Goal: Task Accomplishment & Management: Manage account settings

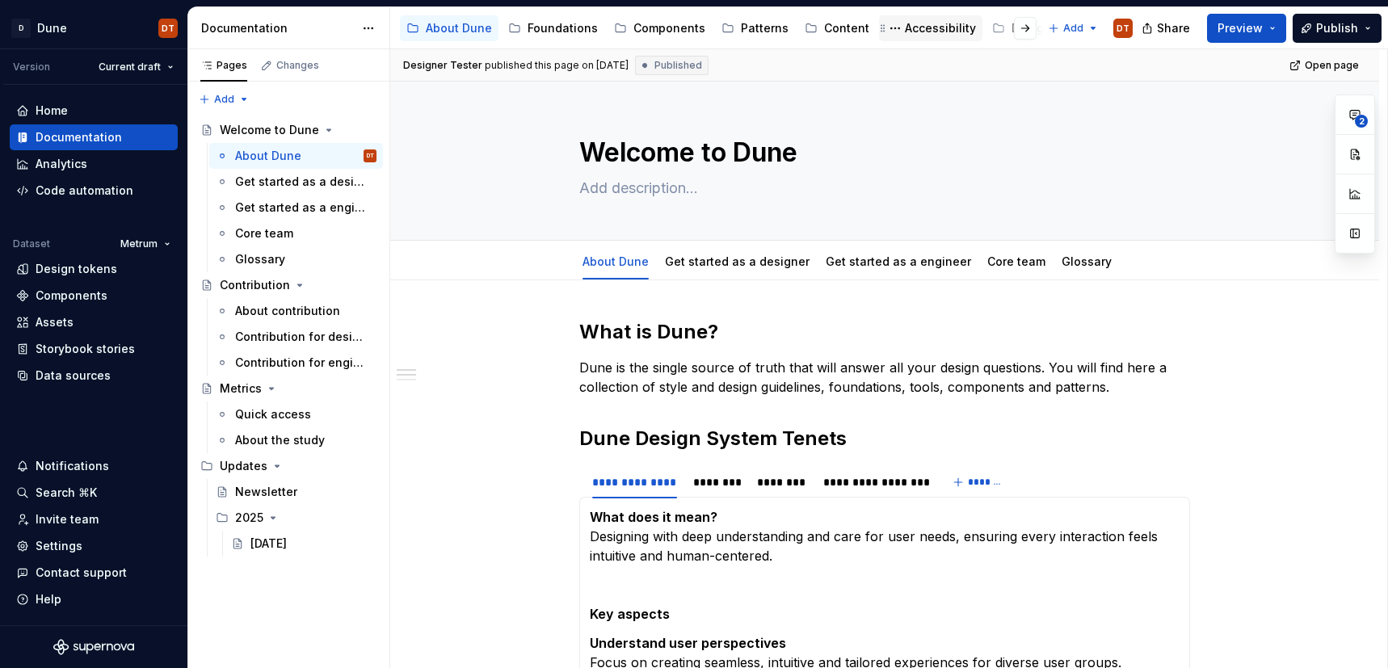
scroll to position [0, 217]
click at [903, 32] on div "Support" at bounding box center [925, 28] width 44 height 16
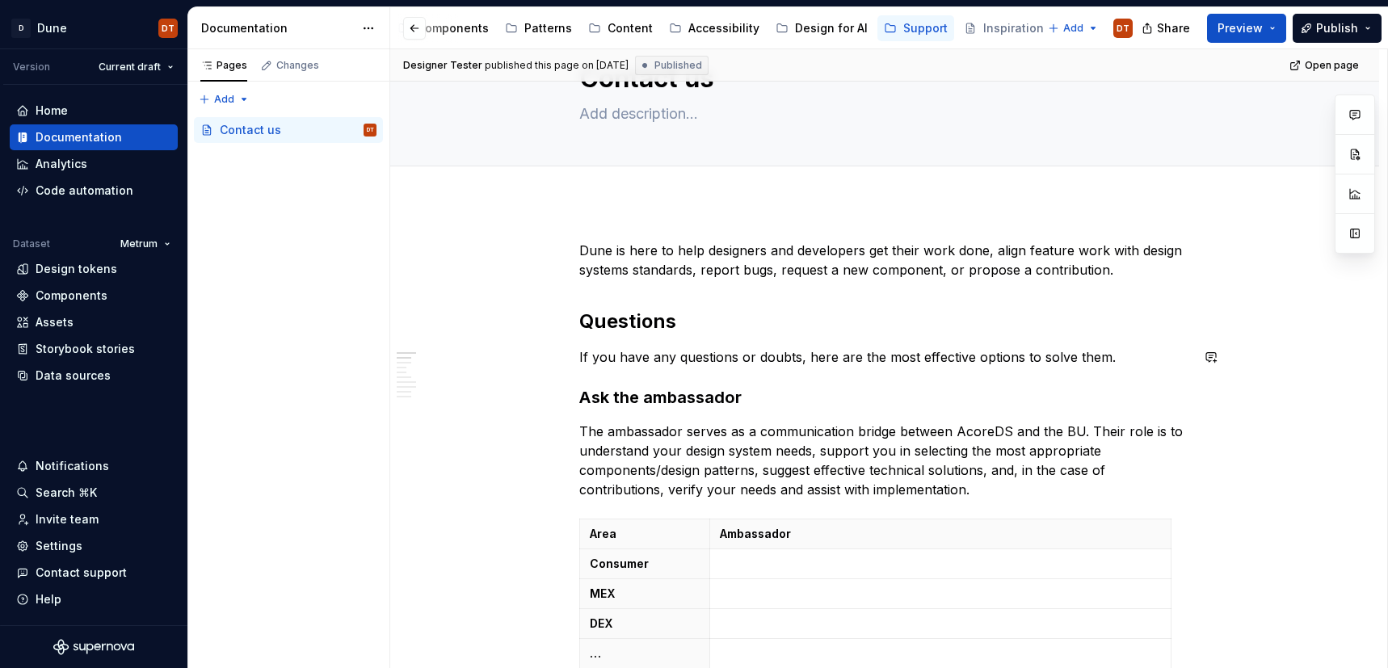
scroll to position [75, 0]
click at [611, 249] on p "Dune is here to help designers and developers get their work done, align featur…" at bounding box center [884, 259] width 611 height 39
click at [614, 248] on p "Dune is here to help designers and developers get their work done, align featur…" at bounding box center [884, 259] width 611 height 39
click at [613, 248] on p "Dune is here to help designers and developers get their work done, align featur…" at bounding box center [884, 259] width 611 height 39
click at [617, 248] on p "Dune is here to help designers and developers get their work done, align featur…" at bounding box center [884, 259] width 611 height 39
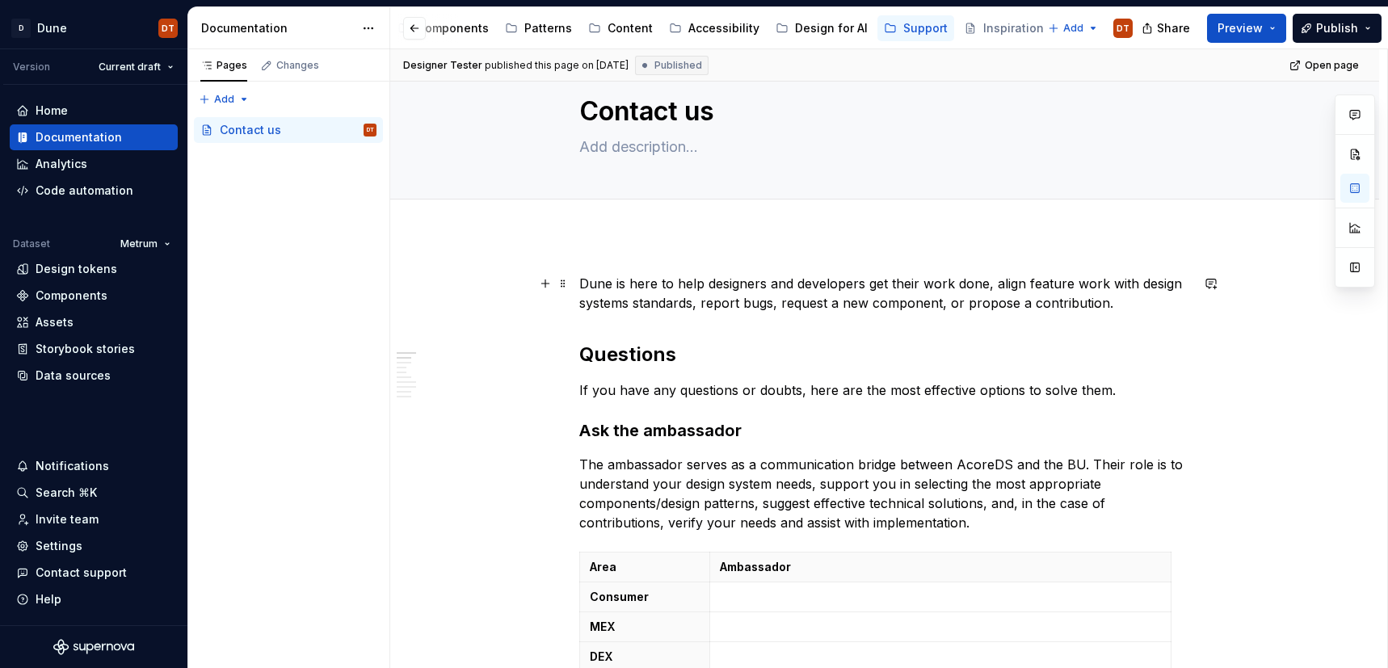
scroll to position [37, 0]
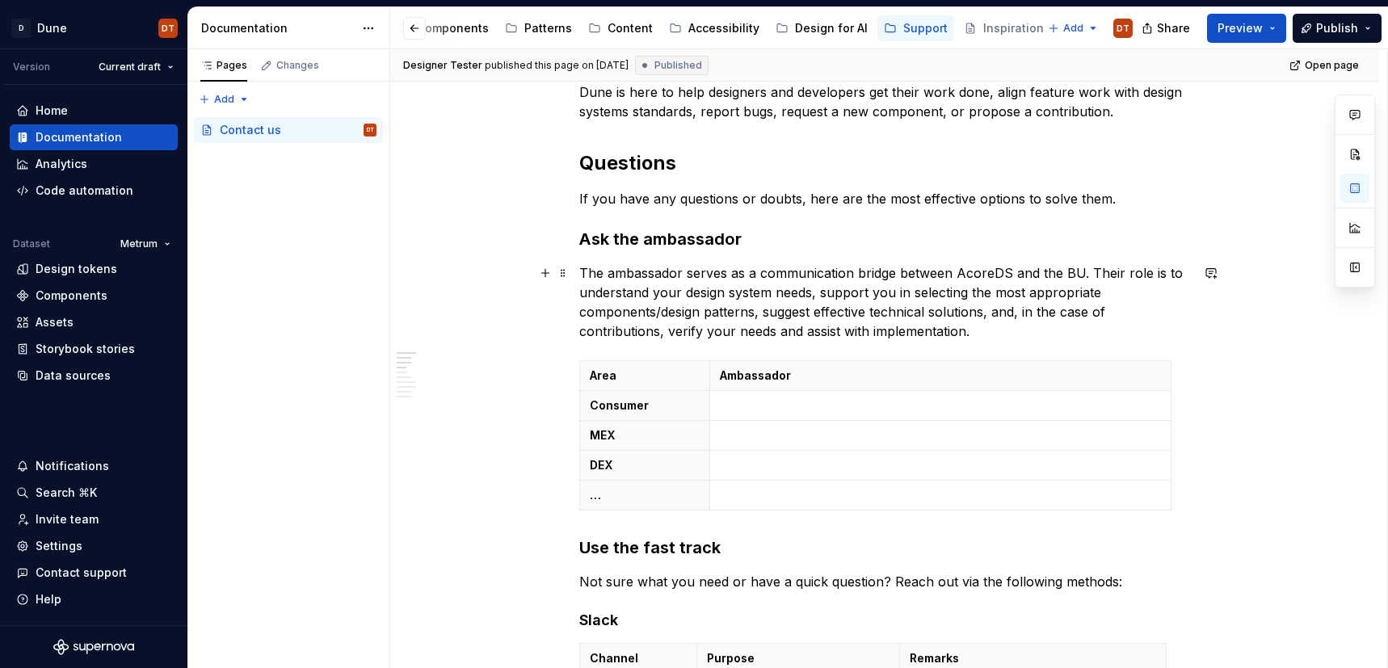
type textarea "*"
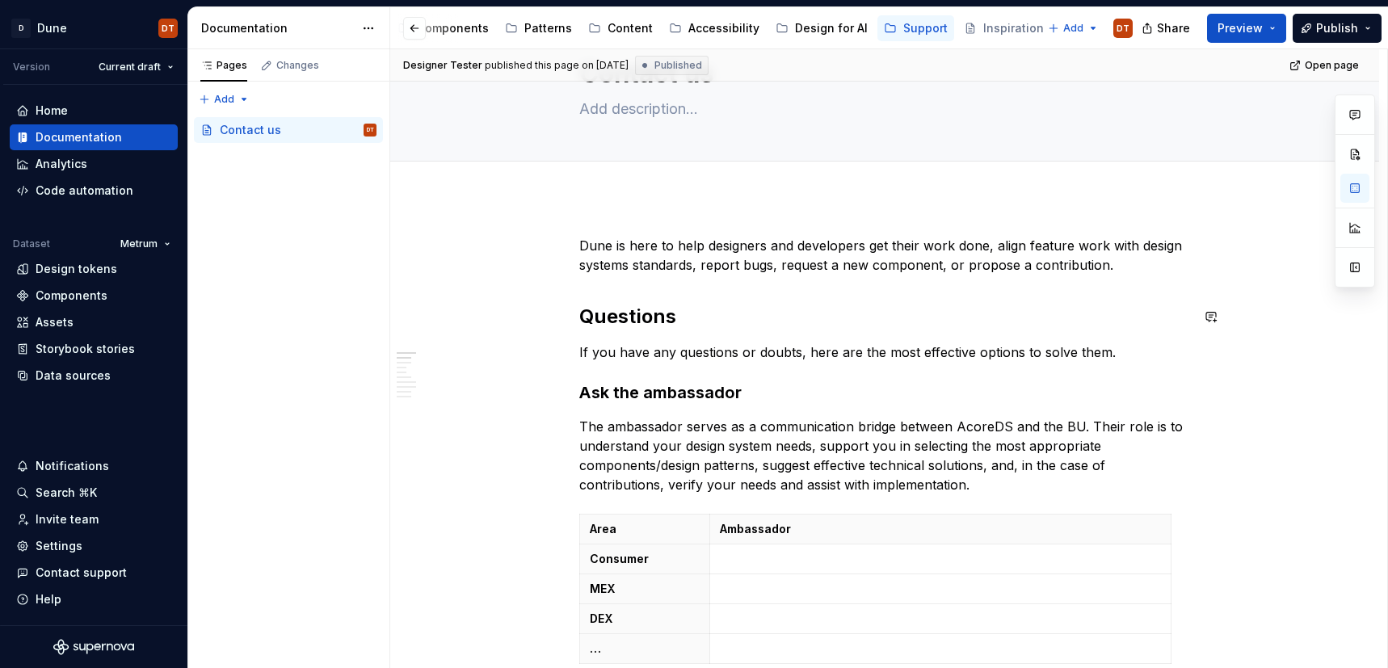
scroll to position [77, 0]
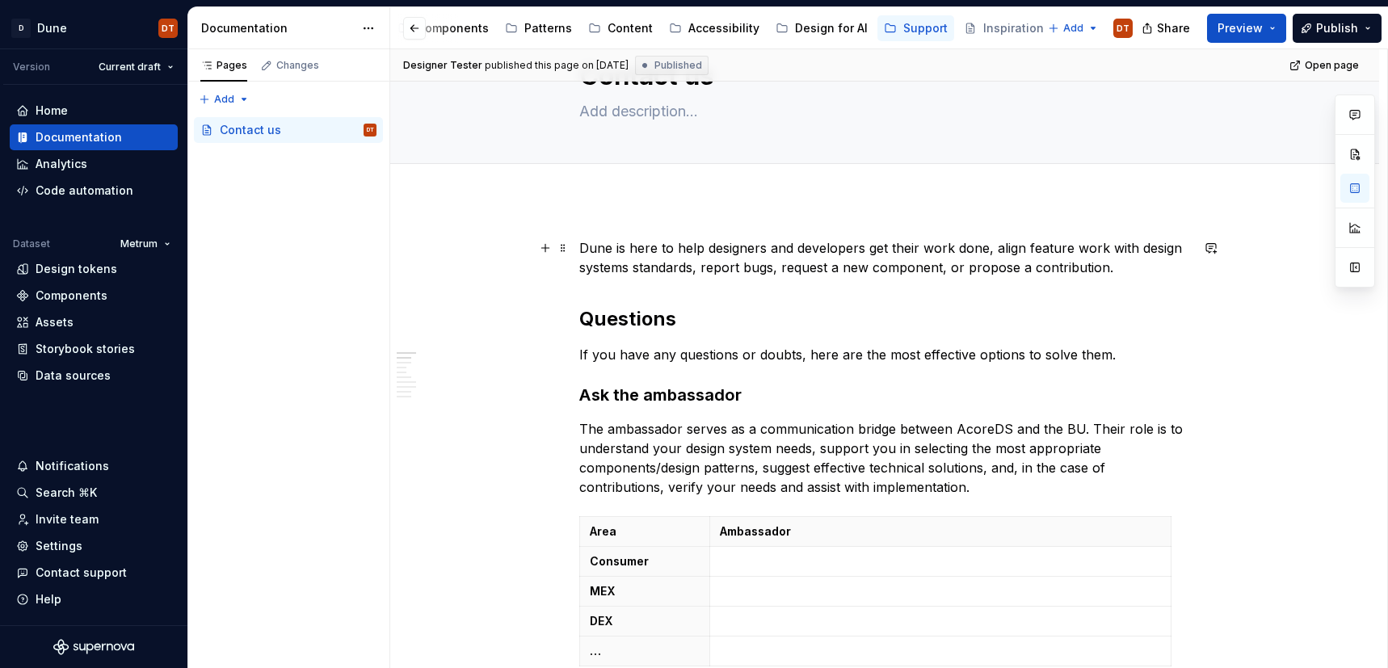
click at [615, 246] on p "Dune is here to help designers and developers get their work done, align featur…" at bounding box center [884, 257] width 611 height 39
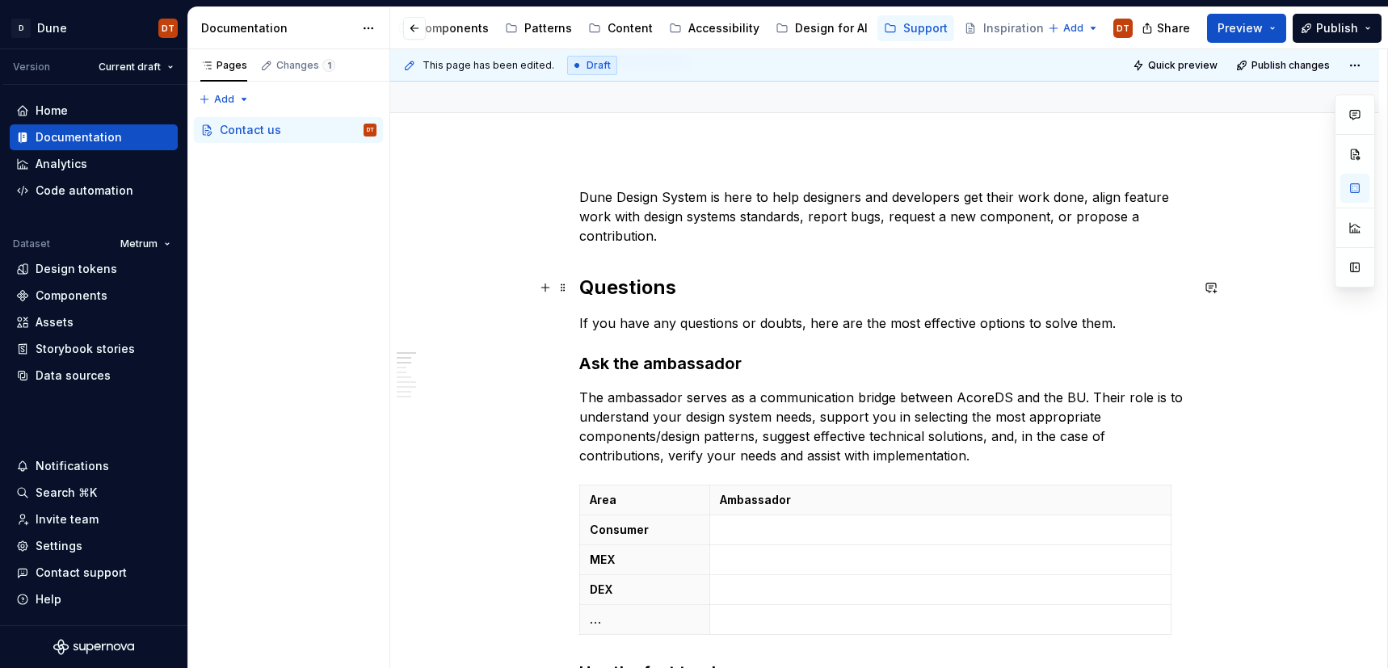
scroll to position [121, 0]
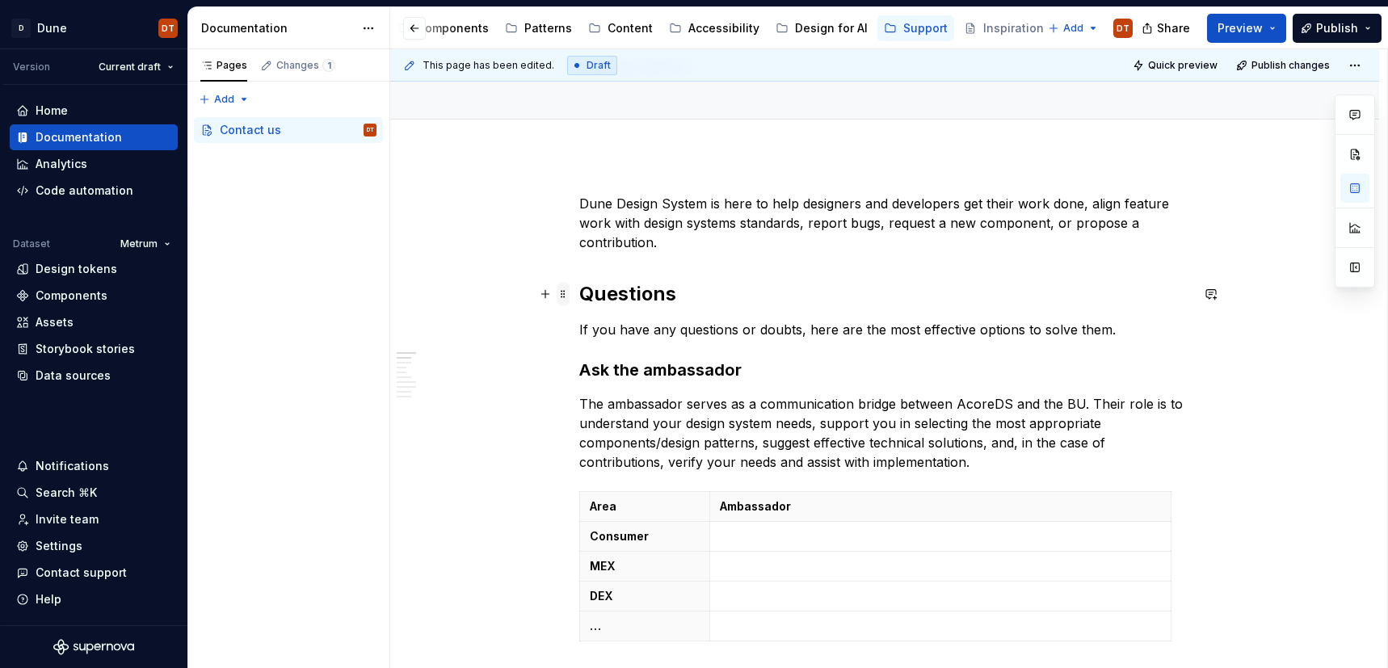
click at [563, 292] on span at bounding box center [563, 294] width 13 height 23
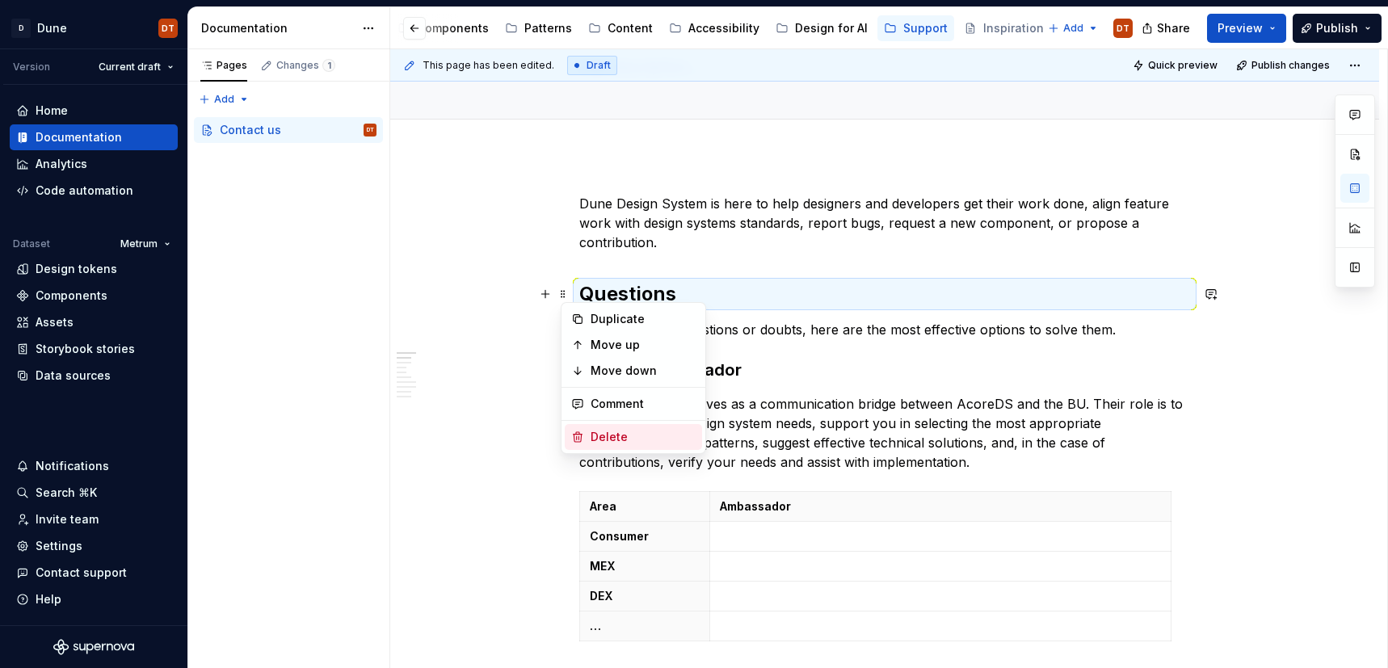
click at [630, 441] on div "Delete" at bounding box center [643, 437] width 105 height 16
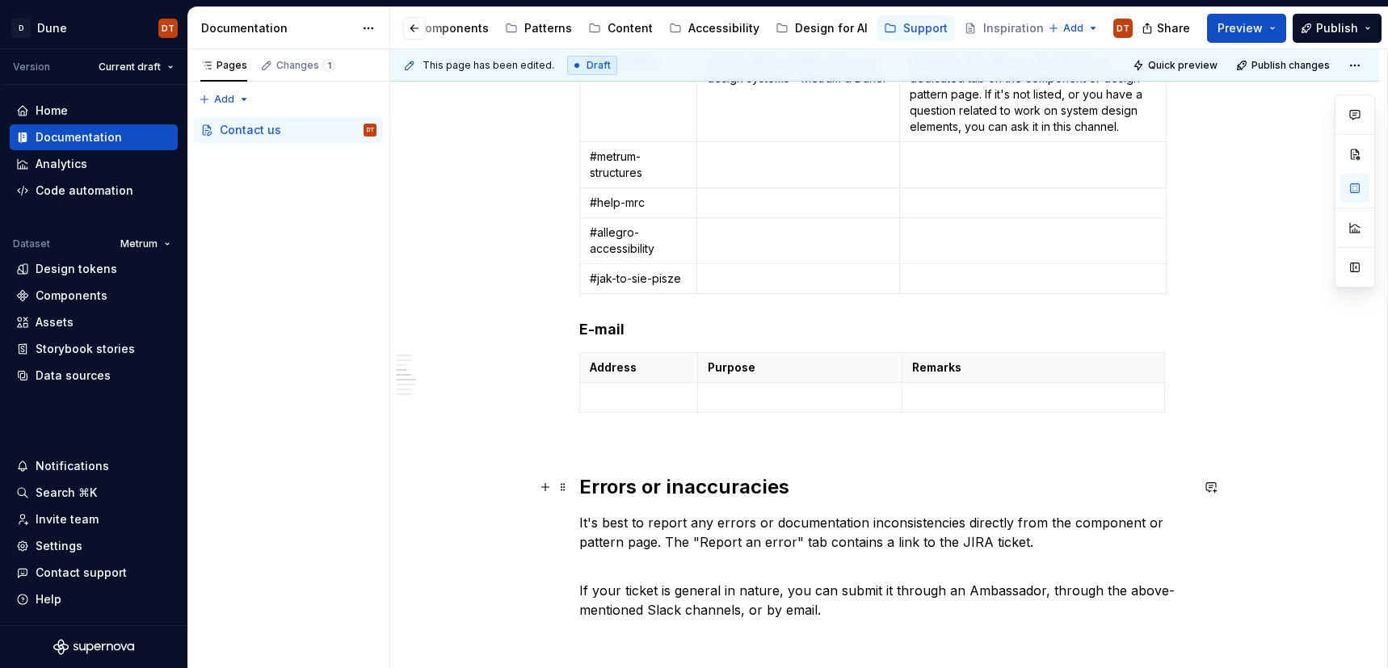
scroll to position [890, 0]
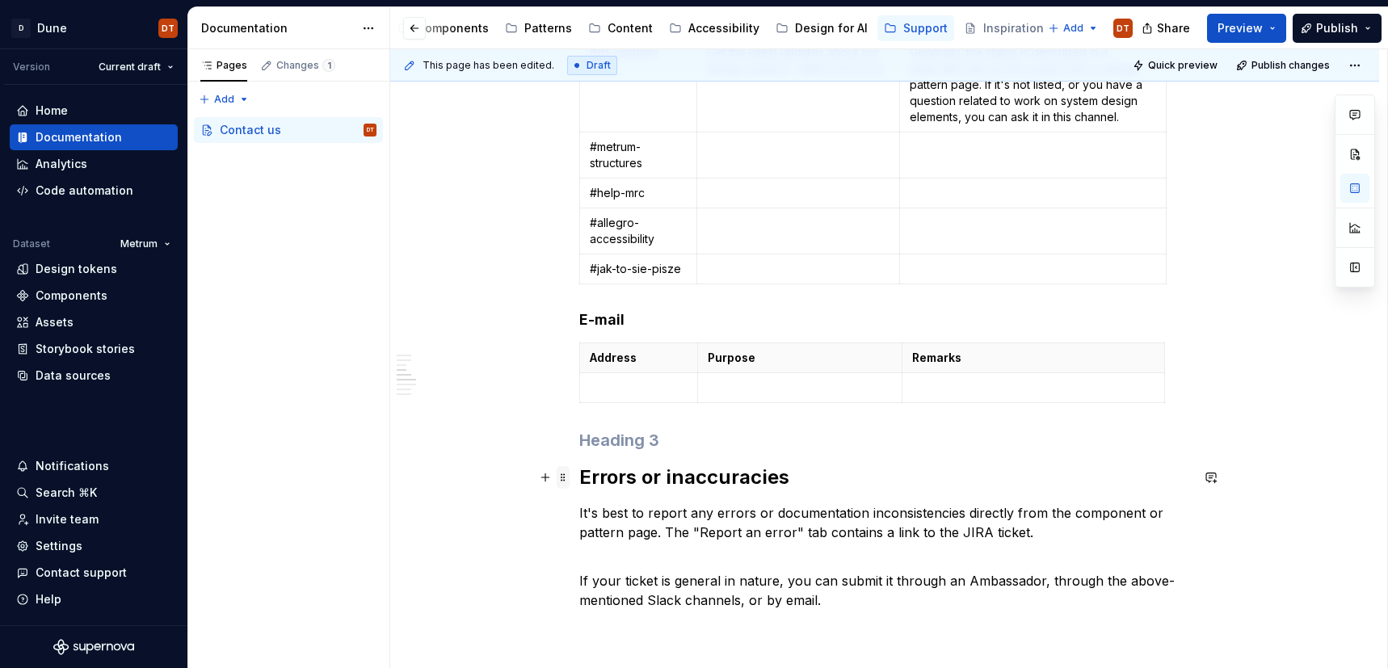
click at [565, 478] on span at bounding box center [563, 477] width 13 height 23
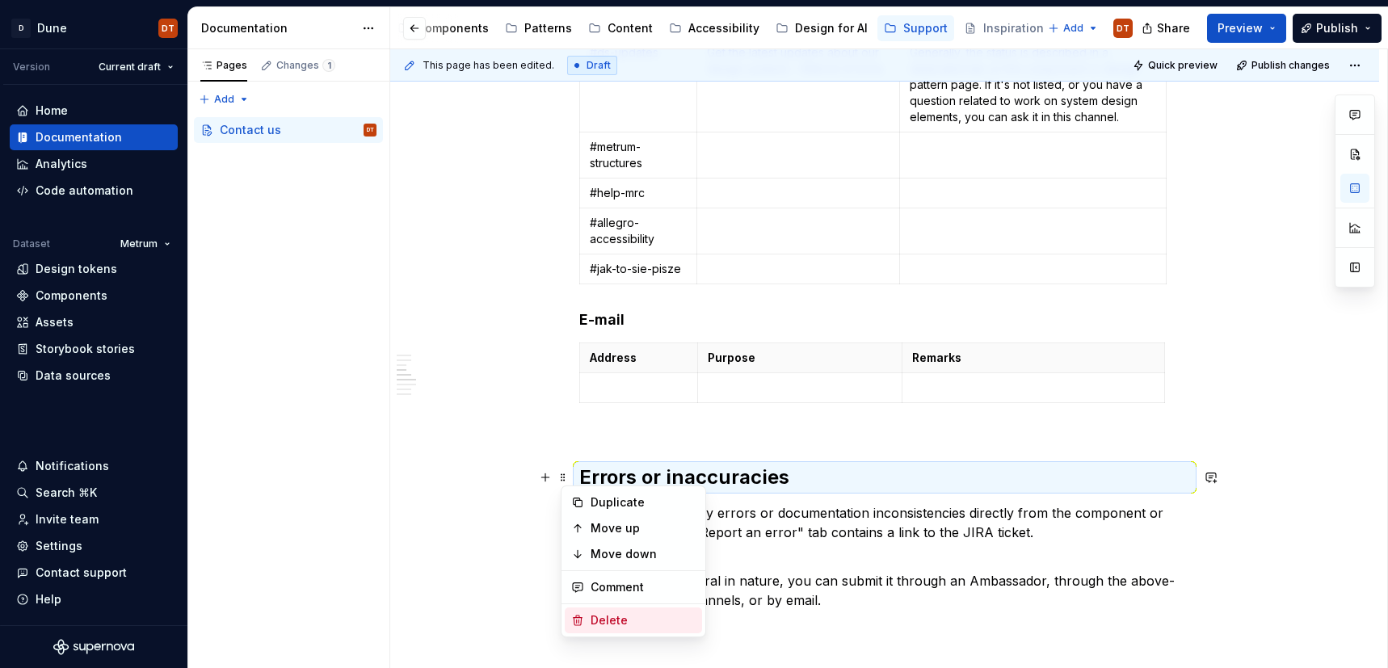
click at [592, 615] on div "Delete" at bounding box center [643, 620] width 105 height 16
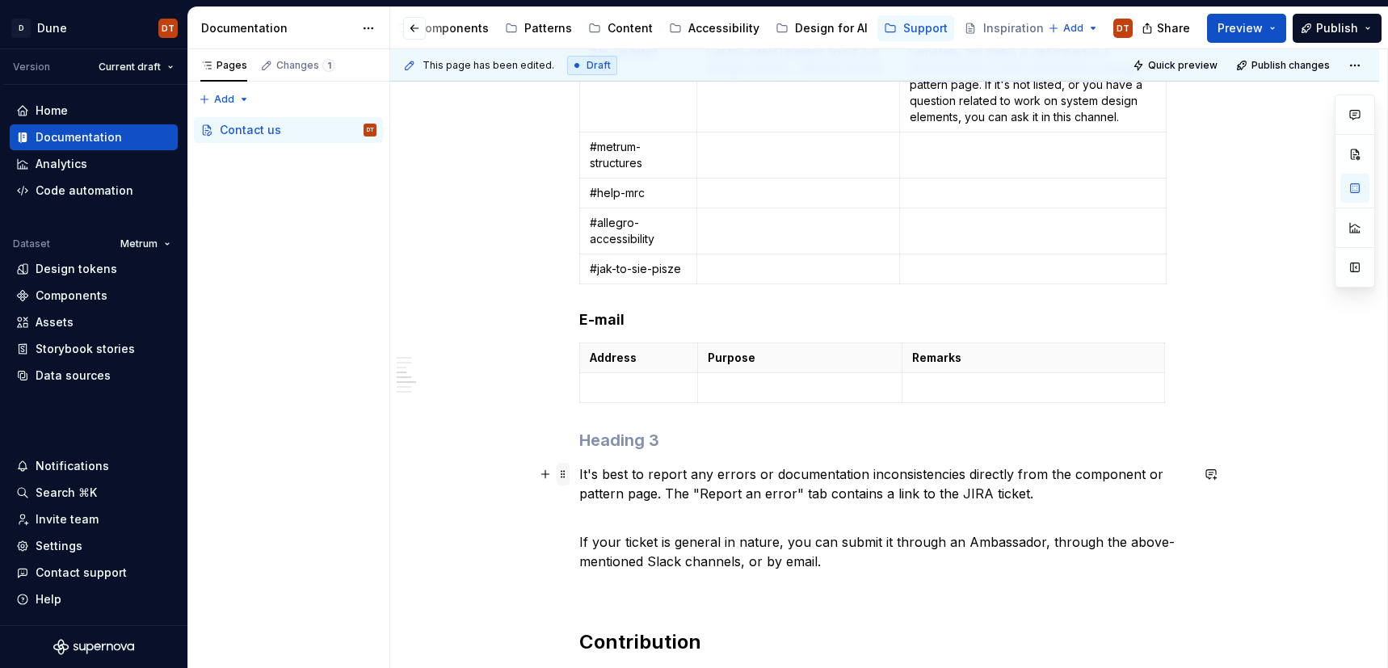
click at [563, 477] on span at bounding box center [563, 474] width 13 height 23
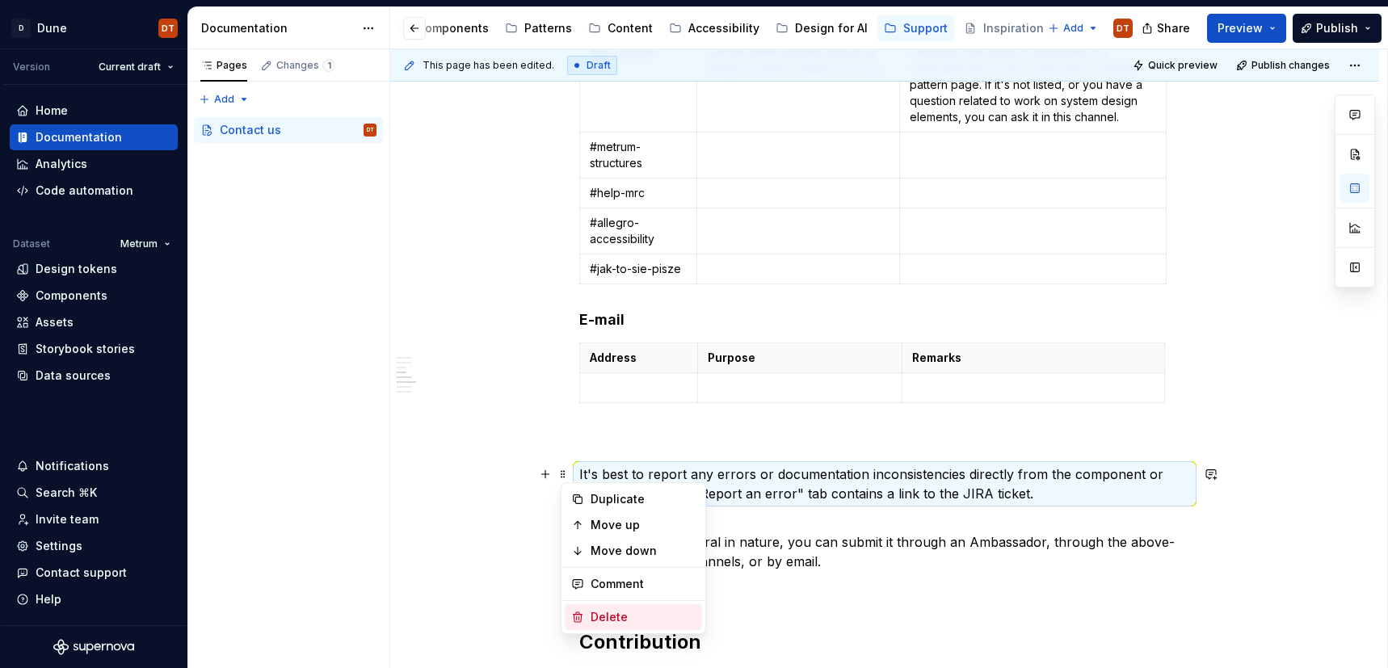
click at [577, 613] on icon at bounding box center [577, 617] width 13 height 13
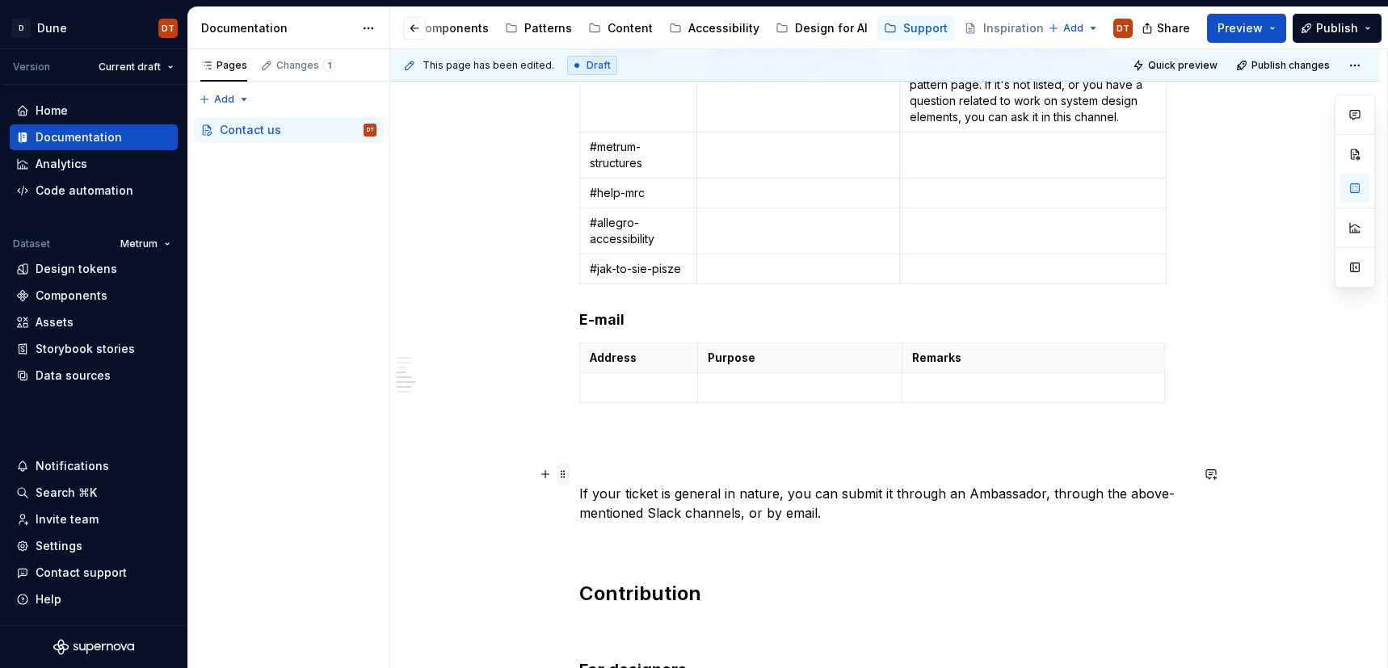
click at [567, 473] on span at bounding box center [563, 474] width 13 height 23
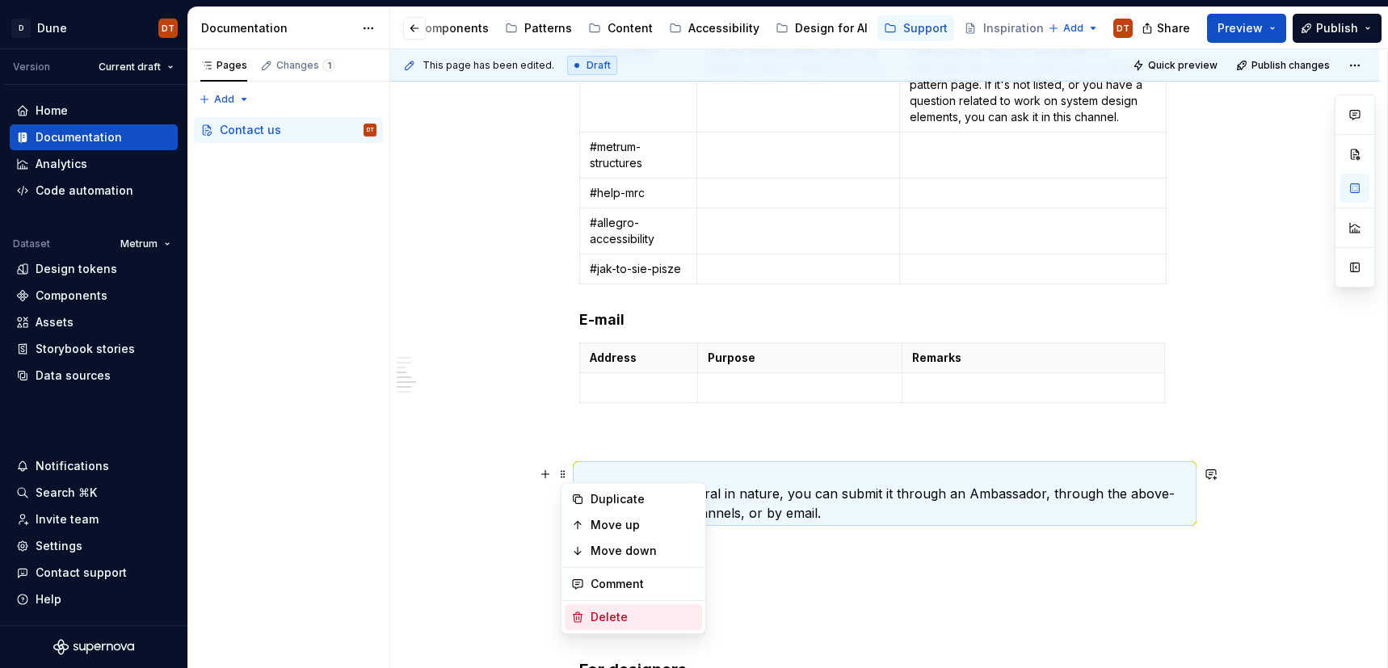
click at [582, 611] on icon at bounding box center [577, 617] width 13 height 13
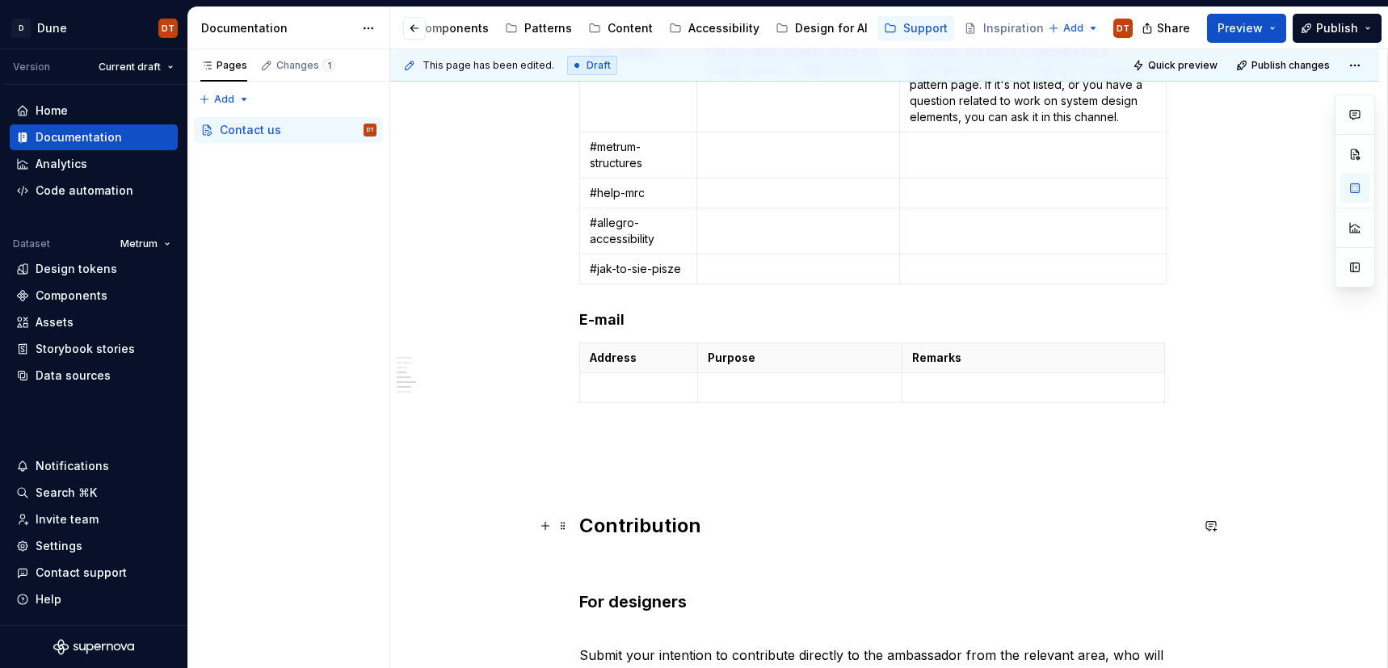
drag, startPoint x: 563, startPoint y: 528, endPoint x: 587, endPoint y: 538, distance: 25.7
click at [563, 528] on span at bounding box center [563, 526] width 13 height 23
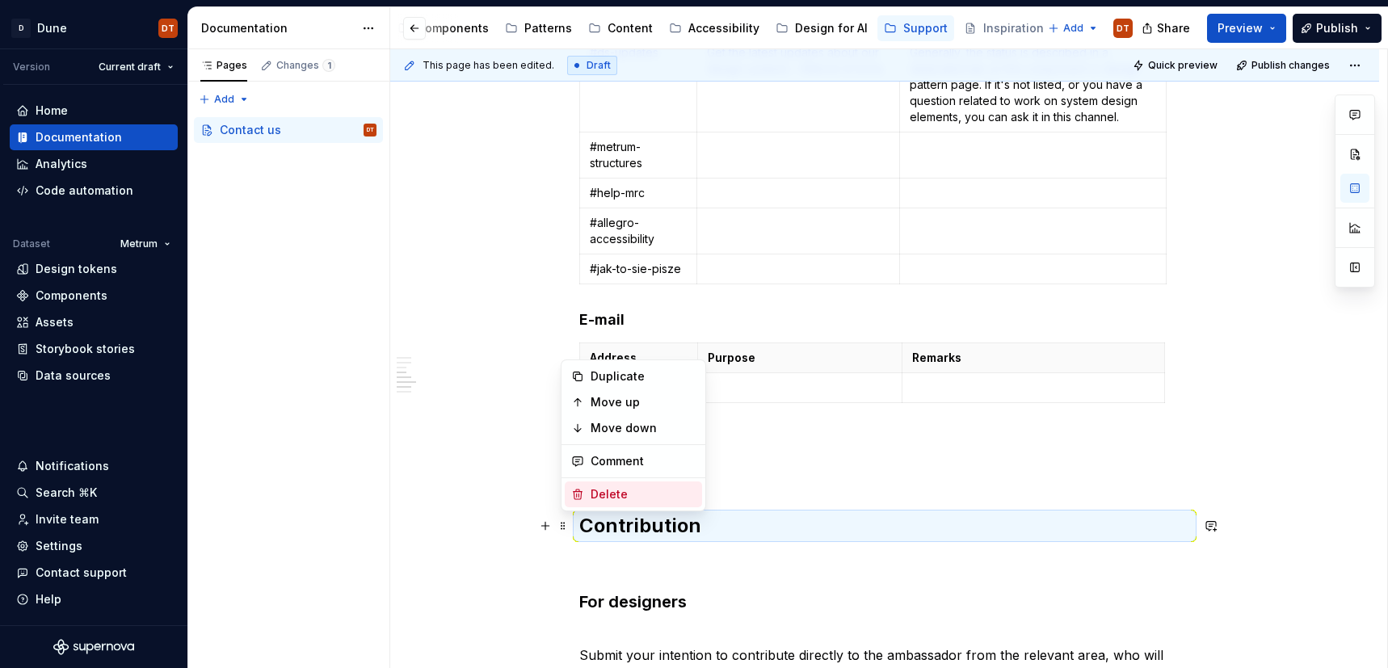
click at [578, 494] on icon at bounding box center [577, 494] width 13 height 13
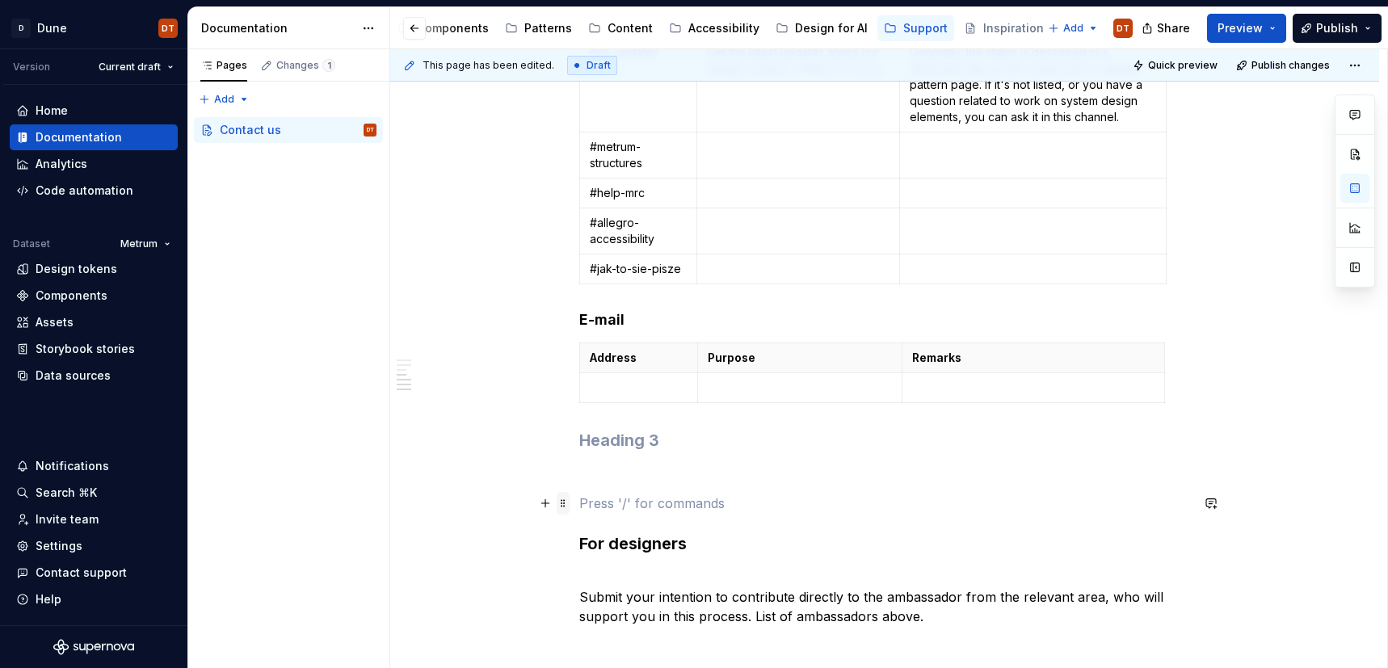
click at [570, 502] on span at bounding box center [563, 503] width 13 height 23
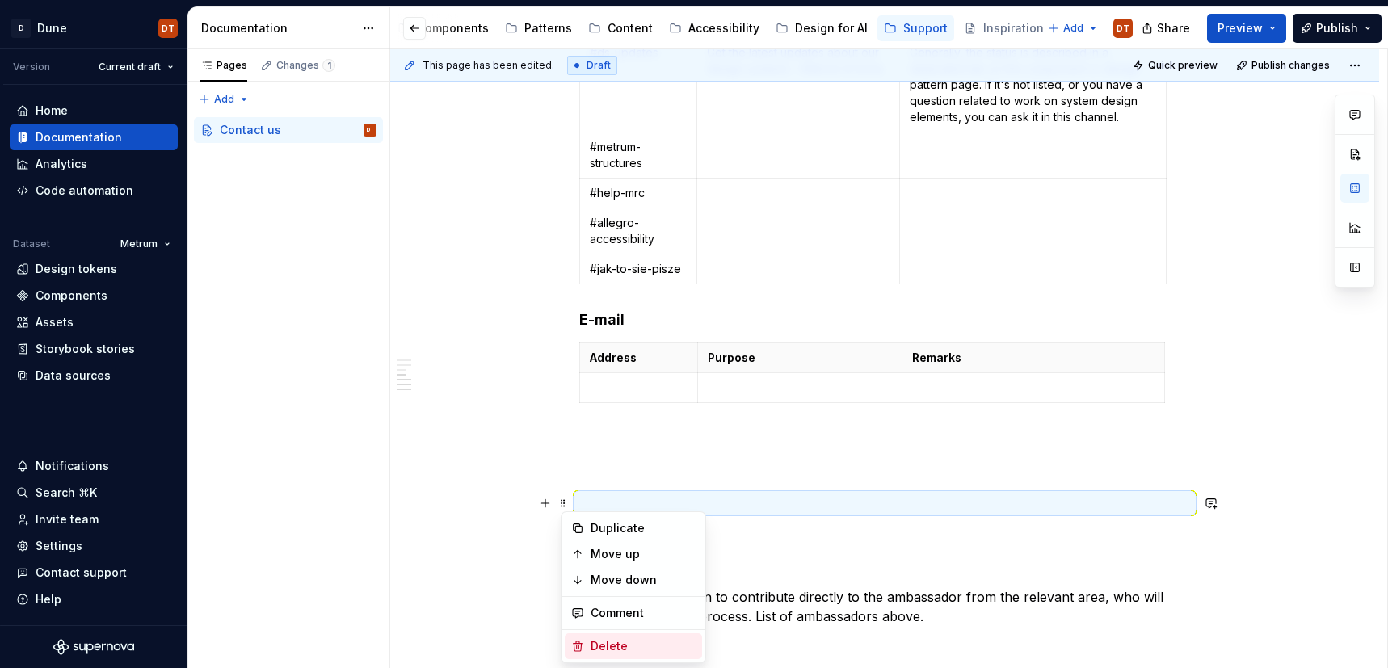
click at [576, 640] on icon at bounding box center [577, 646] width 13 height 13
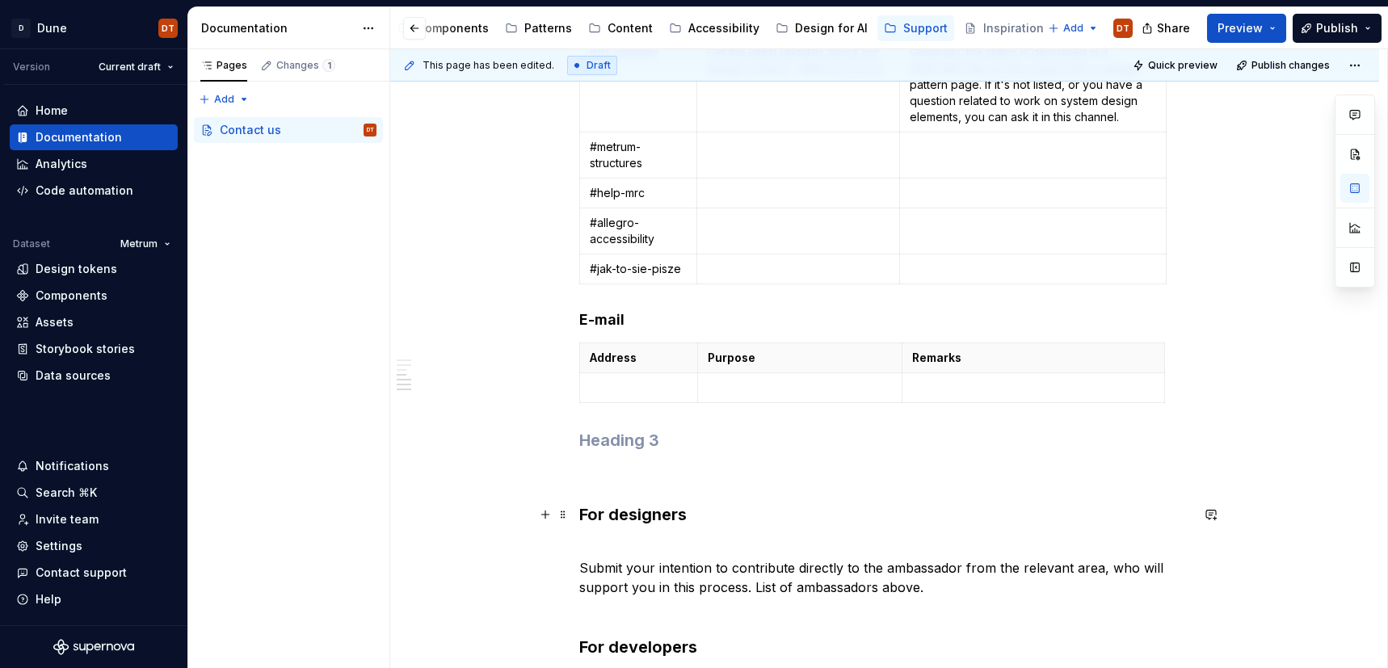
drag, startPoint x: 570, startPoint y: 525, endPoint x: 569, endPoint y: 533, distance: 8.2
click at [570, 514] on span at bounding box center [563, 514] width 13 height 23
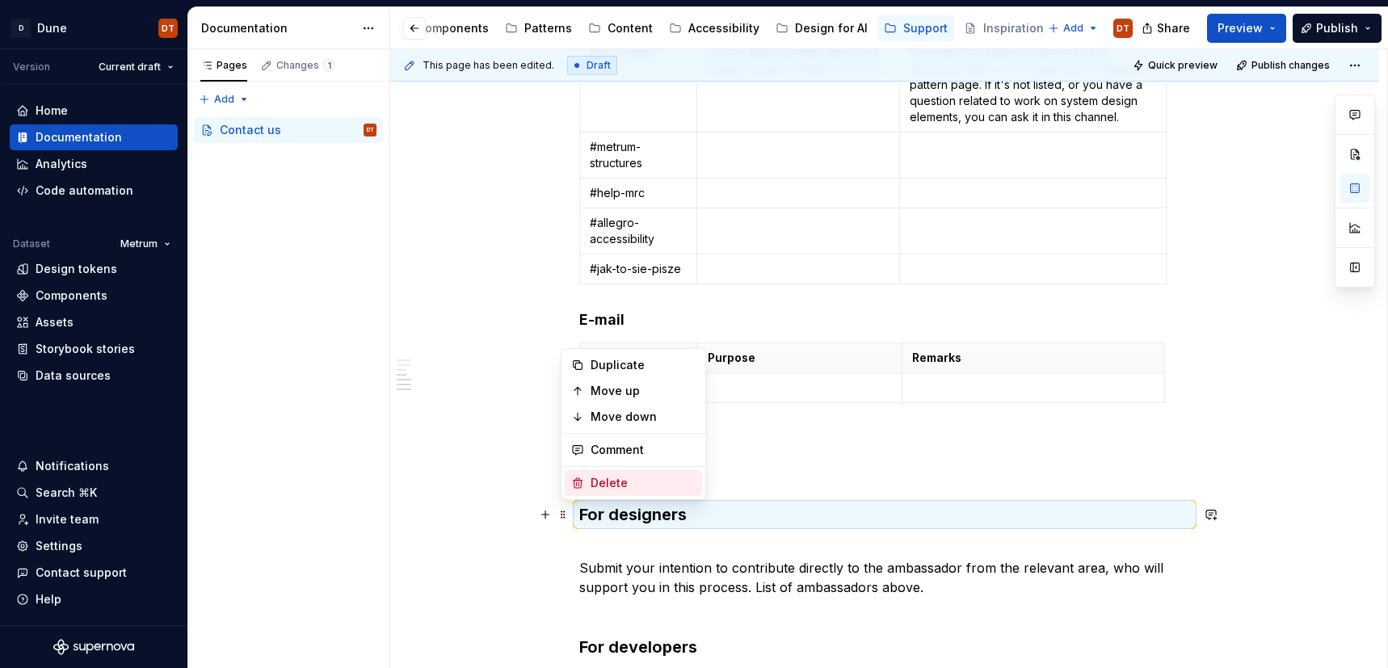
click at [574, 482] on icon at bounding box center [577, 483] width 13 height 13
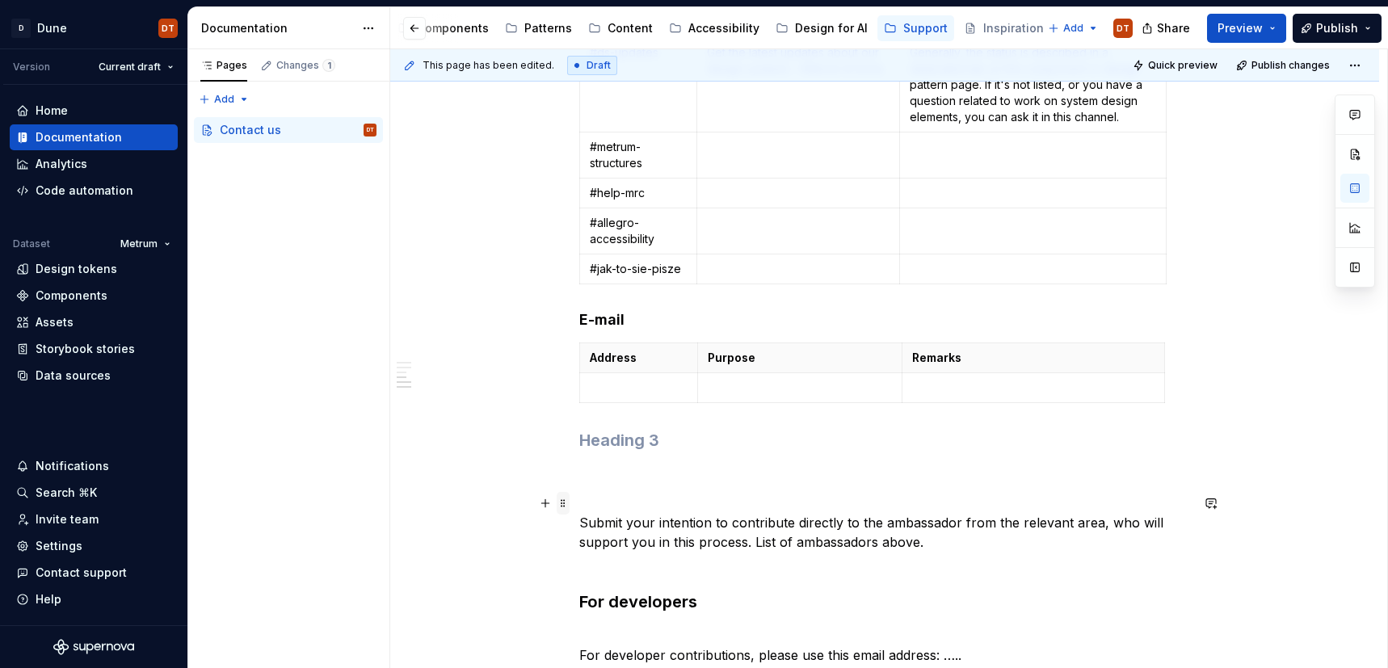
click at [562, 503] on span at bounding box center [563, 503] width 13 height 23
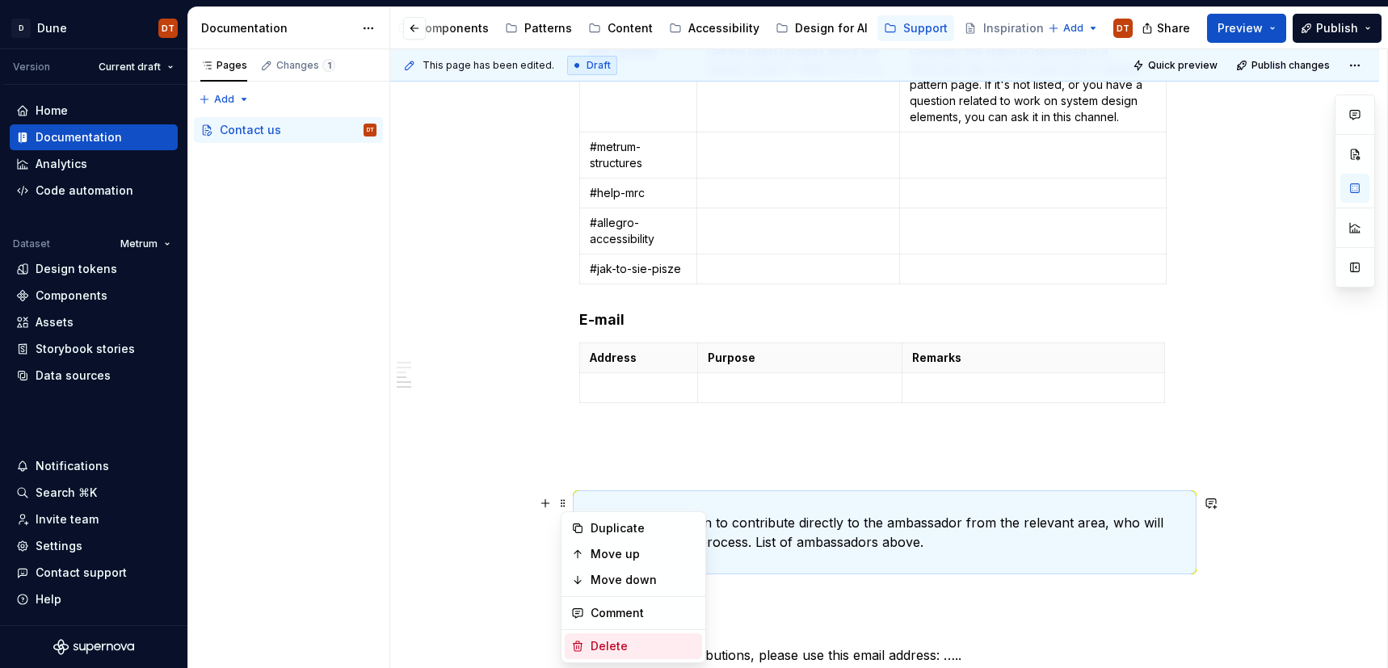
click at [572, 643] on icon at bounding box center [577, 646] width 13 height 13
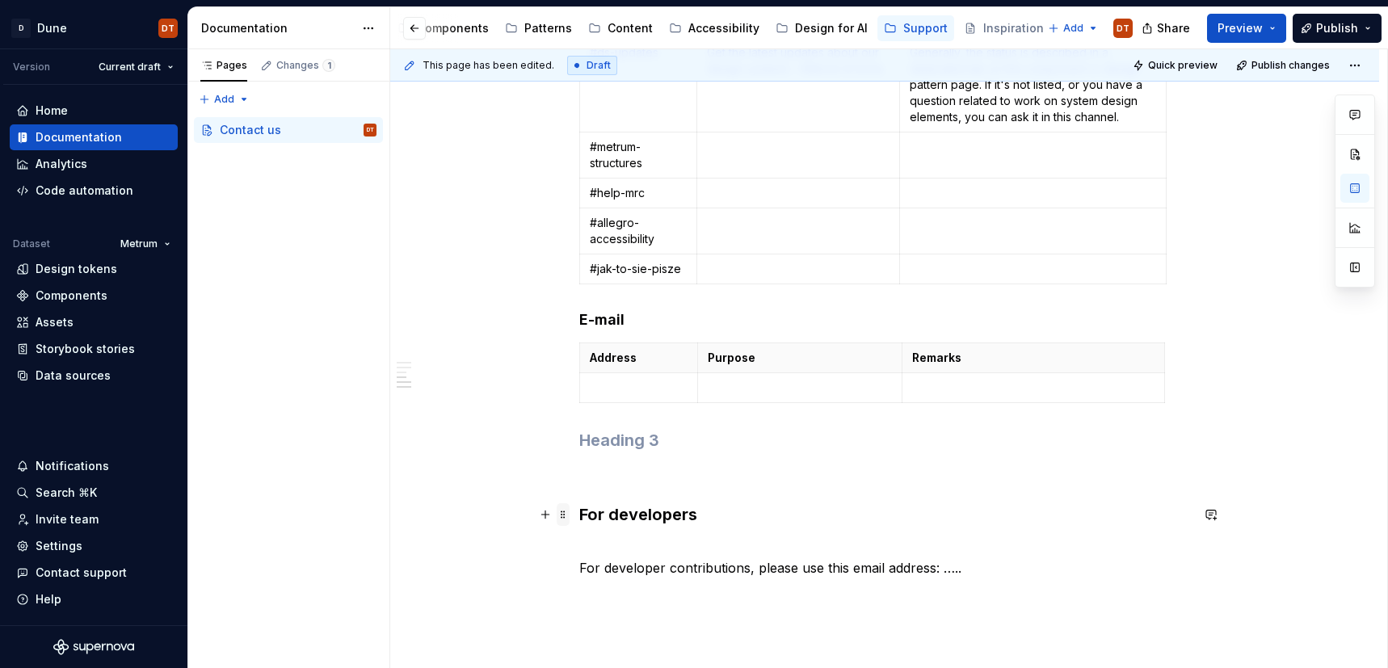
click at [566, 514] on span at bounding box center [563, 514] width 13 height 23
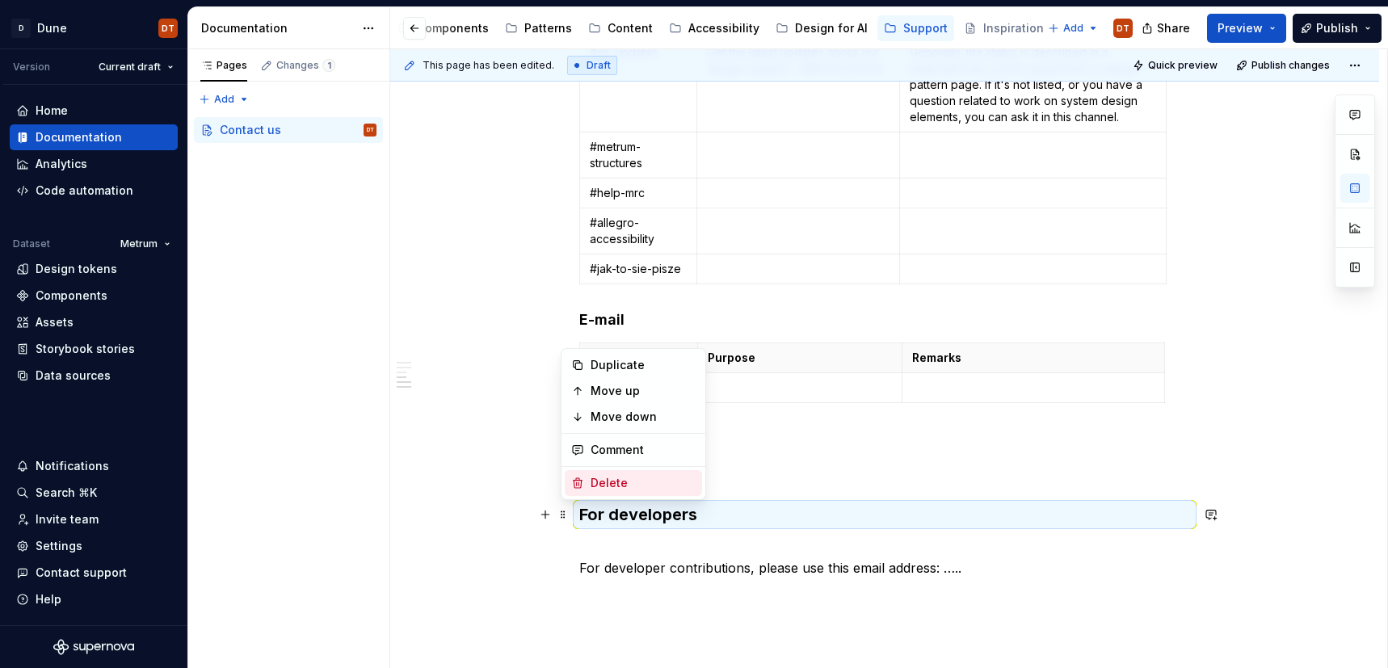
click at [575, 481] on icon at bounding box center [577, 483] width 13 height 13
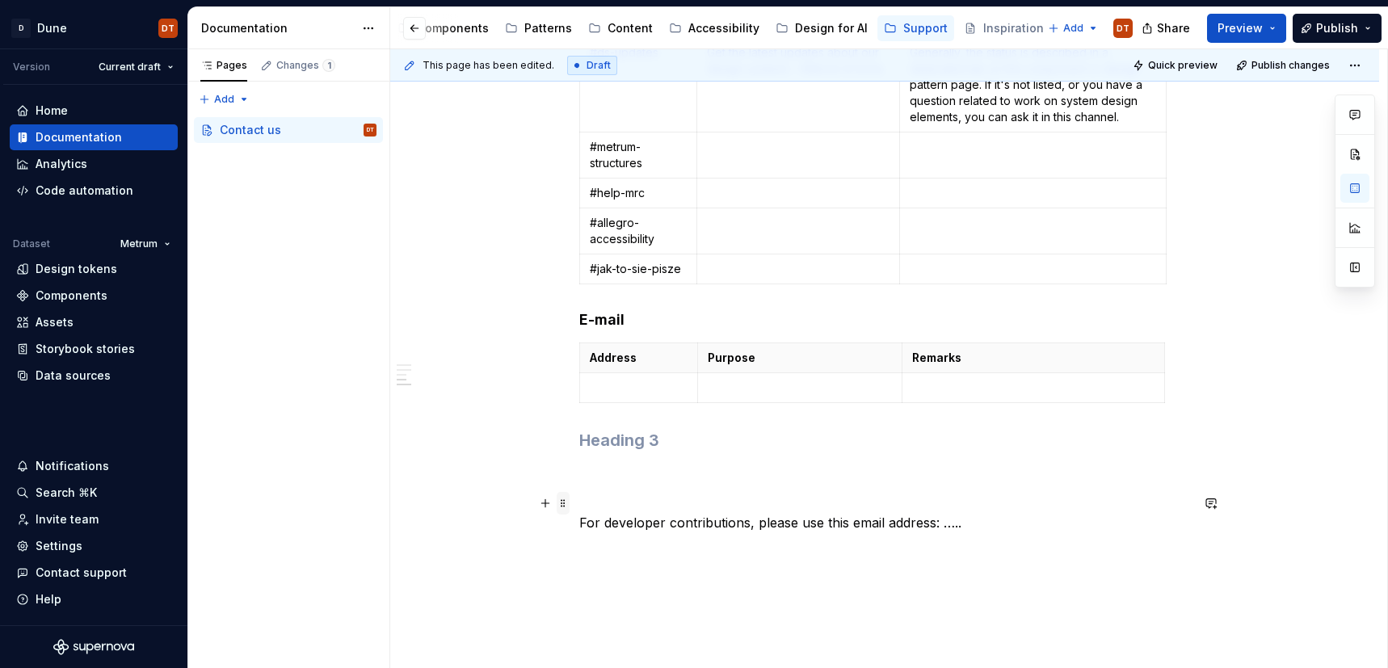
click at [570, 507] on span at bounding box center [563, 503] width 13 height 23
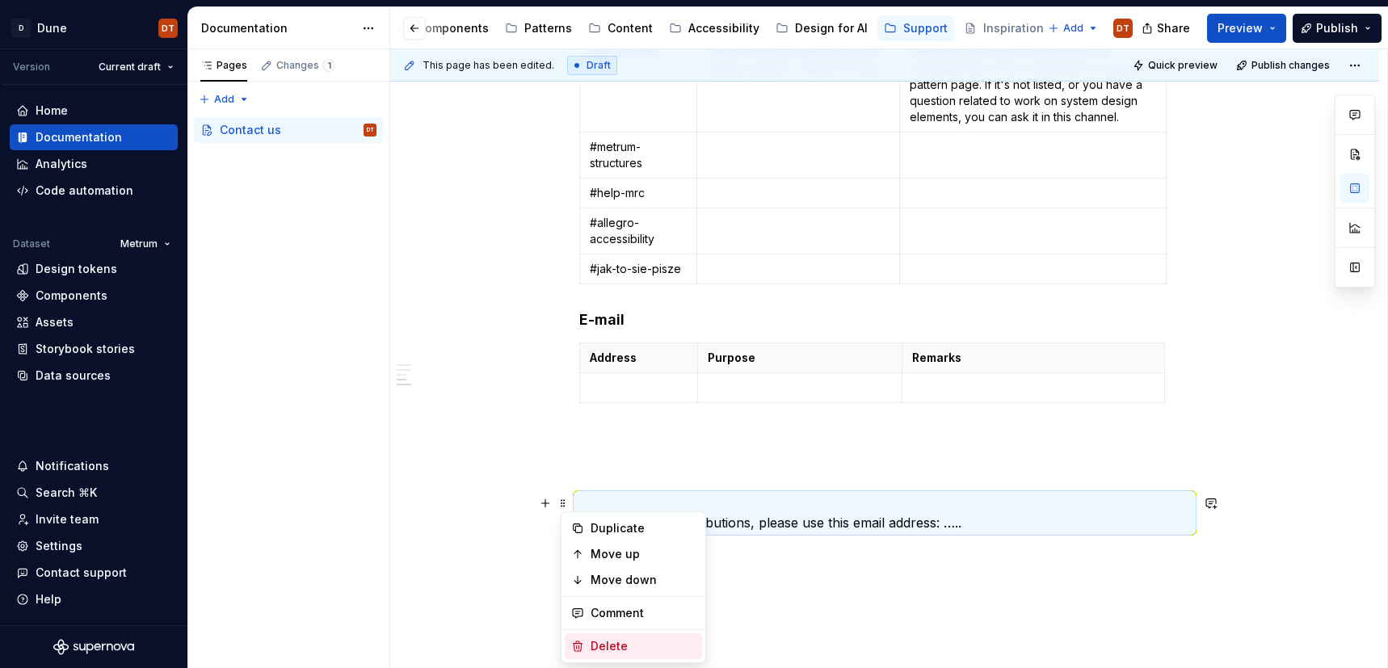
click at [573, 648] on icon at bounding box center [577, 646] width 13 height 13
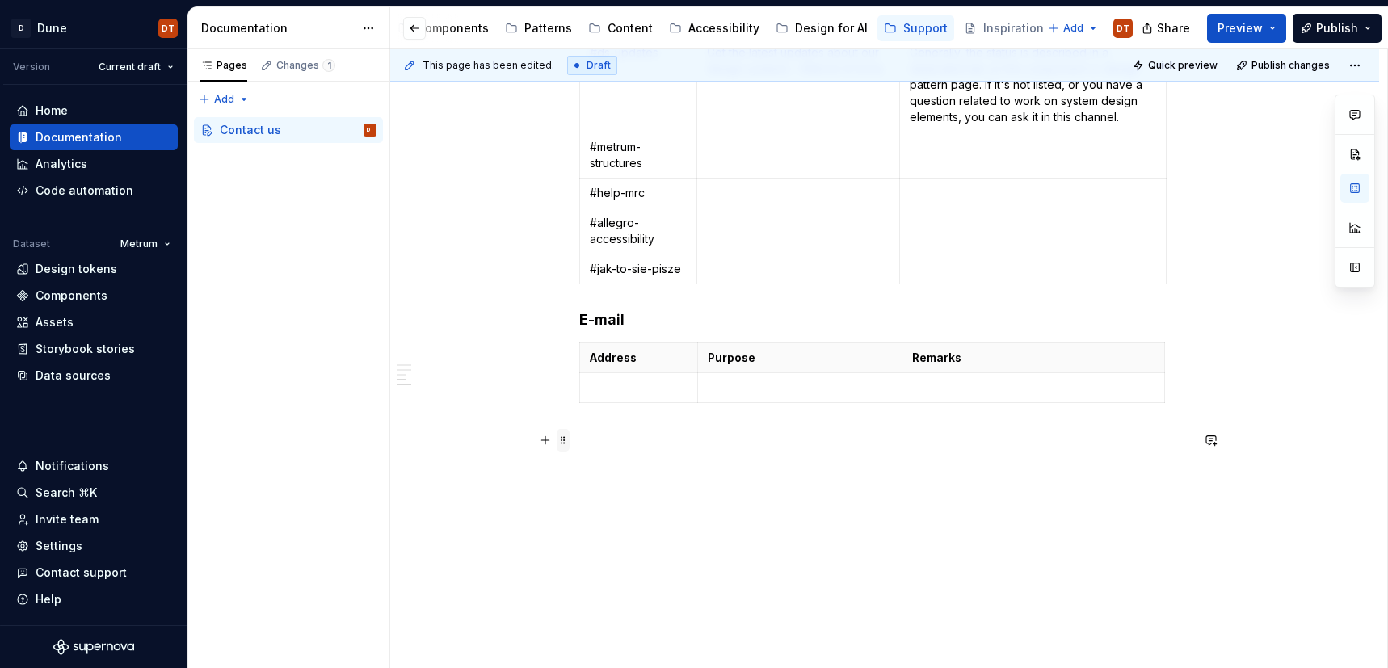
click at [562, 436] on span at bounding box center [563, 440] width 13 height 23
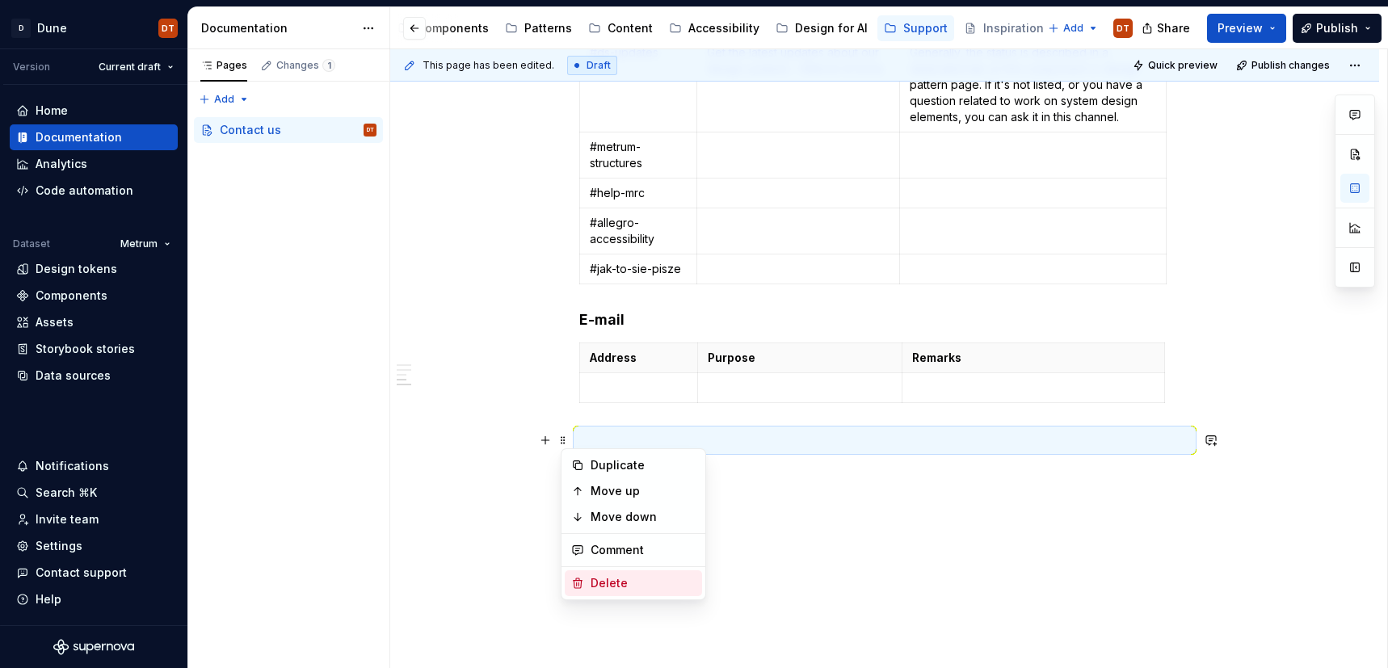
click at [576, 580] on icon at bounding box center [578, 584] width 9 height 10
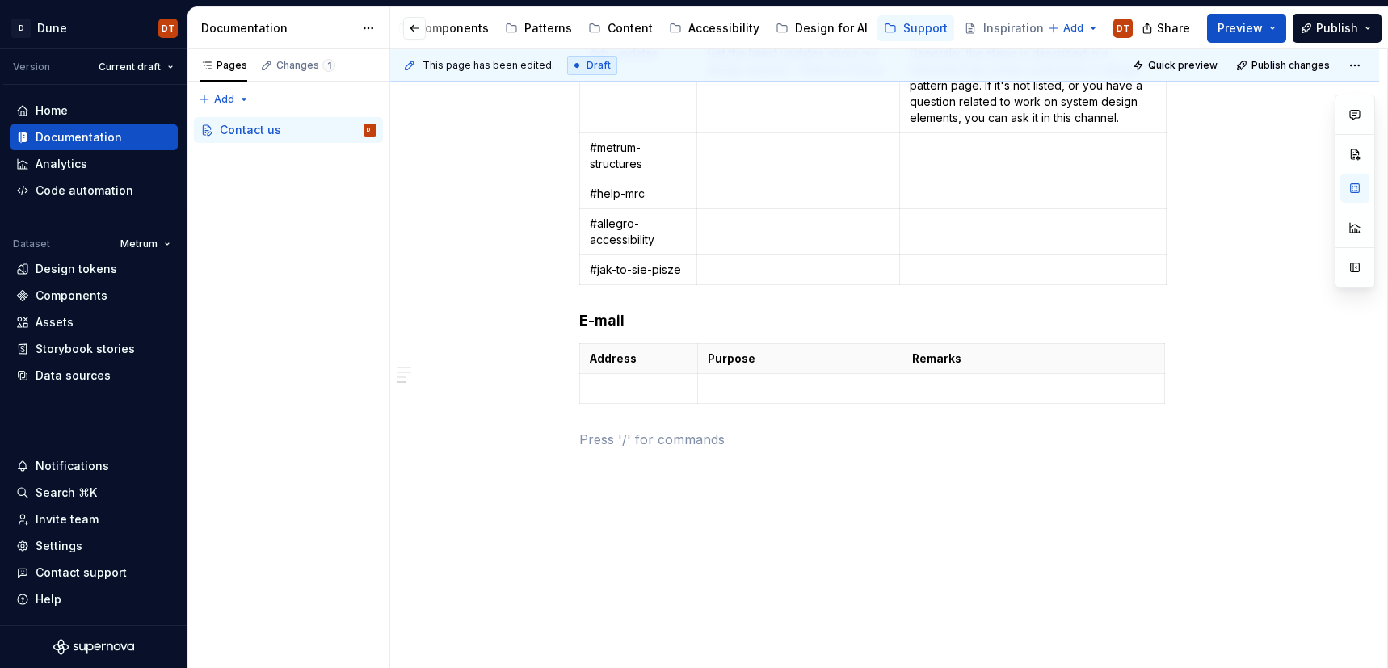
scroll to position [889, 0]
click at [566, 439] on span at bounding box center [563, 439] width 13 height 23
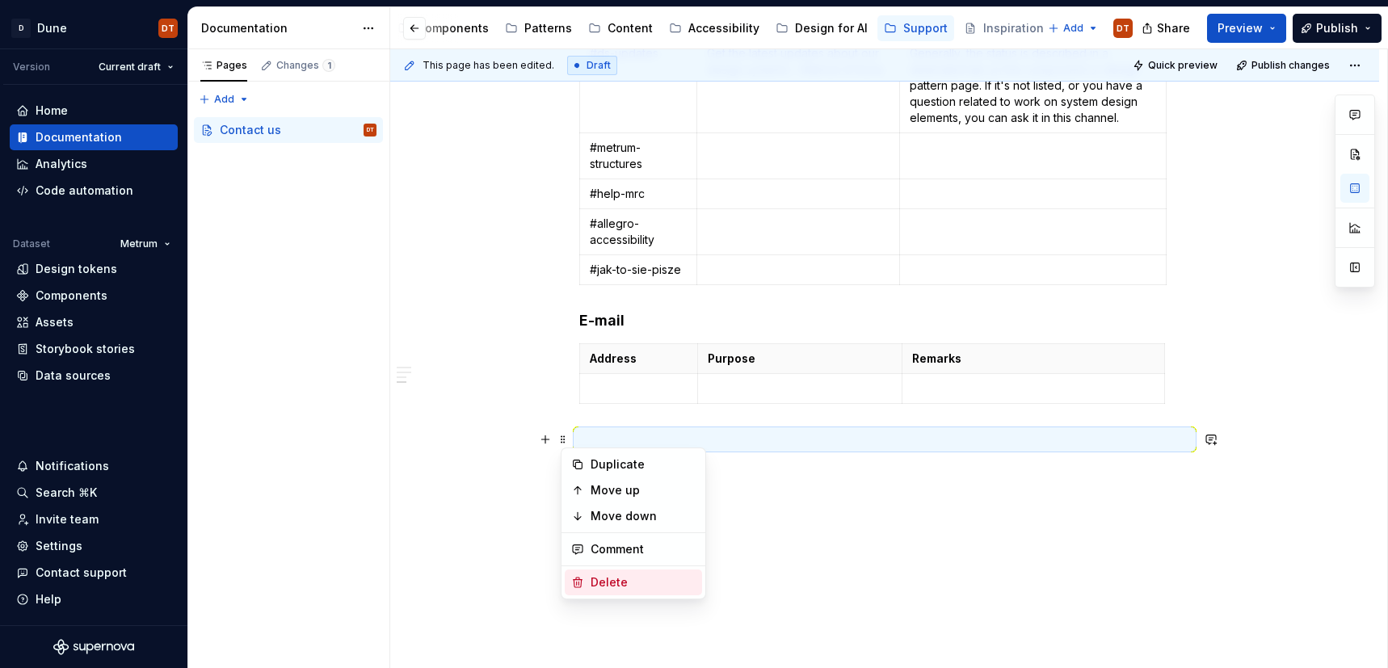
click at [575, 581] on icon at bounding box center [577, 582] width 13 height 13
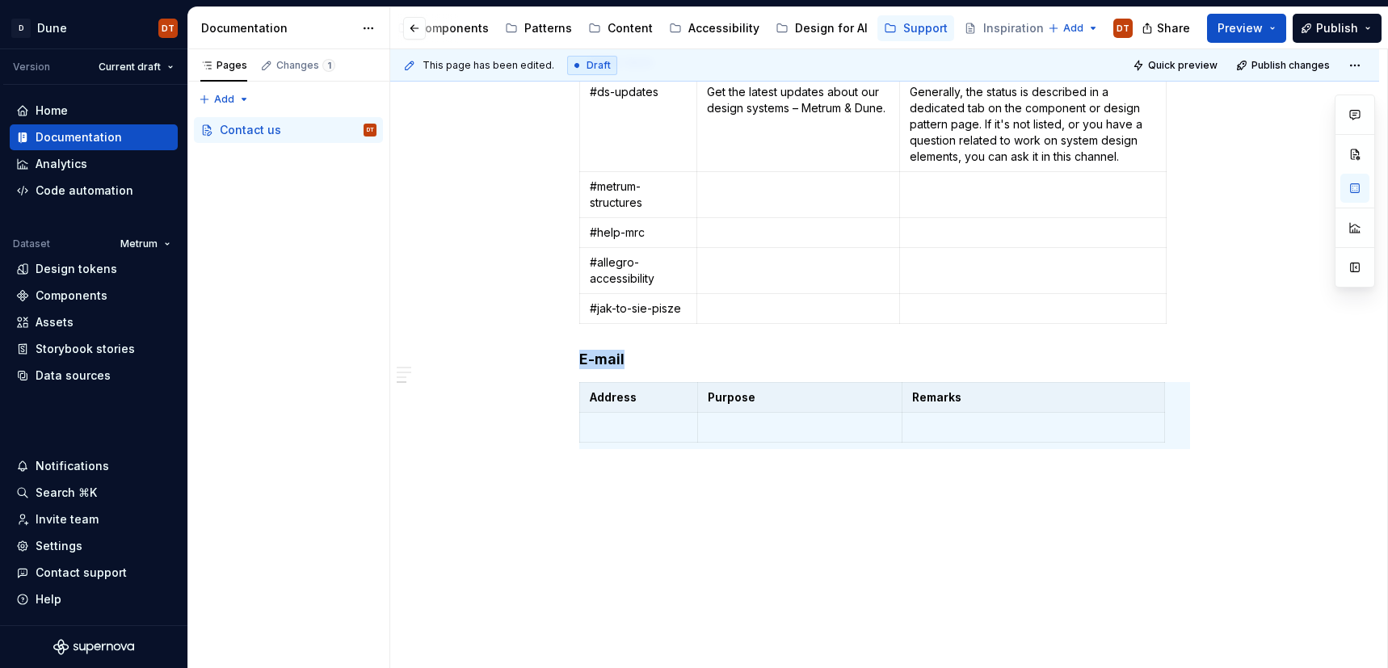
scroll to position [850, 0]
click at [562, 360] on span at bounding box center [563, 359] width 13 height 23
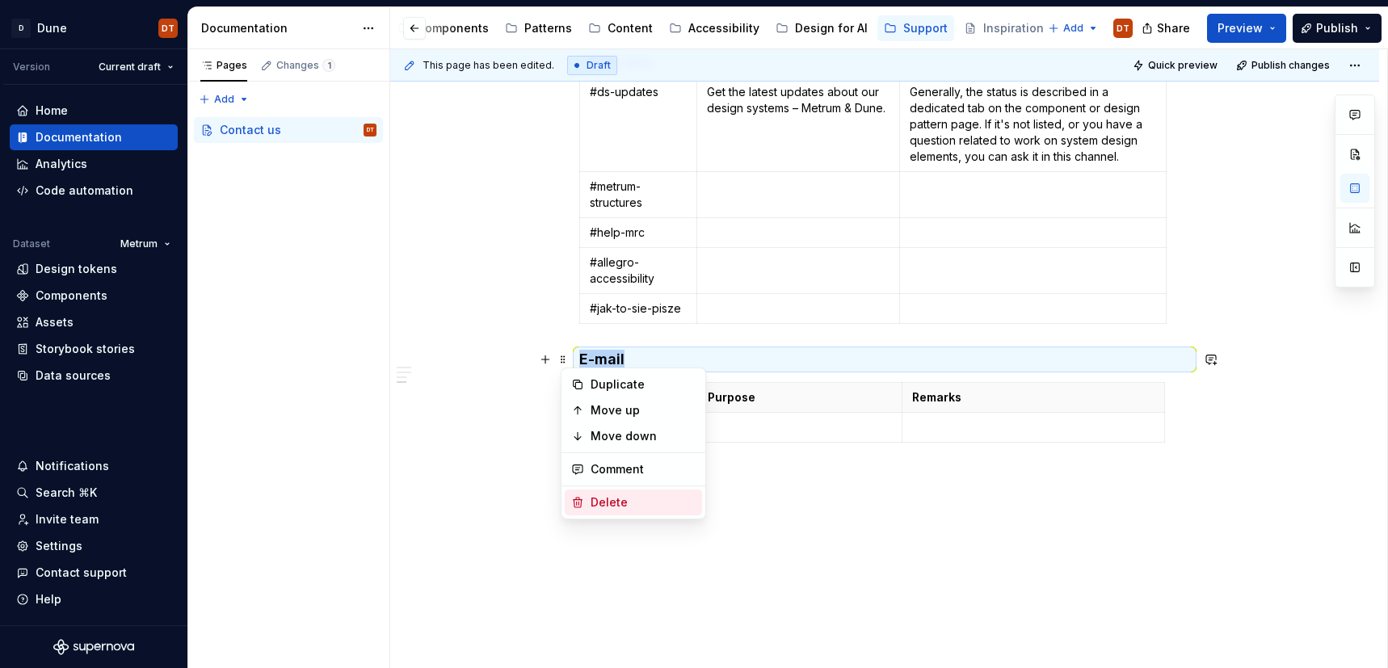
click at [577, 504] on icon at bounding box center [577, 502] width 13 height 13
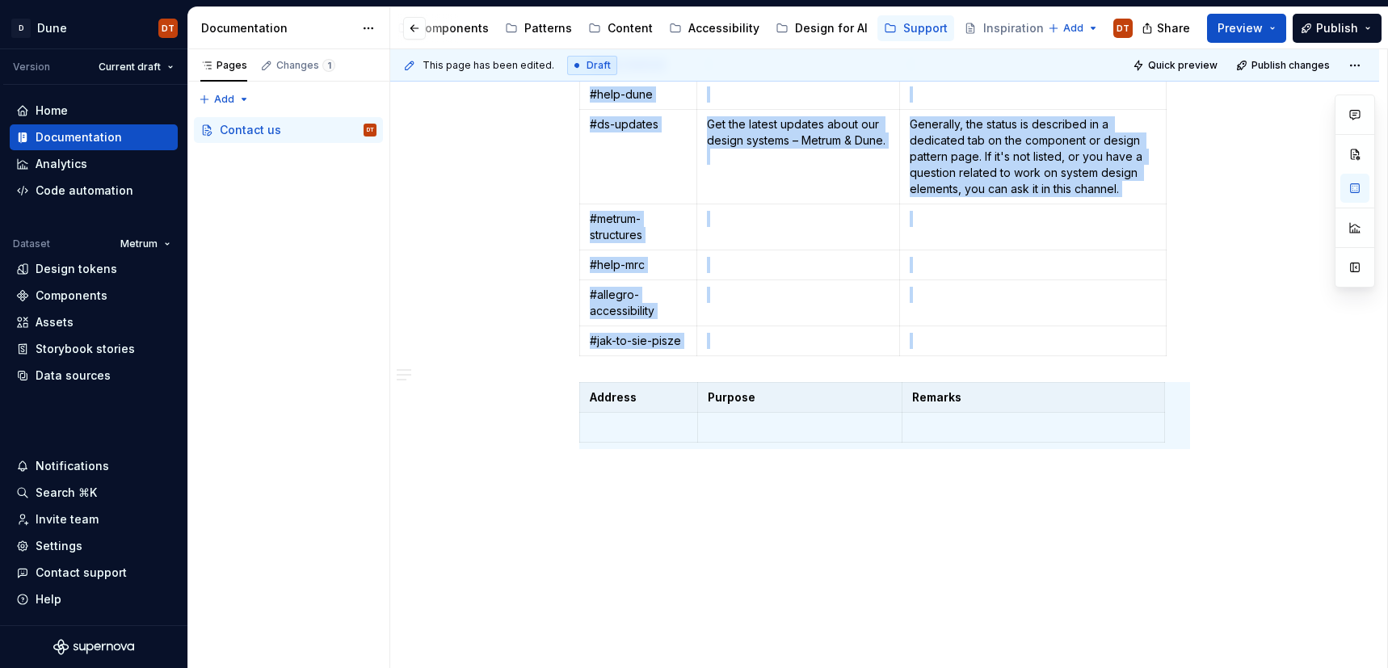
scroll to position [818, 0]
click at [566, 395] on span at bounding box center [563, 390] width 13 height 23
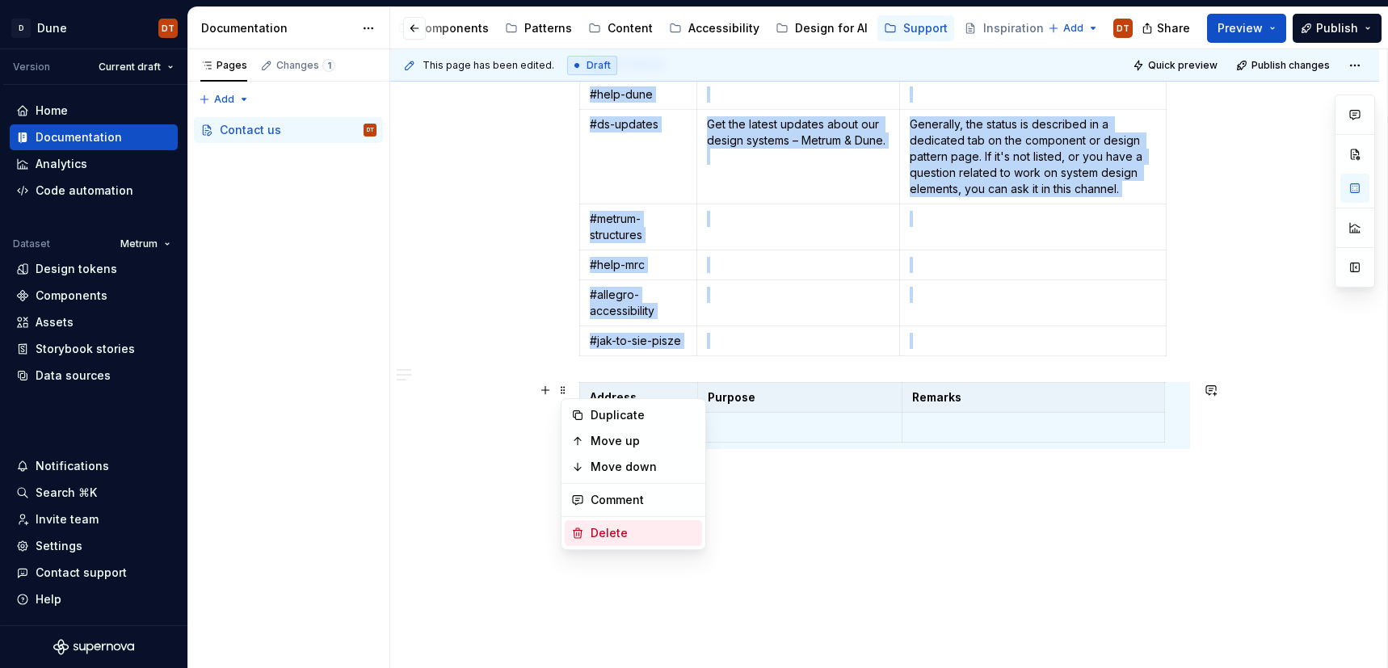
click at [577, 537] on icon at bounding box center [577, 533] width 13 height 13
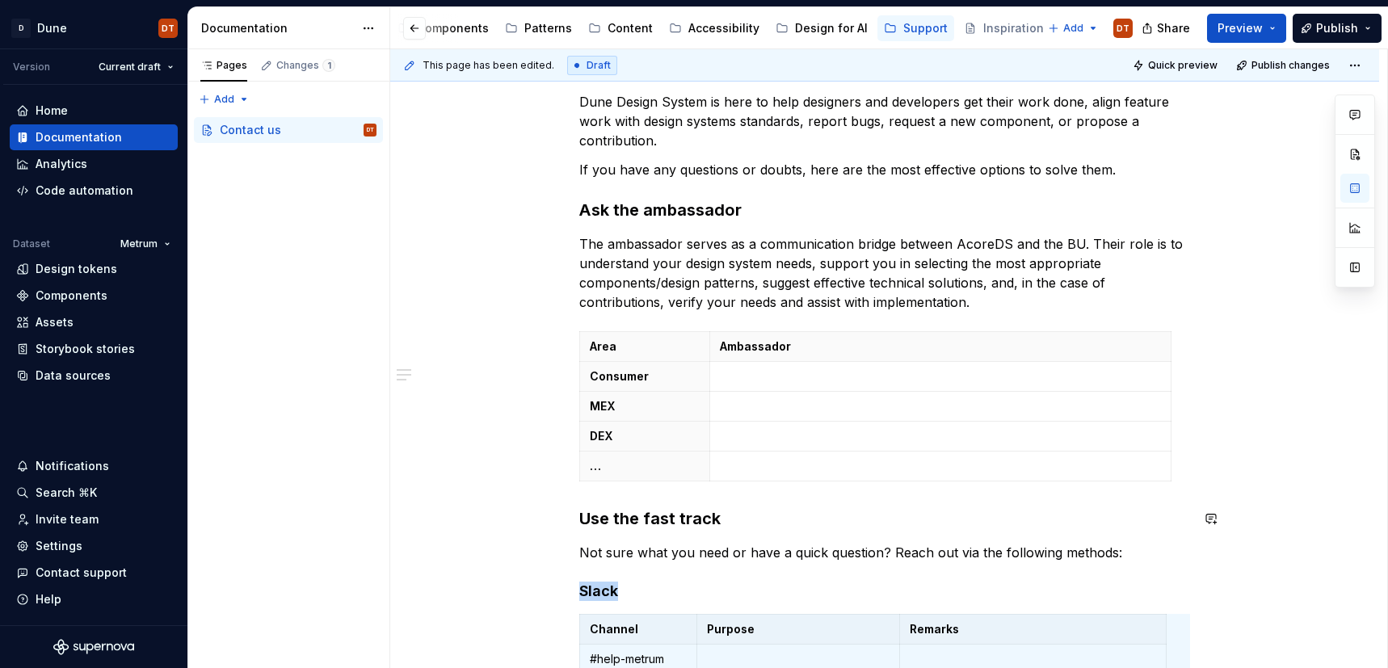
scroll to position [200, 0]
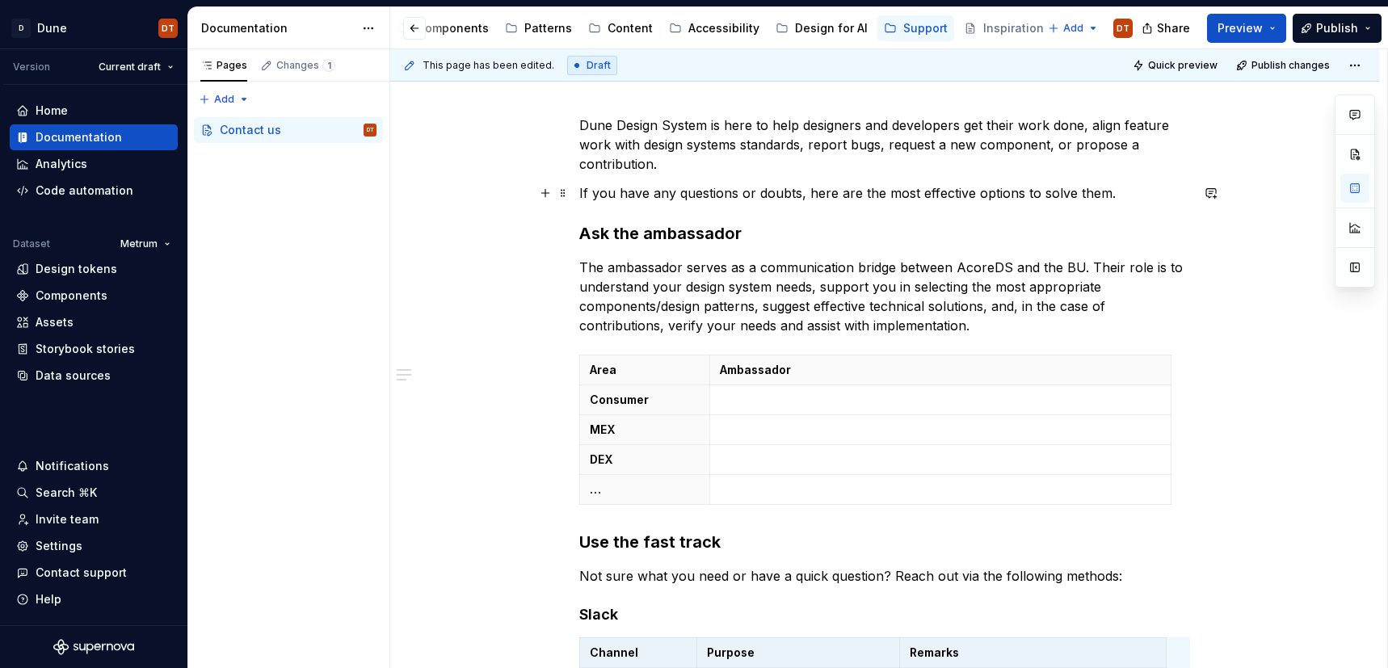
click at [1021, 190] on p "If you have any questions or doubts, here are the most effective options to sol…" at bounding box center [884, 192] width 611 height 19
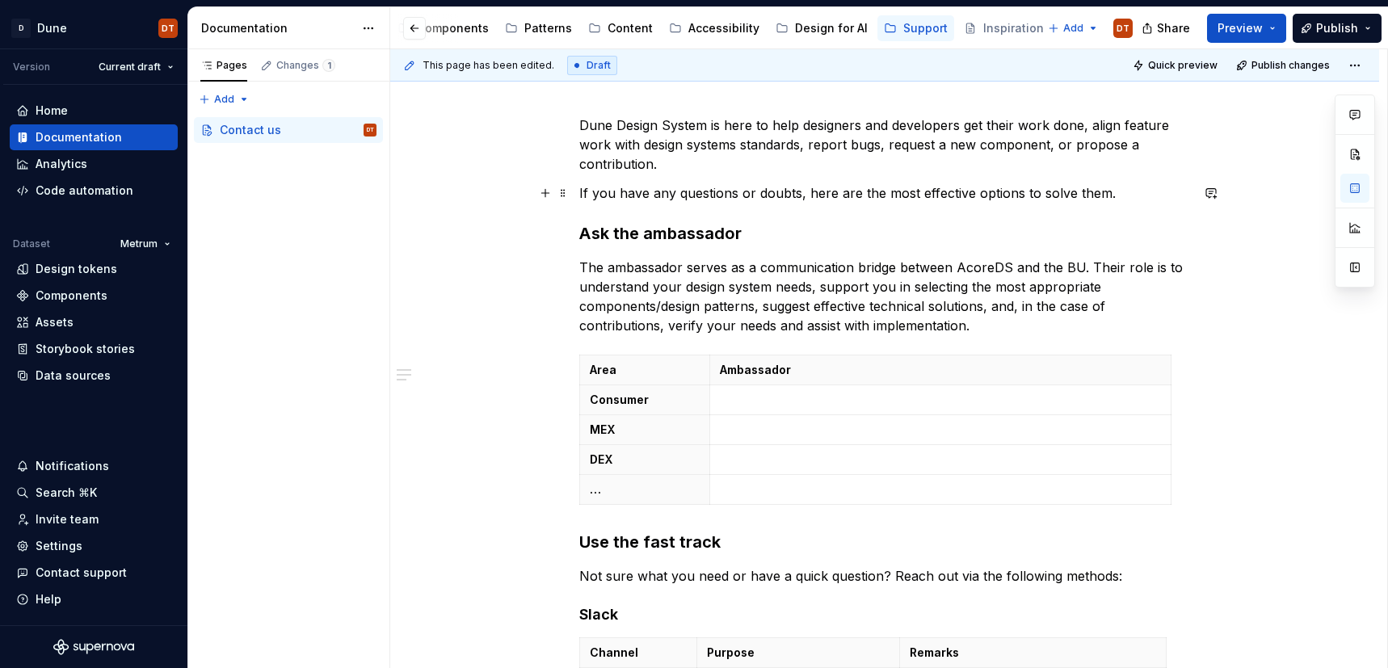
click at [1009, 194] on p "If you have any questions or doubts, here are the most effective options to sol…" at bounding box center [884, 192] width 611 height 19
drag, startPoint x: 985, startPoint y: 195, endPoint x: 1019, endPoint y: 194, distance: 33.9
click at [1019, 194] on p "If you have any questions or doubts, here are the most effective options to sol…" at bounding box center [884, 192] width 611 height 19
click at [583, 231] on h3 "Ask the ambassador" at bounding box center [884, 232] width 611 height 23
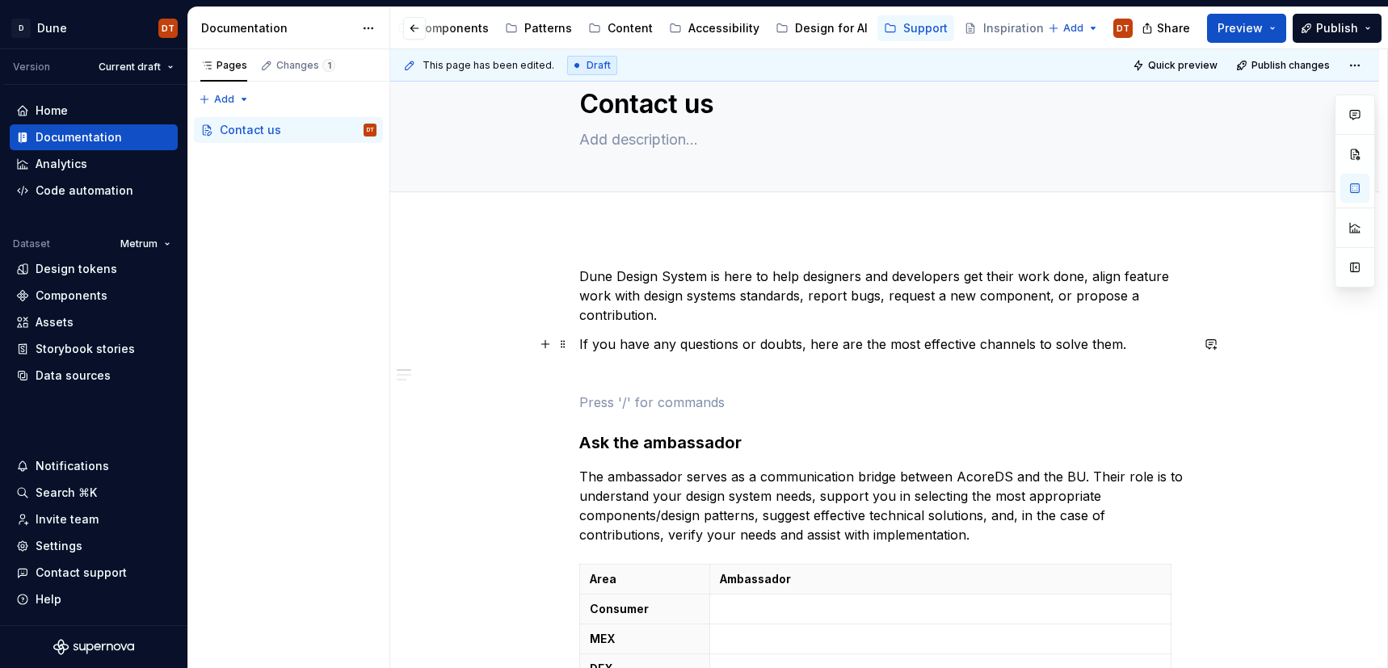
scroll to position [9, 0]
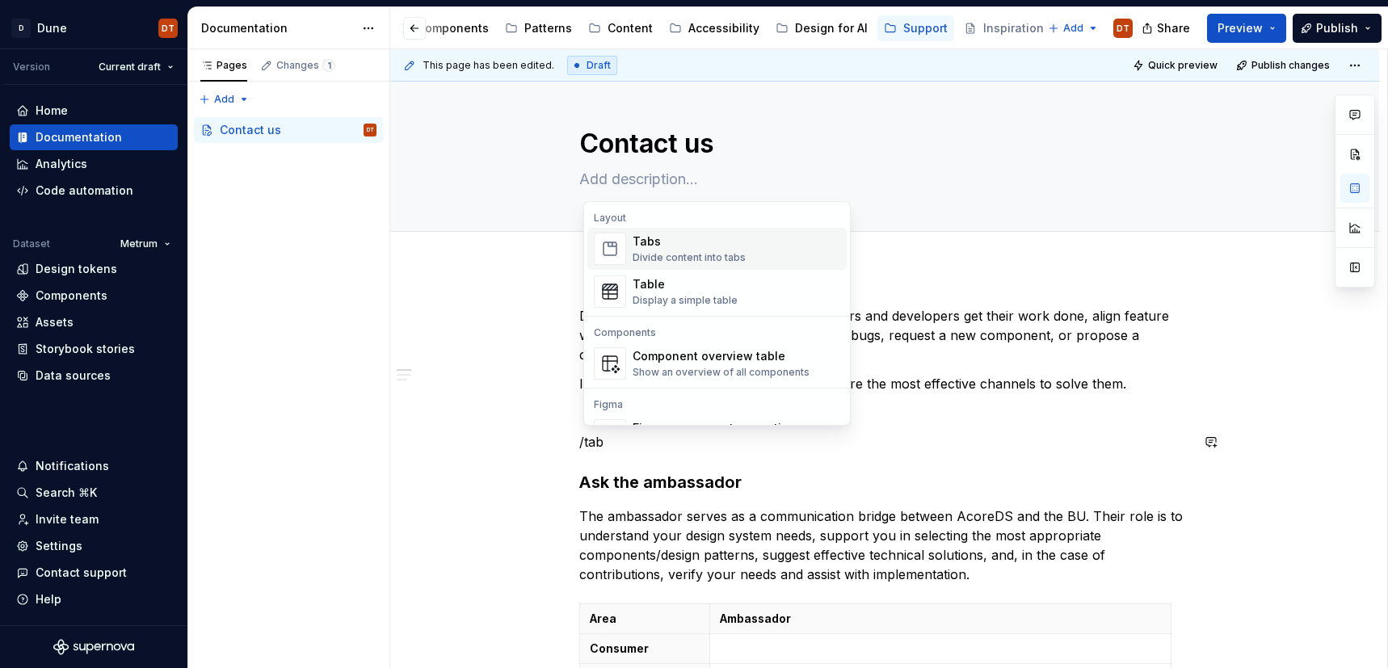
click at [607, 249] on img "Suggestions" at bounding box center [610, 249] width 31 height 32
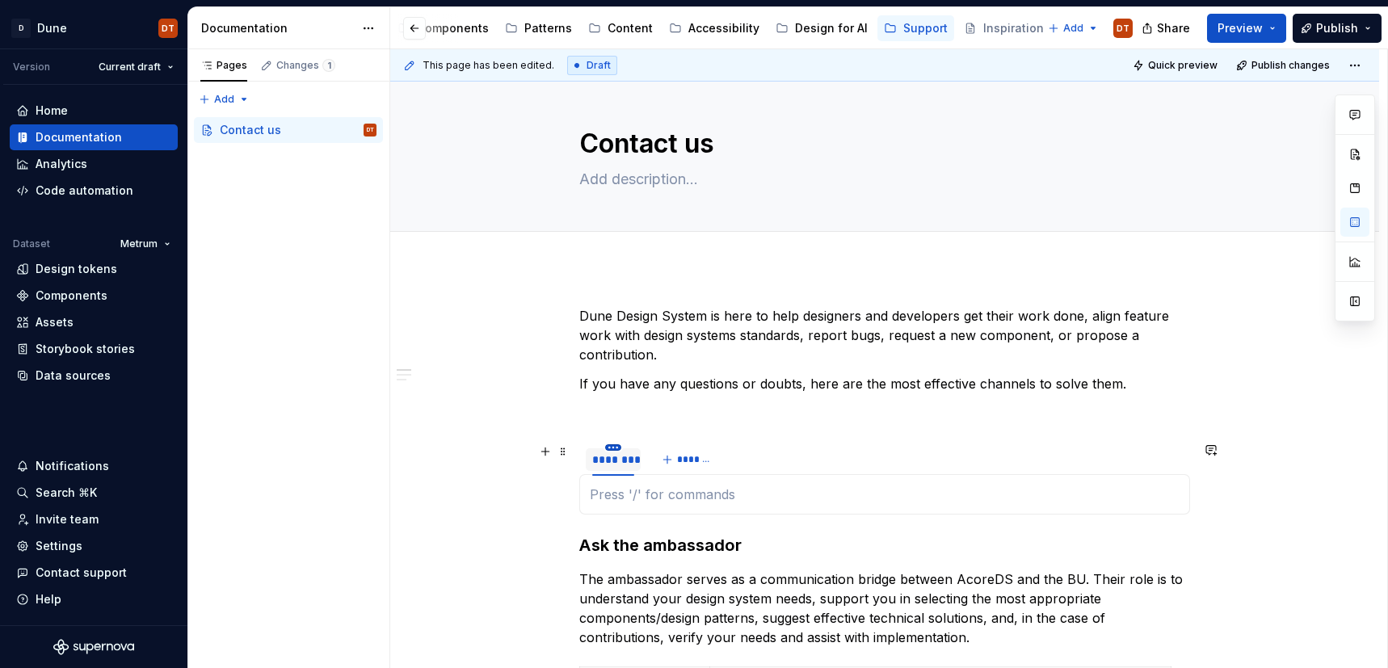
click at [617, 447] on html "D Dune DT Version Current draft Home Documentation Analytics Code automation Da…" at bounding box center [694, 334] width 1388 height 668
click at [667, 470] on div "Edit name" at bounding box center [691, 471] width 105 height 16
type textarea "*"
type input "**********"
click at [716, 461] on button "*******" at bounding box center [728, 459] width 64 height 23
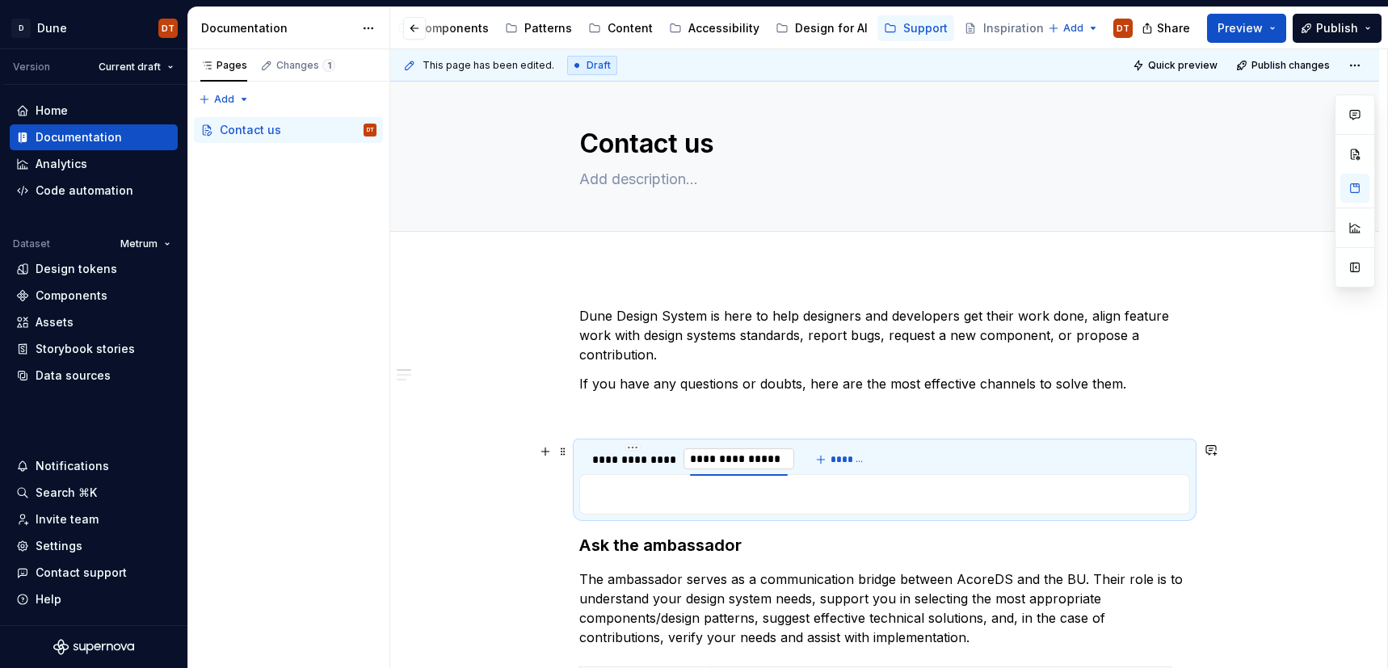
type input "**********"
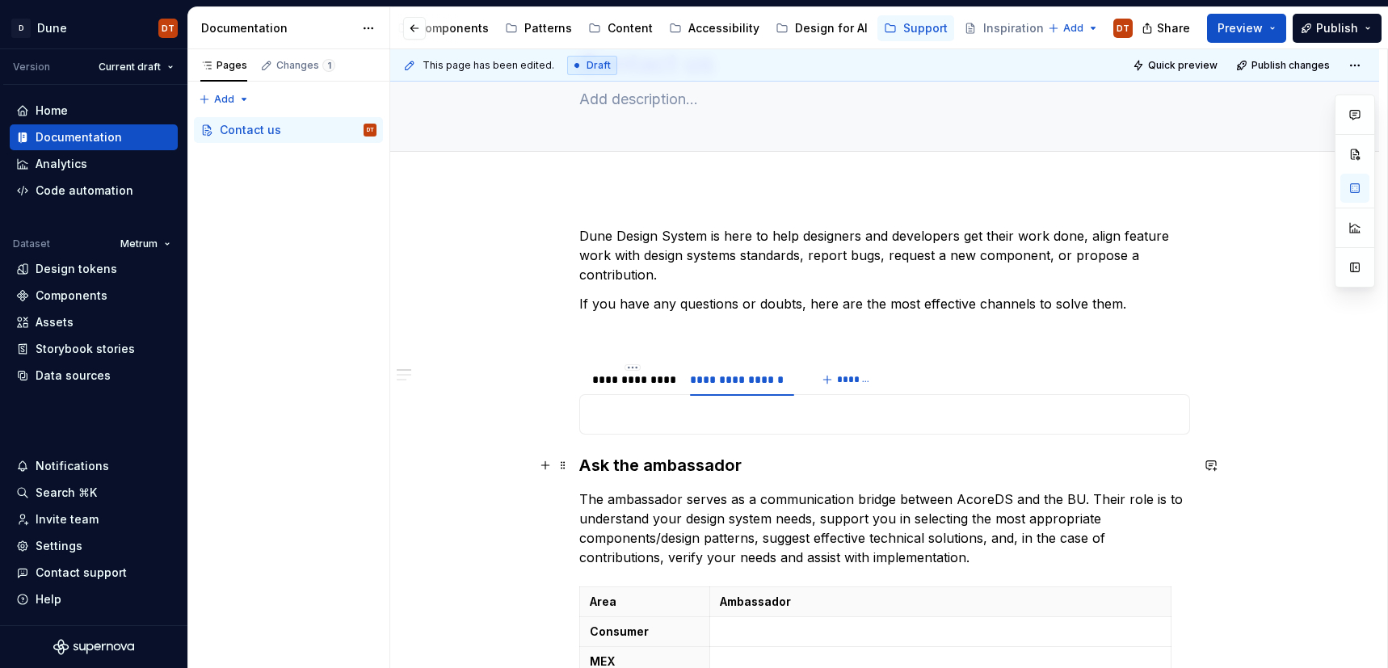
scroll to position [99, 0]
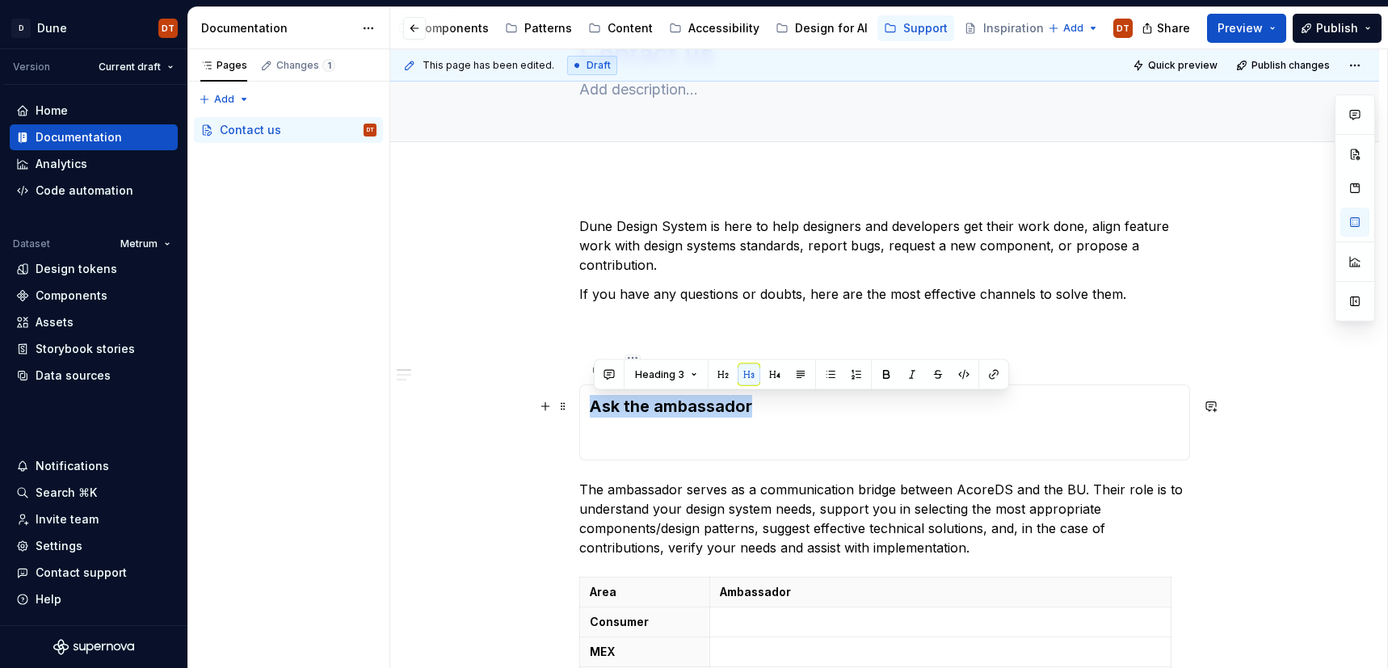
click at [772, 406] on h3 "Ask the ambassador" at bounding box center [885, 406] width 590 height 23
click at [652, 498] on p "The ambassador serves as a communication bridge between AcoreDS and the BU. The…" at bounding box center [884, 519] width 611 height 78
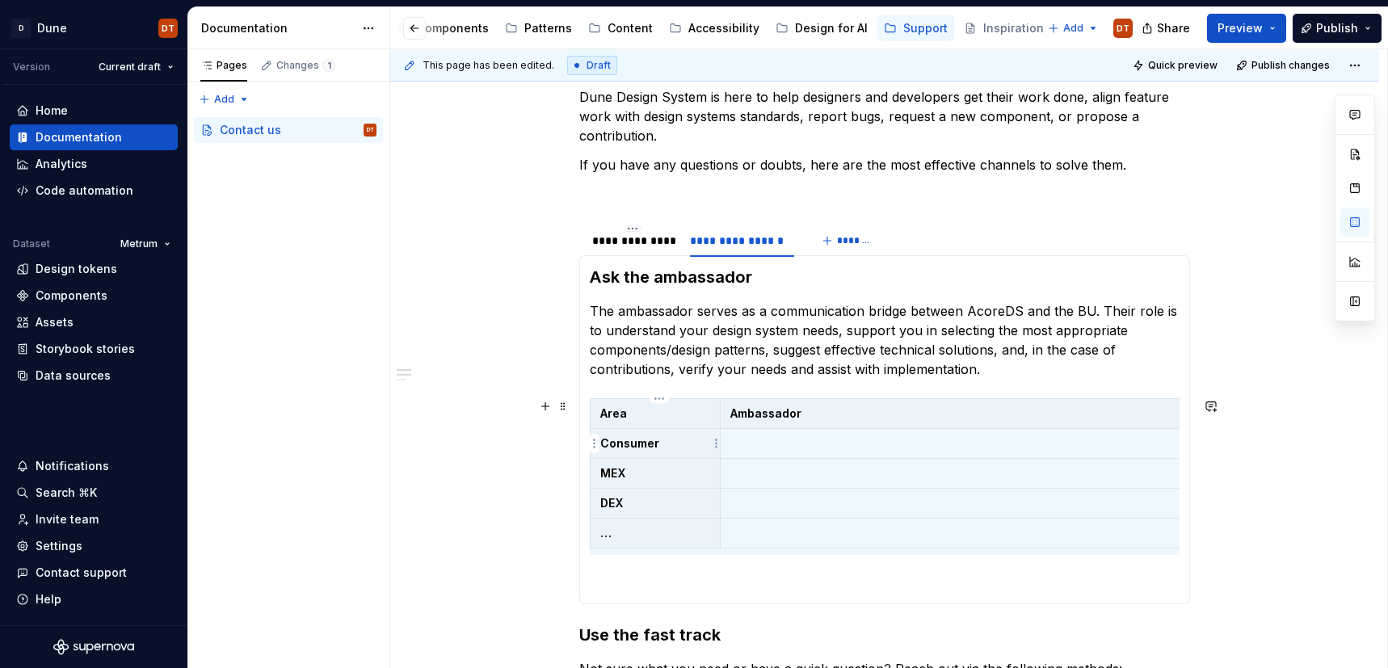
scroll to position [2, 0]
click at [743, 276] on h3 "Ask the ambassador" at bounding box center [885, 277] width 590 height 23
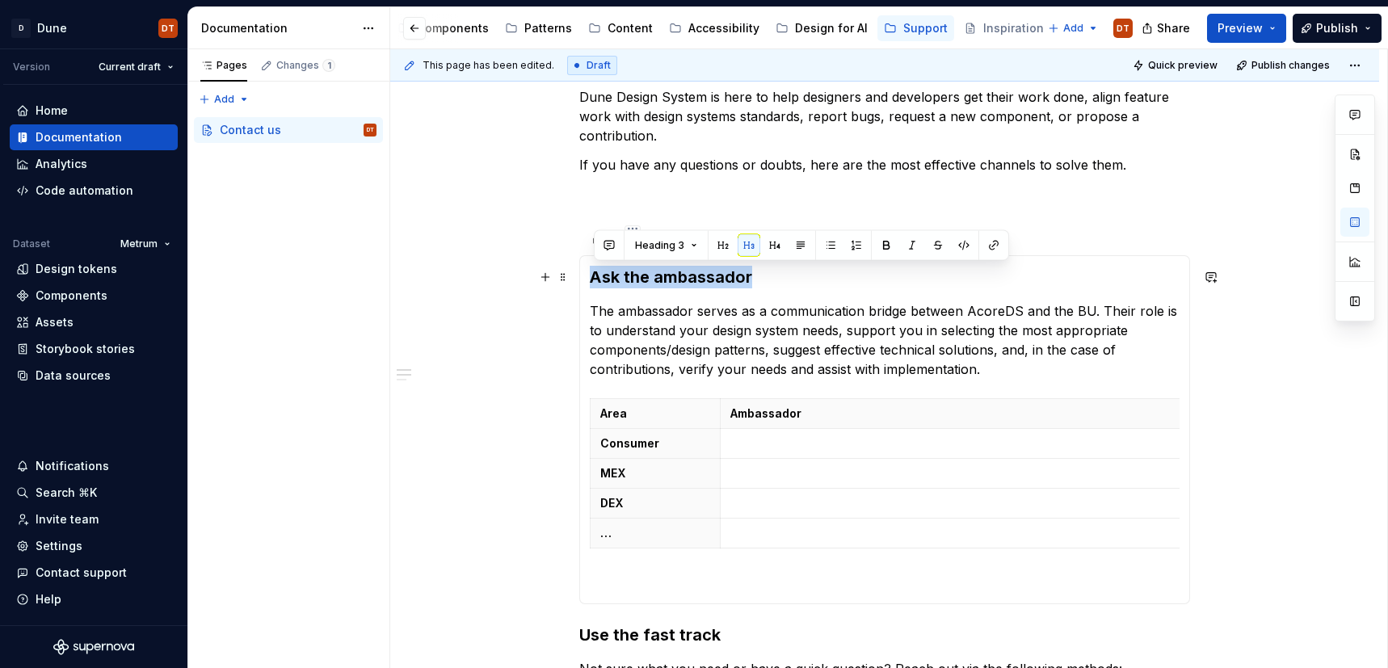
drag, startPoint x: 756, startPoint y: 278, endPoint x: 613, endPoint y: 279, distance: 143.0
click at [593, 283] on h3 "Ask the ambassador" at bounding box center [885, 277] width 590 height 23
click at [775, 249] on button "button" at bounding box center [775, 245] width 23 height 23
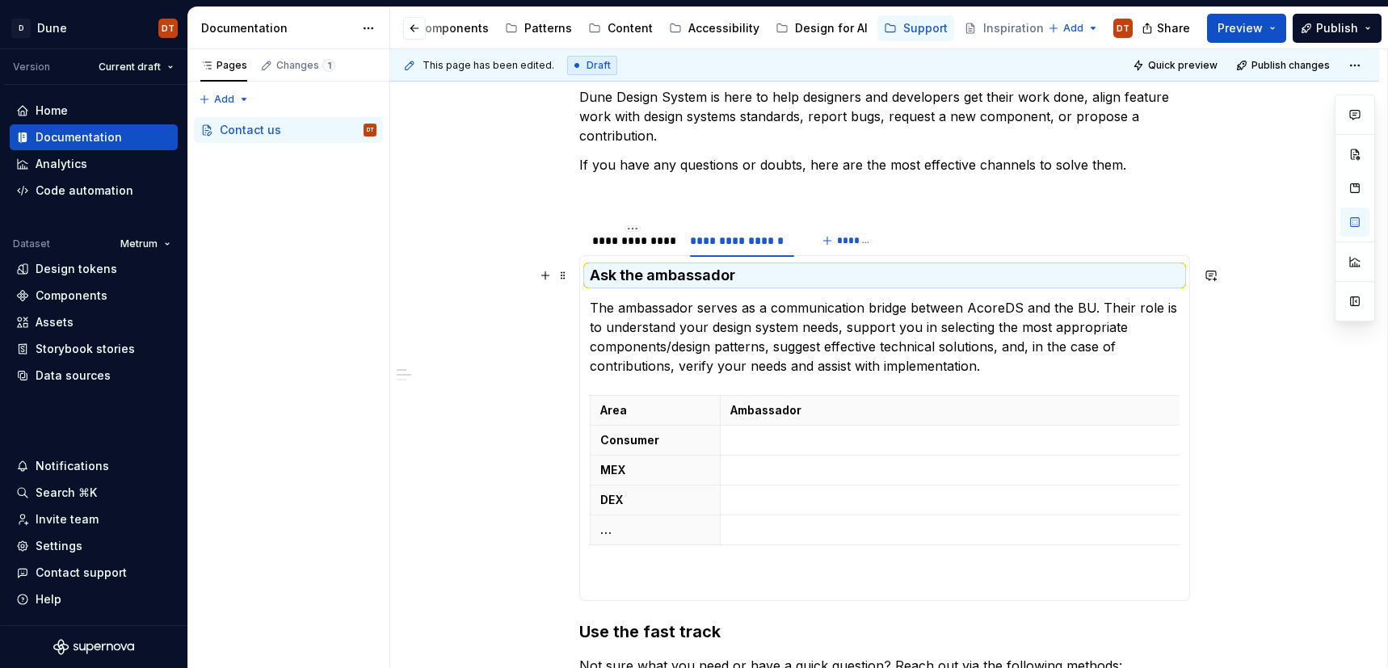
click at [745, 275] on h4 "Ask the ambassador" at bounding box center [885, 275] width 590 height 19
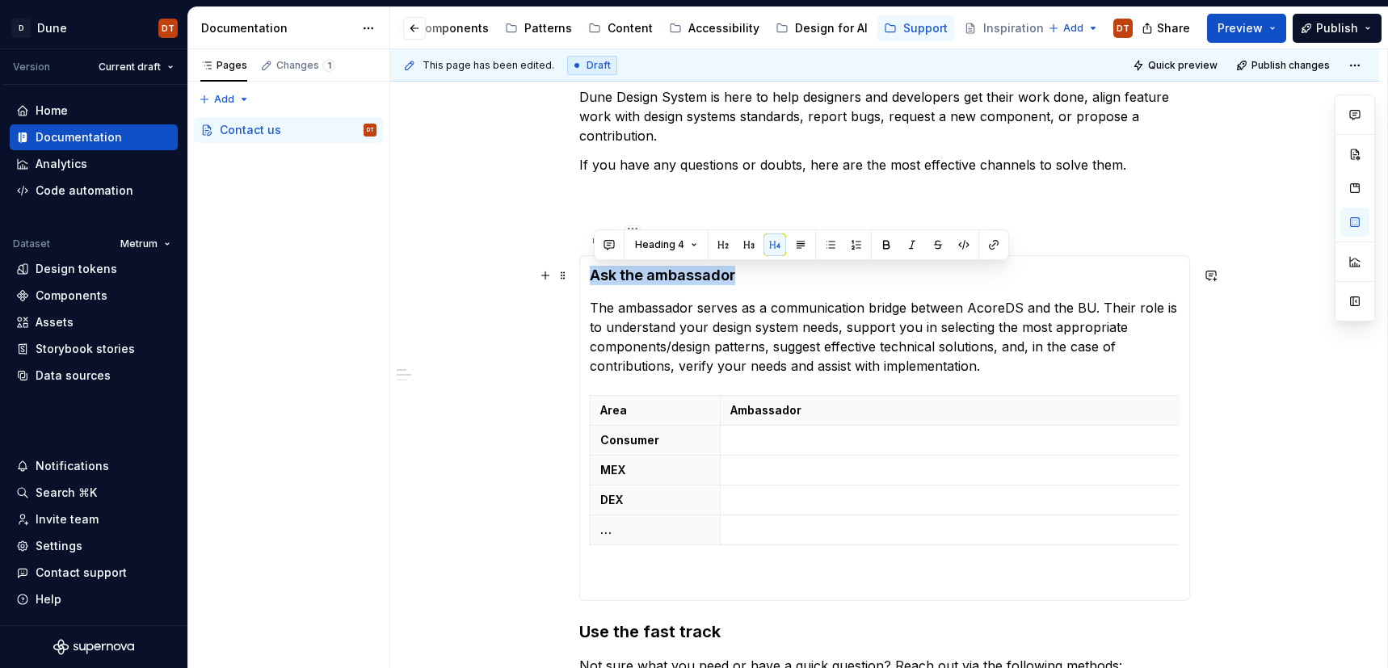
drag, startPoint x: 741, startPoint y: 278, endPoint x: 592, endPoint y: 283, distance: 148.8
click at [592, 283] on div "Ask the ambassador The ambassador serves as a communication bridge between Acor…" at bounding box center [884, 428] width 611 height 346
drag, startPoint x: 743, startPoint y: 276, endPoint x: 622, endPoint y: 274, distance: 120.4
click at [591, 276] on div "Ask the ambassador The ambassador serves as a communication bridge between Acor…" at bounding box center [884, 428] width 611 height 346
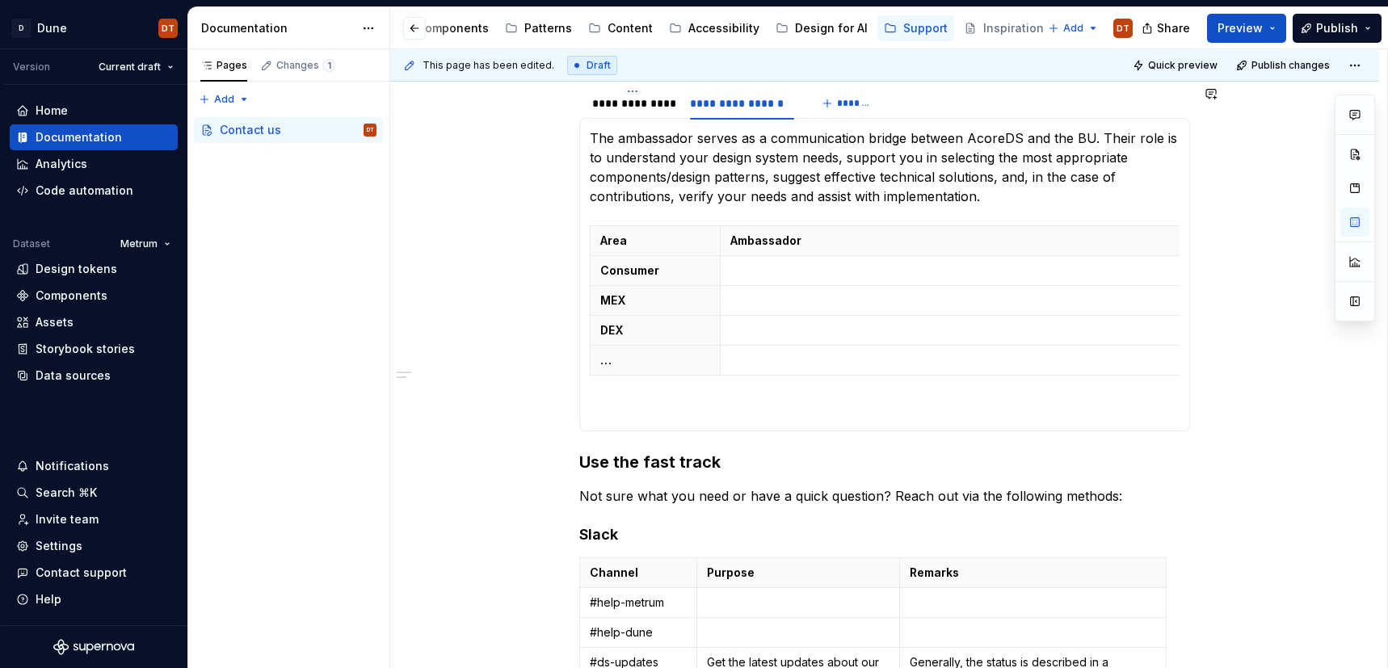
scroll to position [342, 0]
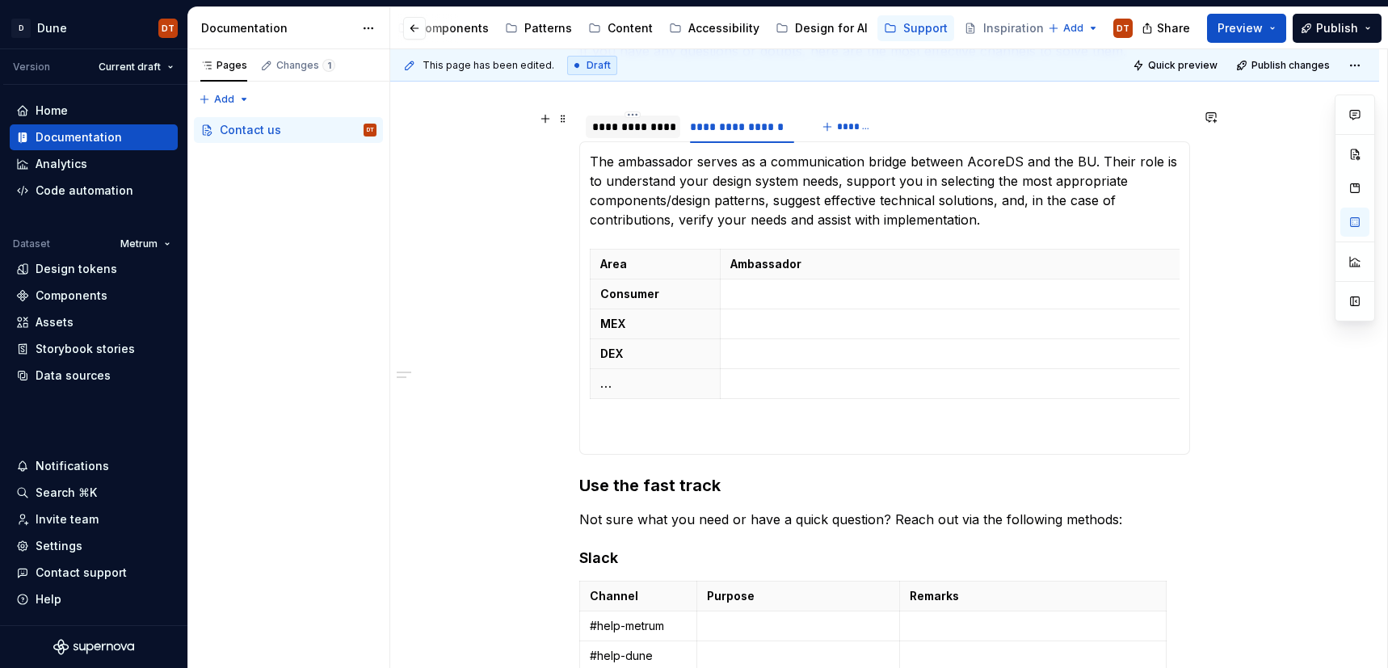
click at [644, 127] on div "**********" at bounding box center [633, 127] width 82 height 16
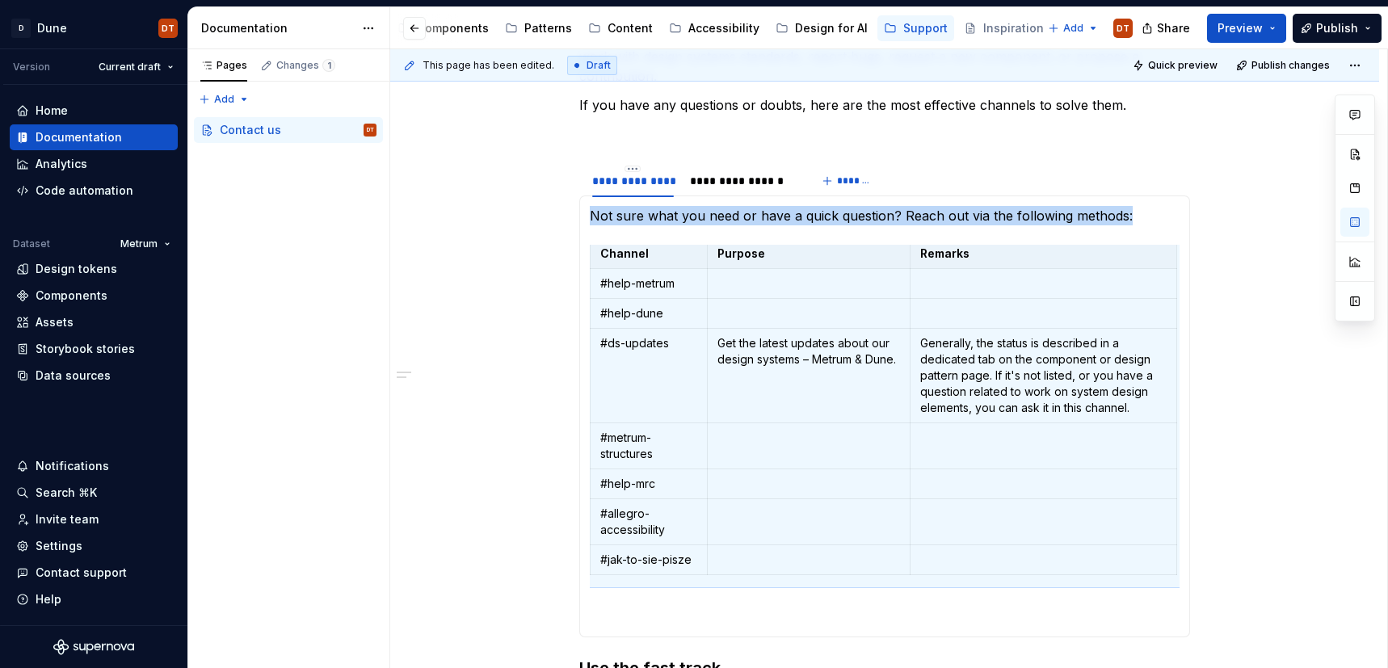
scroll to position [550, 0]
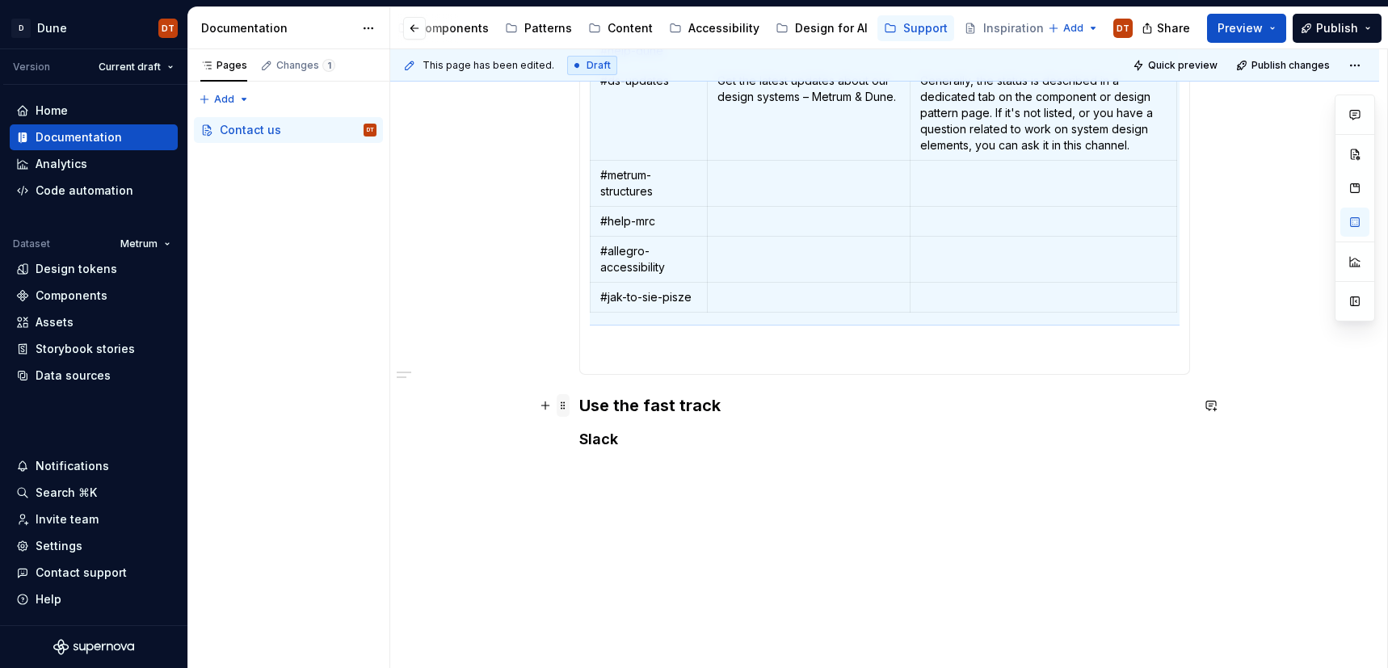
drag, startPoint x: 560, startPoint y: 403, endPoint x: 568, endPoint y: 404, distance: 8.1
click at [560, 403] on div at bounding box center [552, 405] width 36 height 23
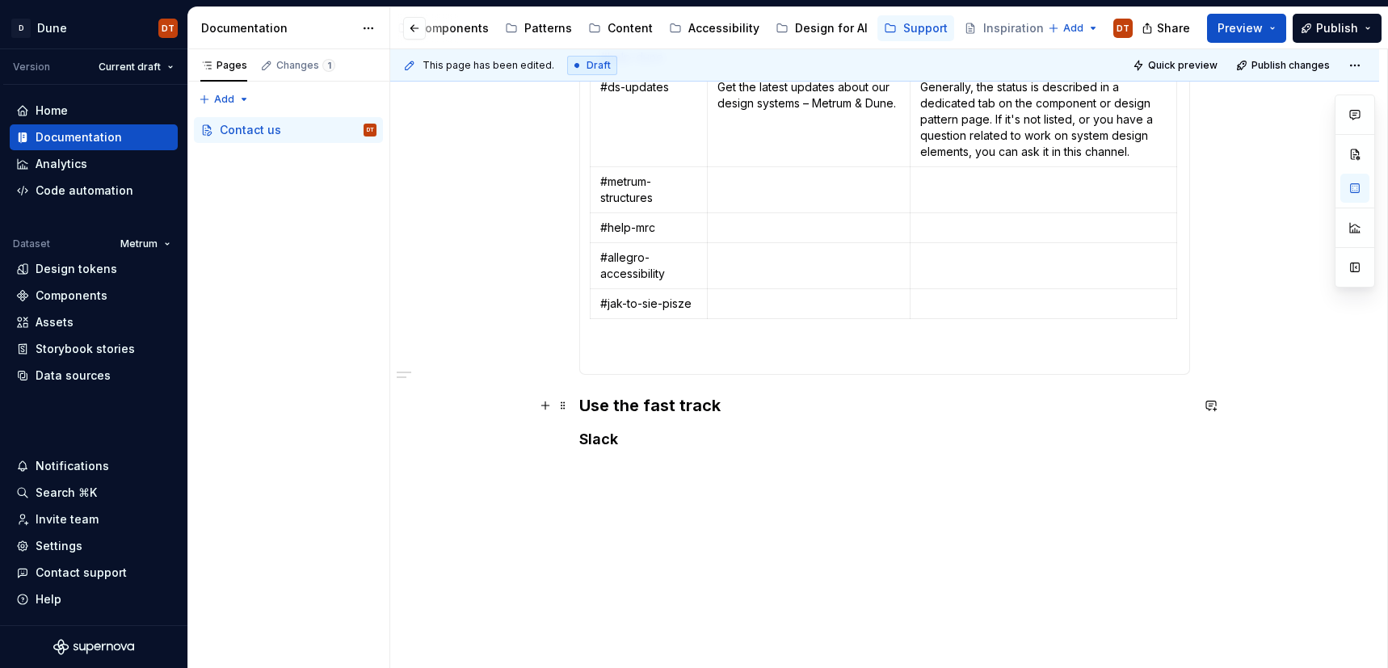
scroll to position [0, 0]
click at [566, 404] on span at bounding box center [563, 405] width 13 height 23
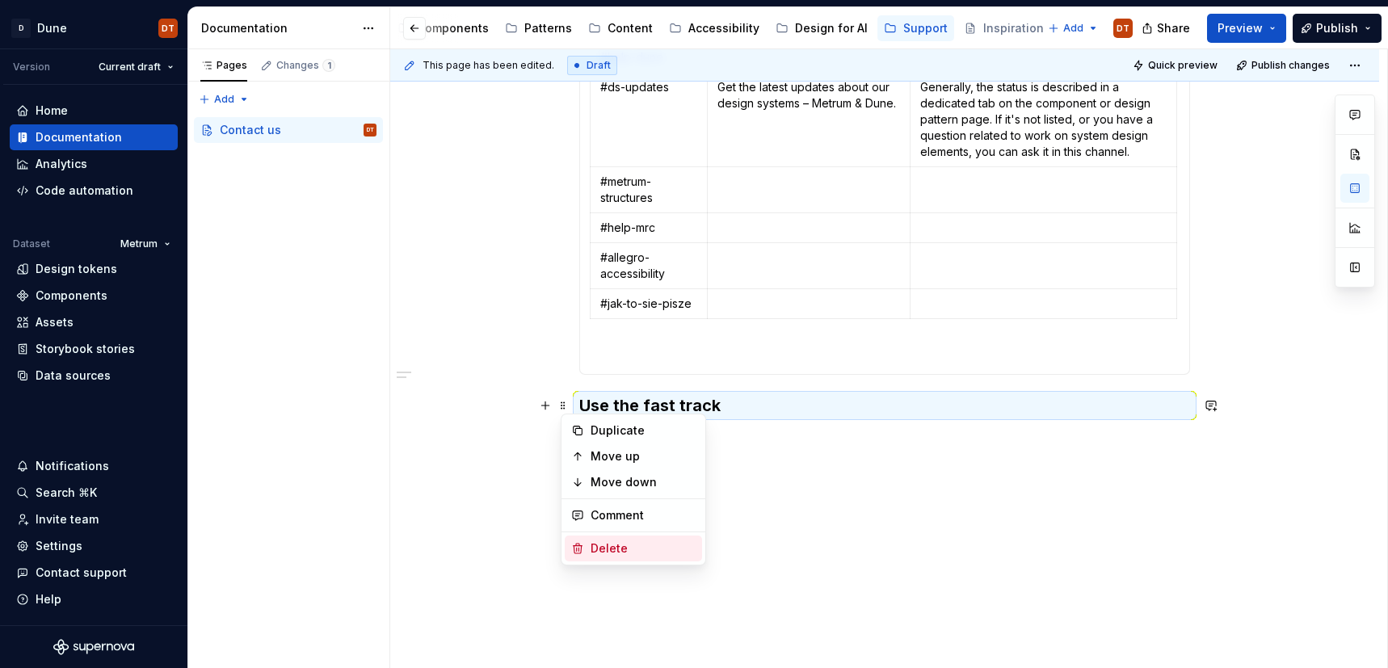
click at [604, 551] on div "Delete" at bounding box center [643, 549] width 105 height 16
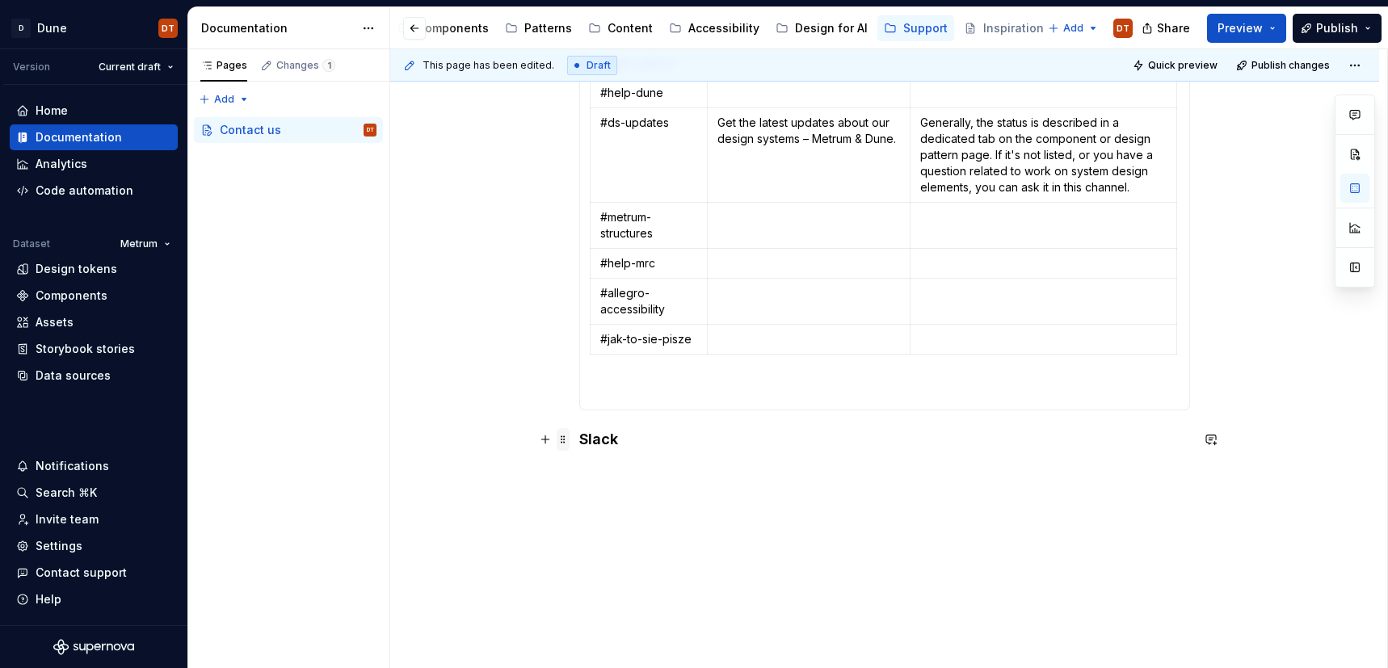
click at [563, 439] on span at bounding box center [563, 439] width 13 height 23
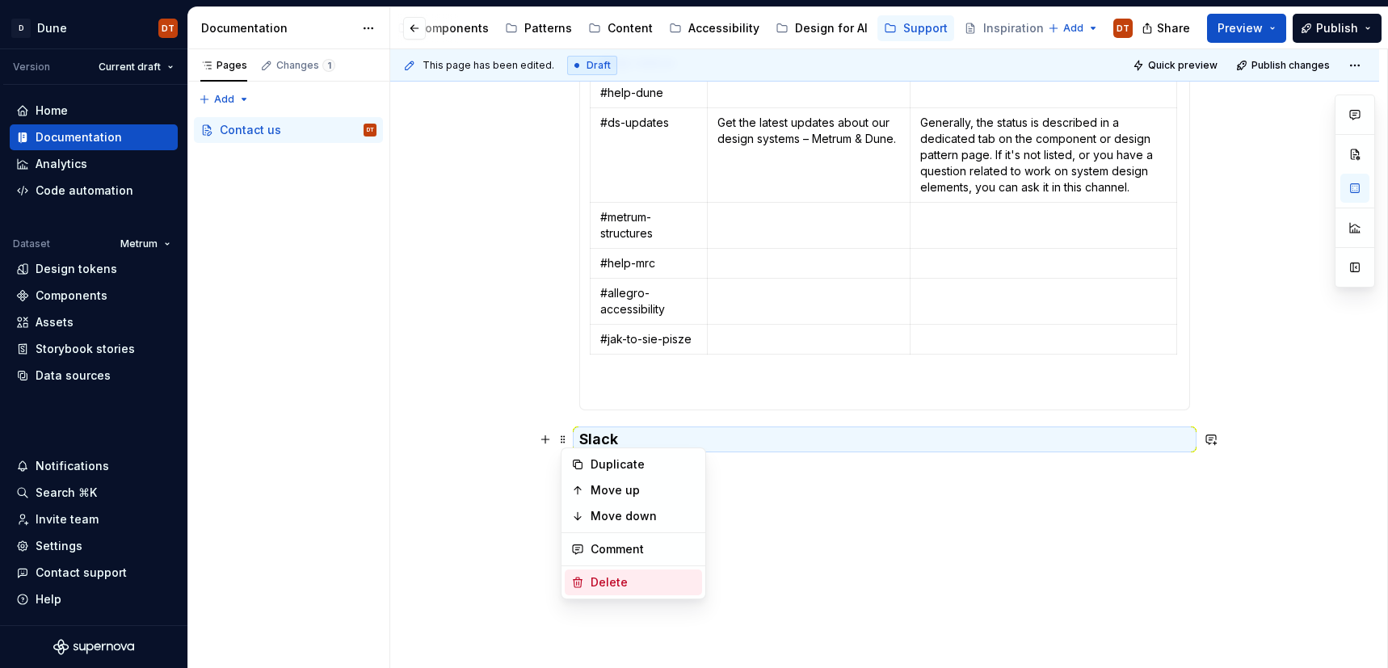
click at [579, 581] on icon at bounding box center [578, 583] width 9 height 10
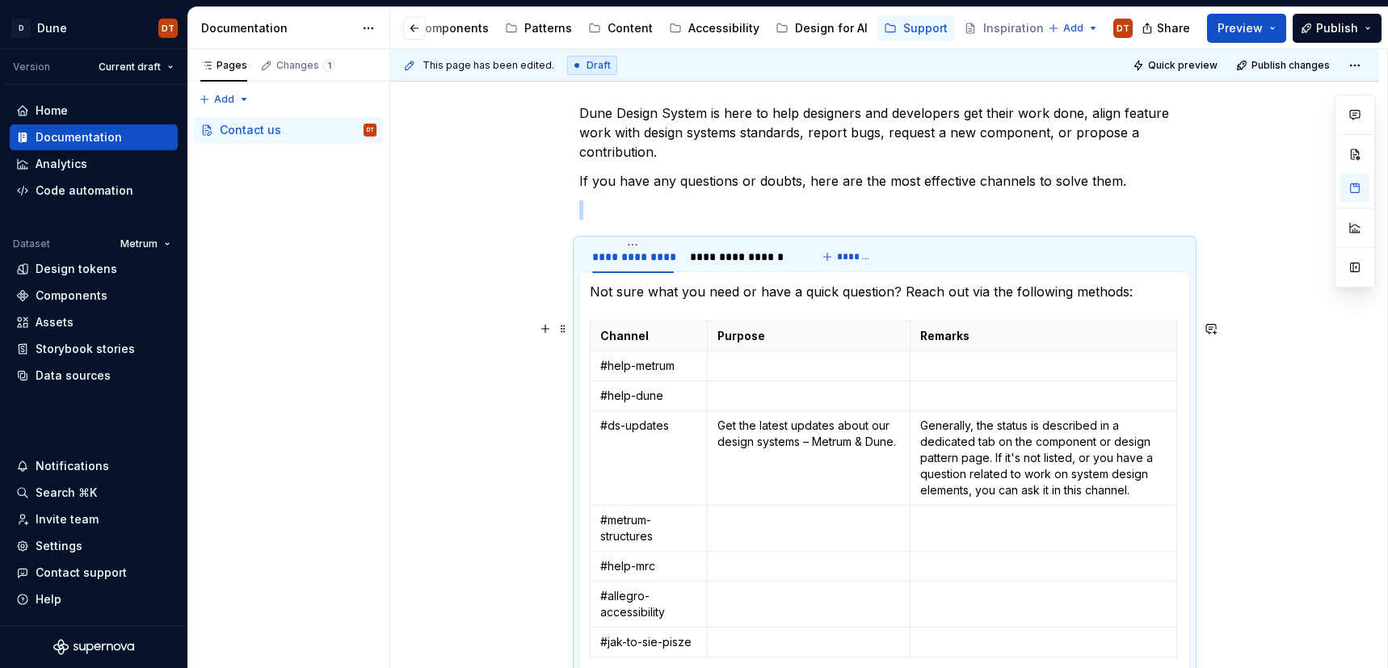
scroll to position [199, 0]
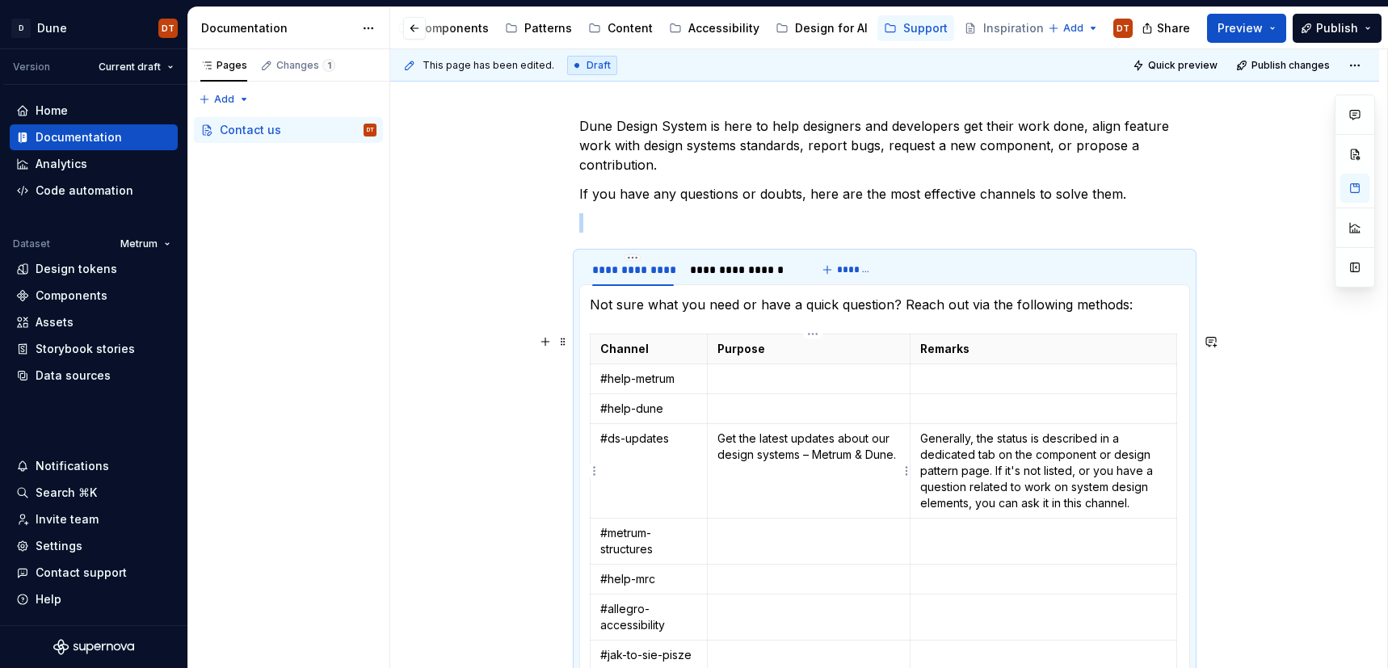
click at [756, 452] on p "Get the latest updates about our design systems – Metrum & Dune." at bounding box center [809, 455] width 183 height 48
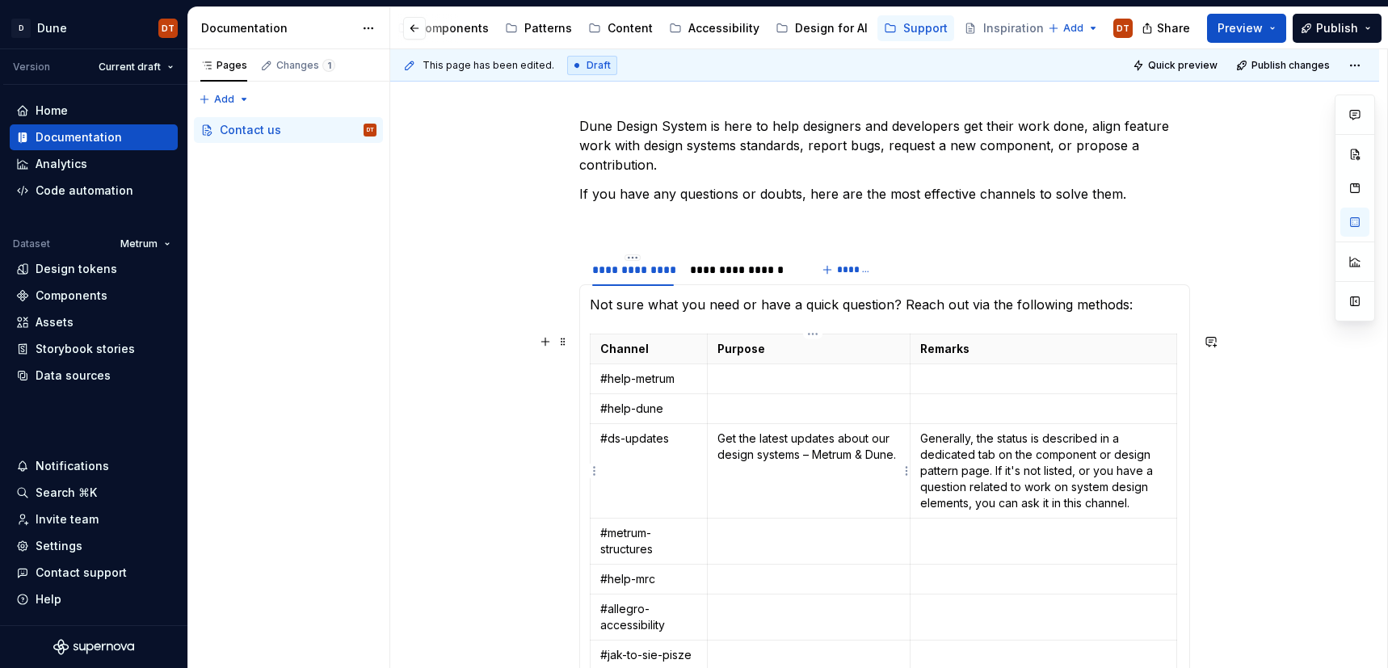
click at [781, 449] on p "Get the latest updates about our design systems – Metrum & Dune." at bounding box center [809, 455] width 183 height 48
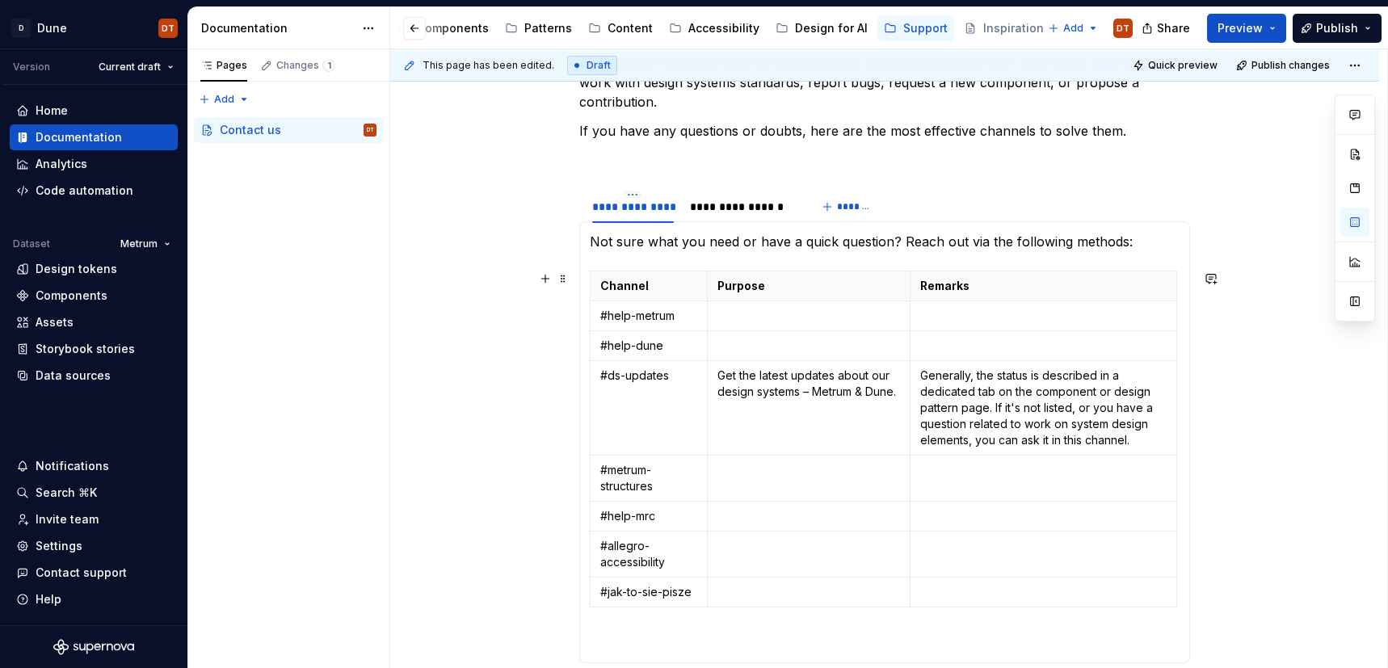
scroll to position [271, 0]
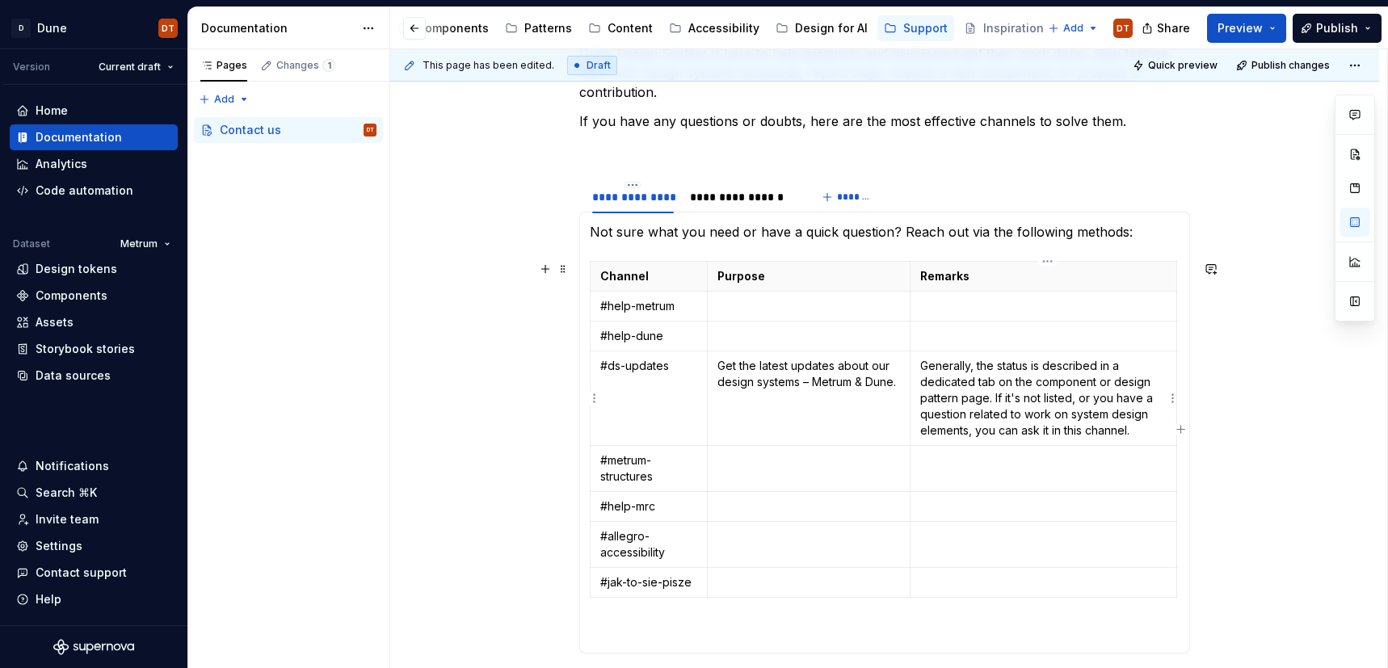
click at [1118, 381] on p "Generally, the status is described in a dedicated tab on the component or desig…" at bounding box center [1043, 398] width 246 height 81
drag, startPoint x: 1116, startPoint y: 383, endPoint x: 1151, endPoint y: 381, distance: 34.8
click at [1151, 381] on p "Generally, the status is described in a dedicated tab on the component or desig…" at bounding box center [1043, 398] width 246 height 81
click at [1034, 402] on p "Generally, the status is described in a dedicated tab on the component or patte…" at bounding box center [1043, 398] width 246 height 81
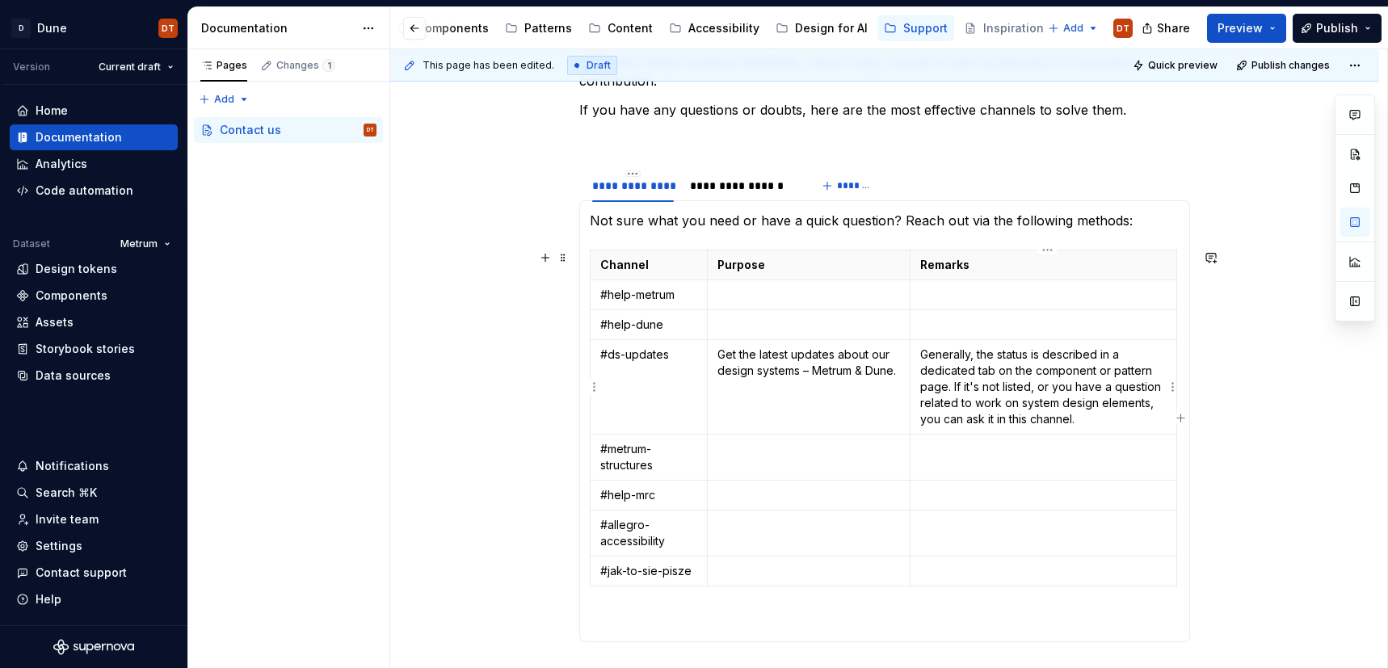
click at [1001, 393] on p "Generally, the status is described in a dedicated tab on the component or patte…" at bounding box center [1043, 387] width 246 height 81
click at [962, 380] on p "Generally, the status is described in a dedicated tab on the component or patte…" at bounding box center [1043, 387] width 246 height 81
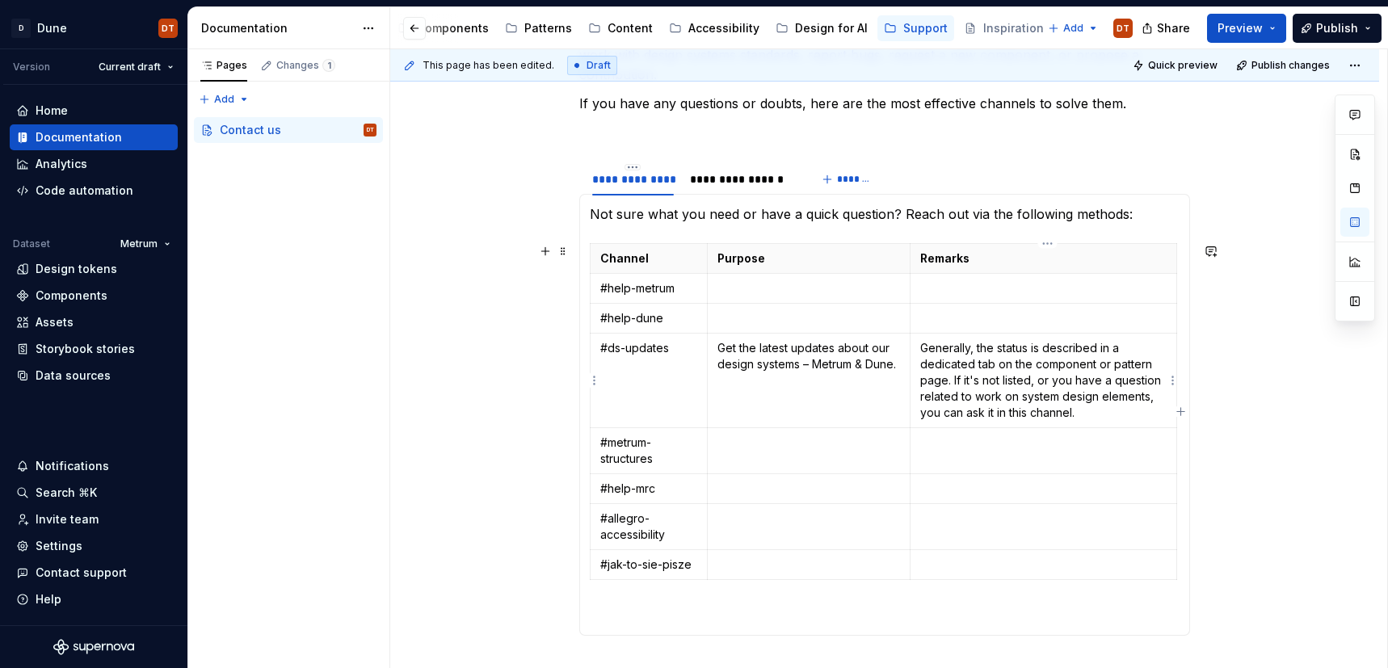
click at [960, 364] on p "Generally, the status is described in a dedicated tab on the component or patte…" at bounding box center [1043, 380] width 246 height 81
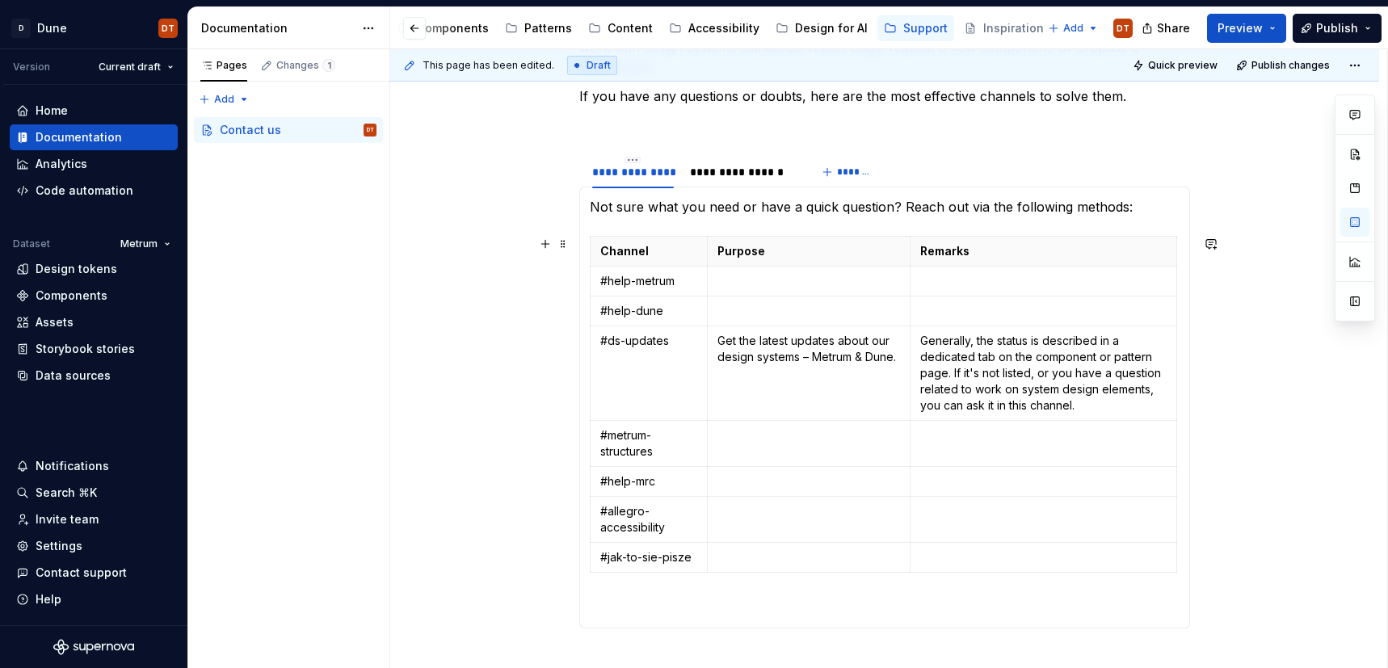
scroll to position [308, 0]
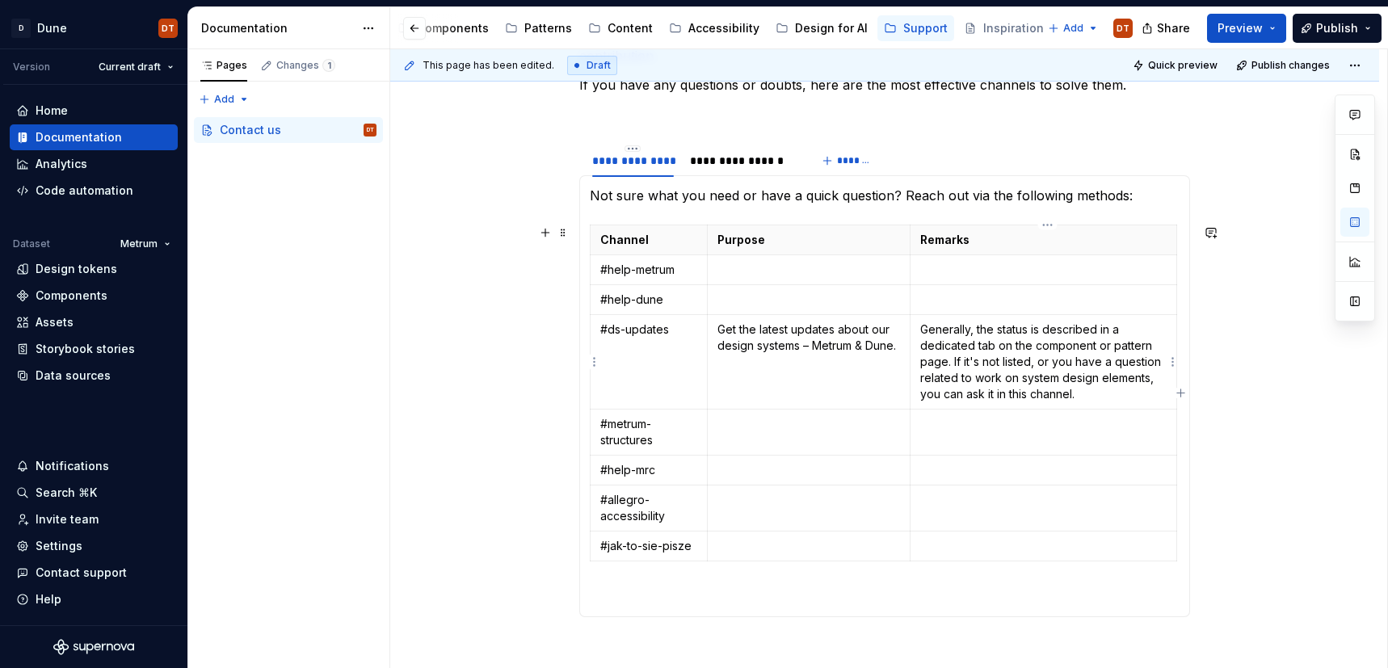
click at [1113, 363] on p "Generally, the status is described in a dedicated tab on the component or patte…" at bounding box center [1043, 362] width 246 height 81
click at [964, 343] on p "Generally, the status is described in a dedicated tab on the component or patte…" at bounding box center [1043, 362] width 246 height 81
drag, startPoint x: 984, startPoint y: 328, endPoint x: 918, endPoint y: 330, distance: 66.3
click at [918, 330] on td "Generally, the status is described in a dedicated tab on the component or patte…" at bounding box center [1044, 362] width 267 height 95
click at [1004, 351] on p "The status is described in a dedicated tab on the component or pattern page. If…" at bounding box center [1043, 362] width 246 height 81
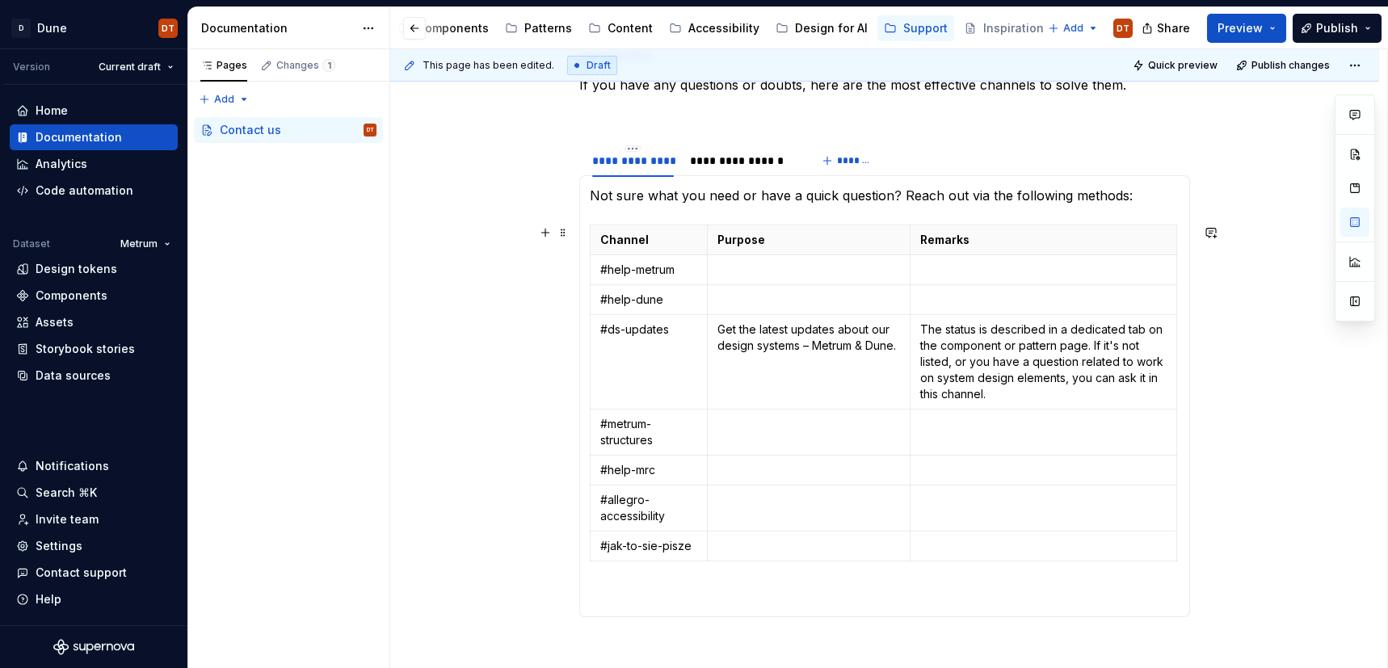
click at [448, 477] on div "**********" at bounding box center [884, 409] width 989 height 882
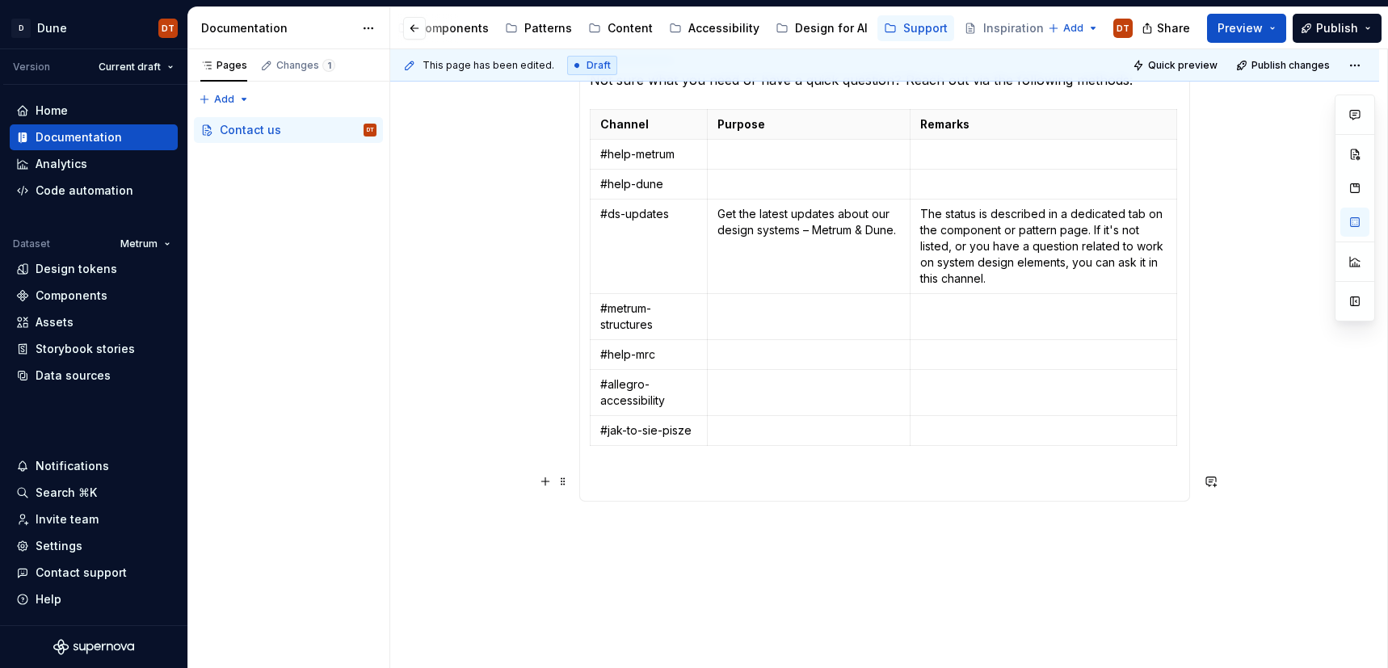
scroll to position [489, 0]
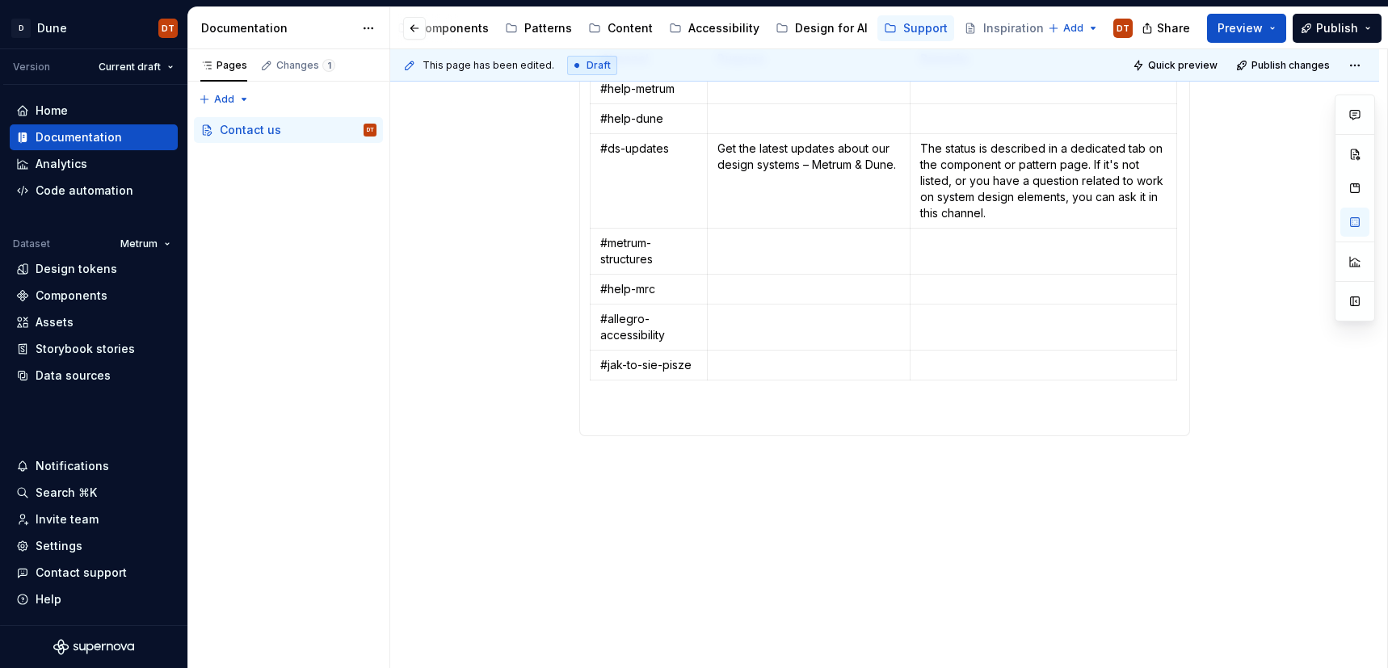
click at [589, 487] on div "**********" at bounding box center [884, 228] width 989 height 882
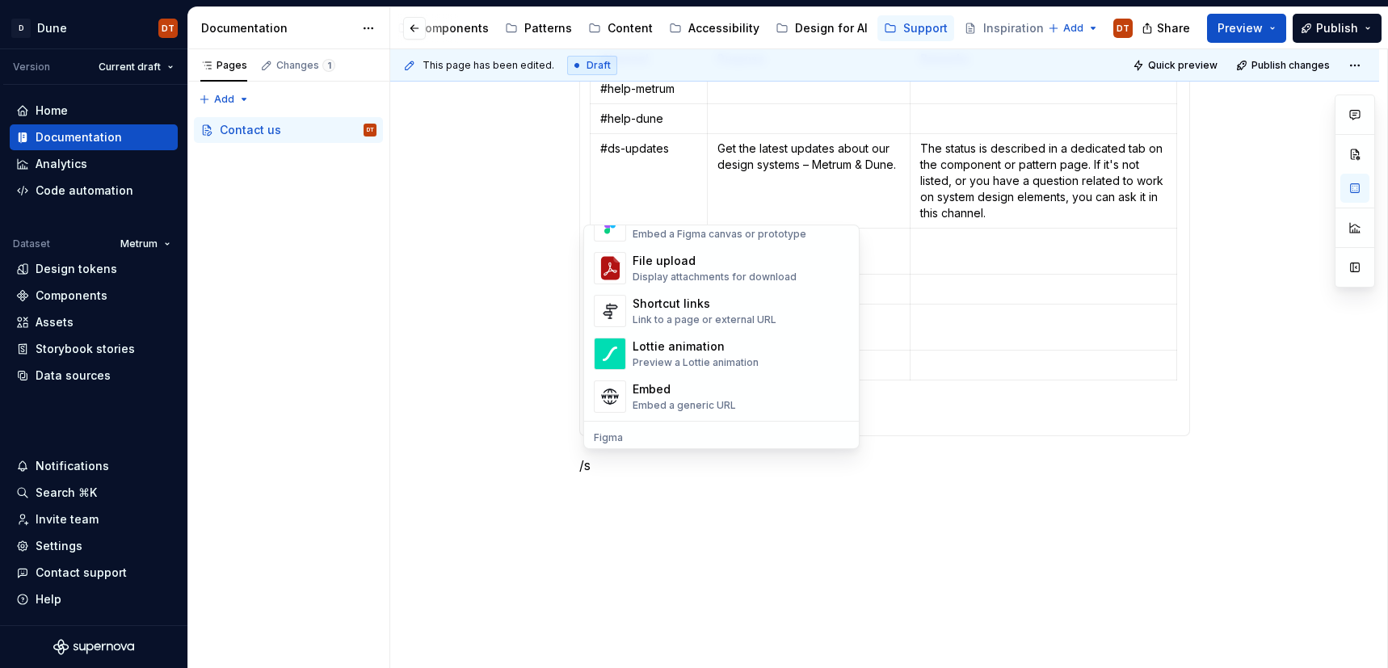
scroll to position [478, 0]
click at [707, 300] on div "Shortcut links" at bounding box center [705, 303] width 144 height 16
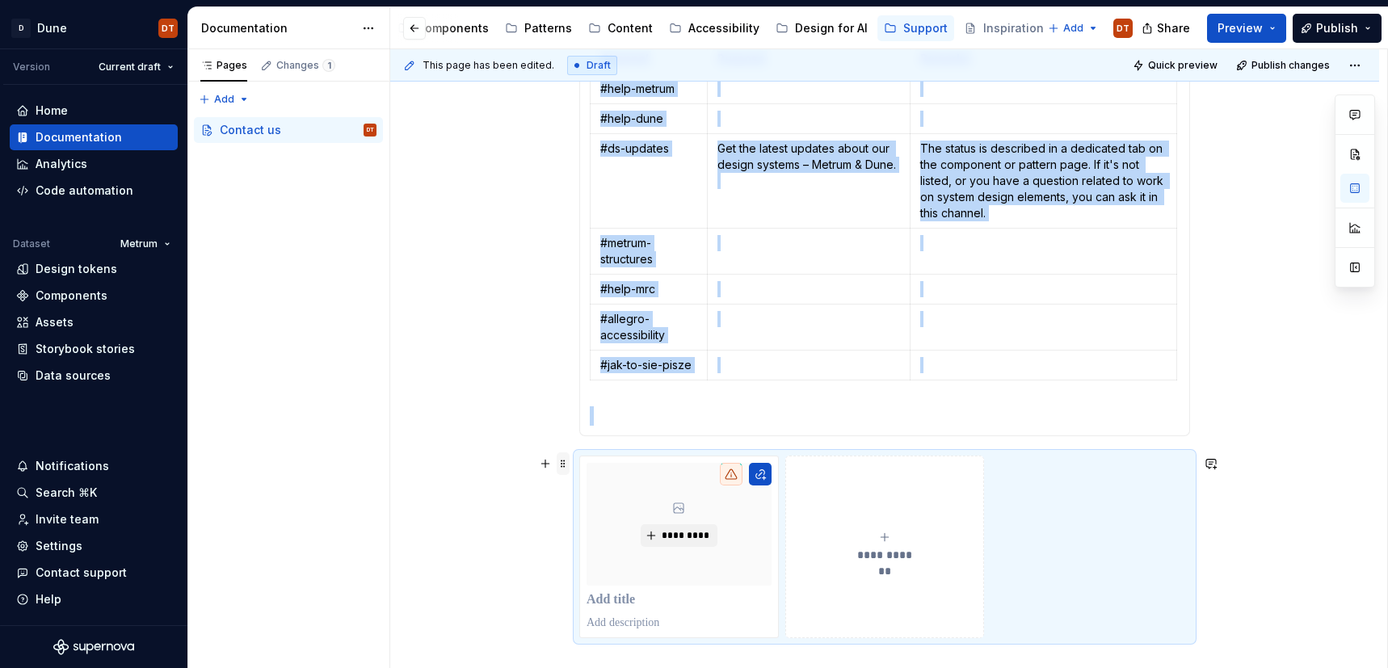
click at [566, 463] on span at bounding box center [563, 463] width 13 height 23
click at [600, 607] on div "Delete" at bounding box center [643, 607] width 105 height 16
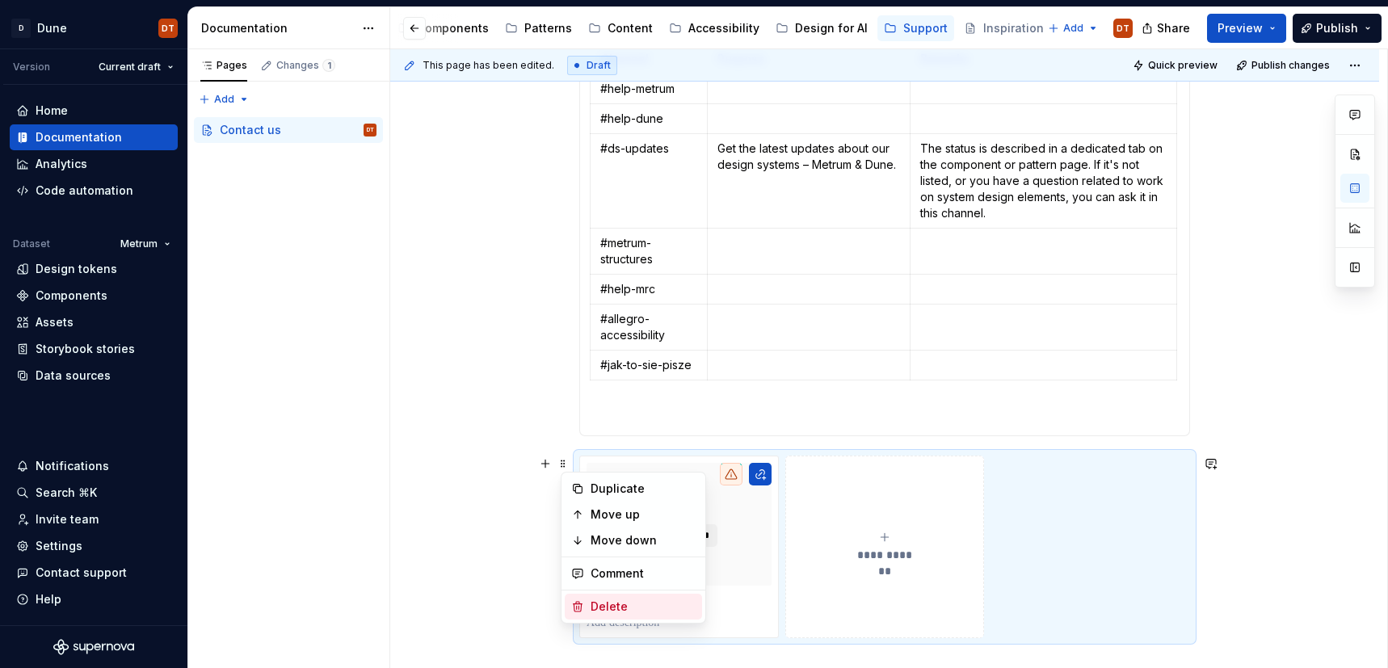
scroll to position [402, 0]
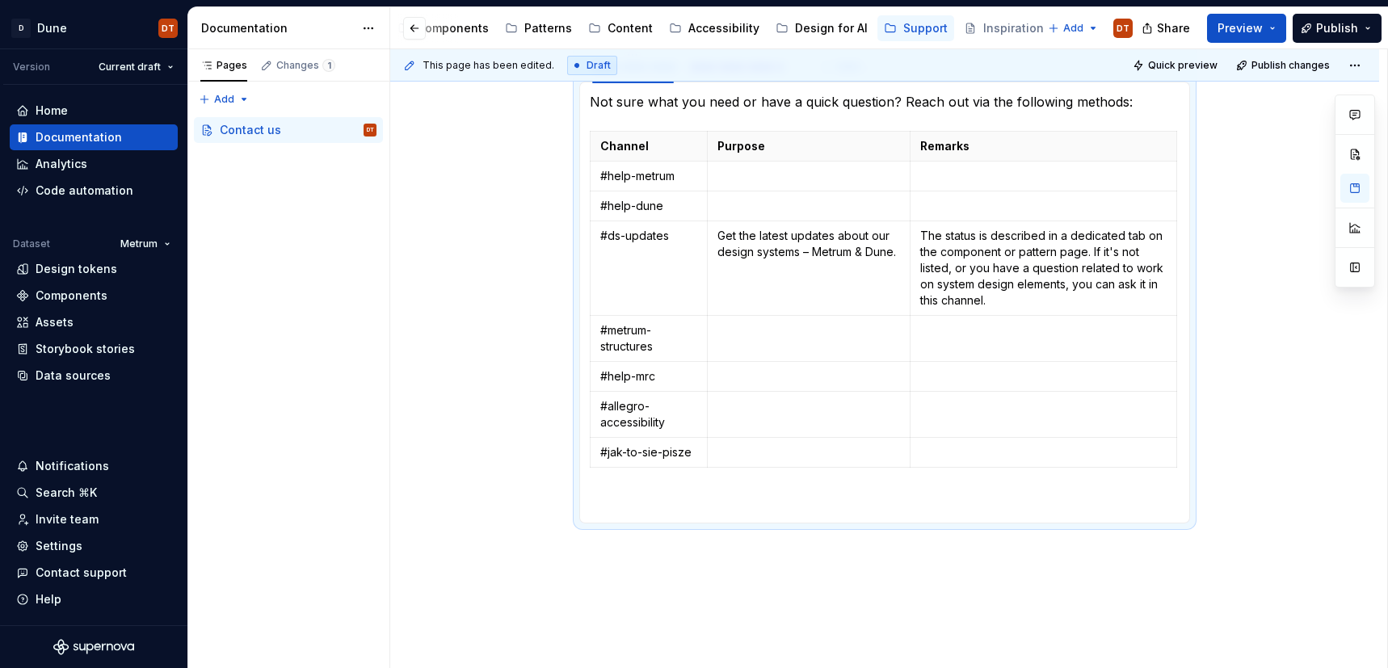
click at [650, 579] on div "**********" at bounding box center [884, 316] width 989 height 882
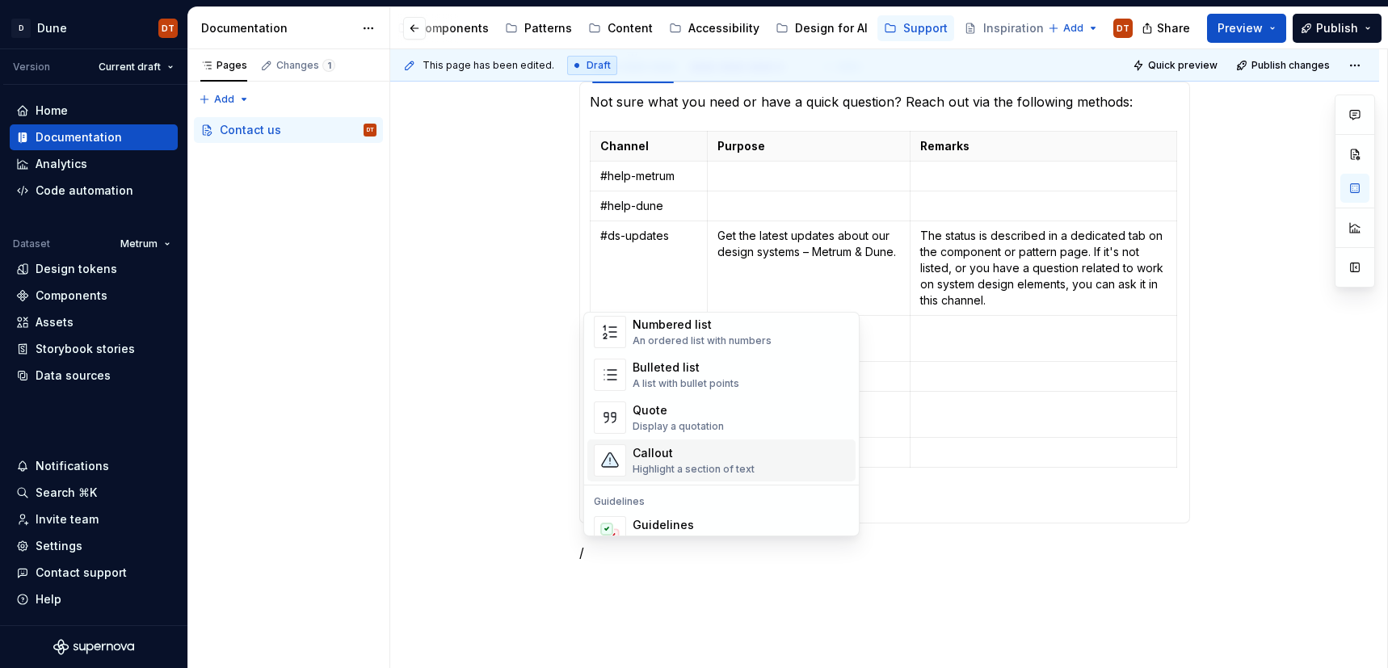
scroll to position [286, 0]
click at [678, 467] on div "Highlight a section of text" at bounding box center [694, 467] width 122 height 13
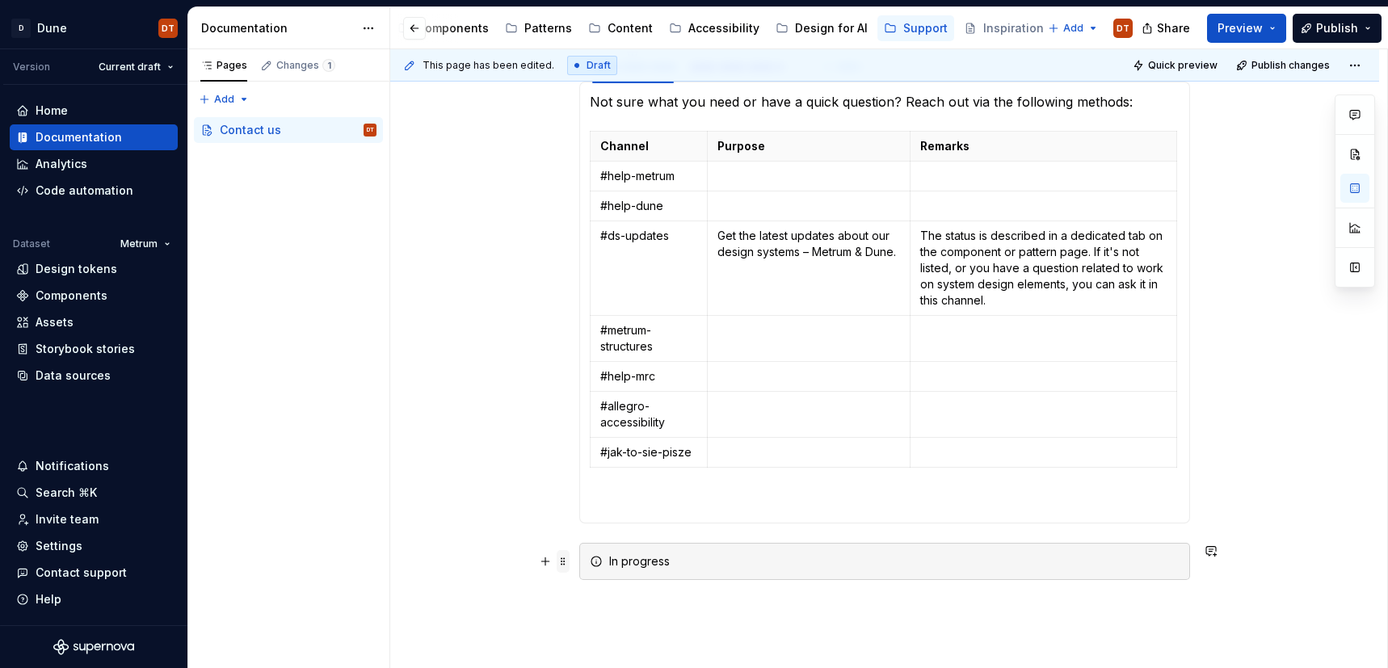
click at [563, 563] on span at bounding box center [563, 561] width 13 height 23
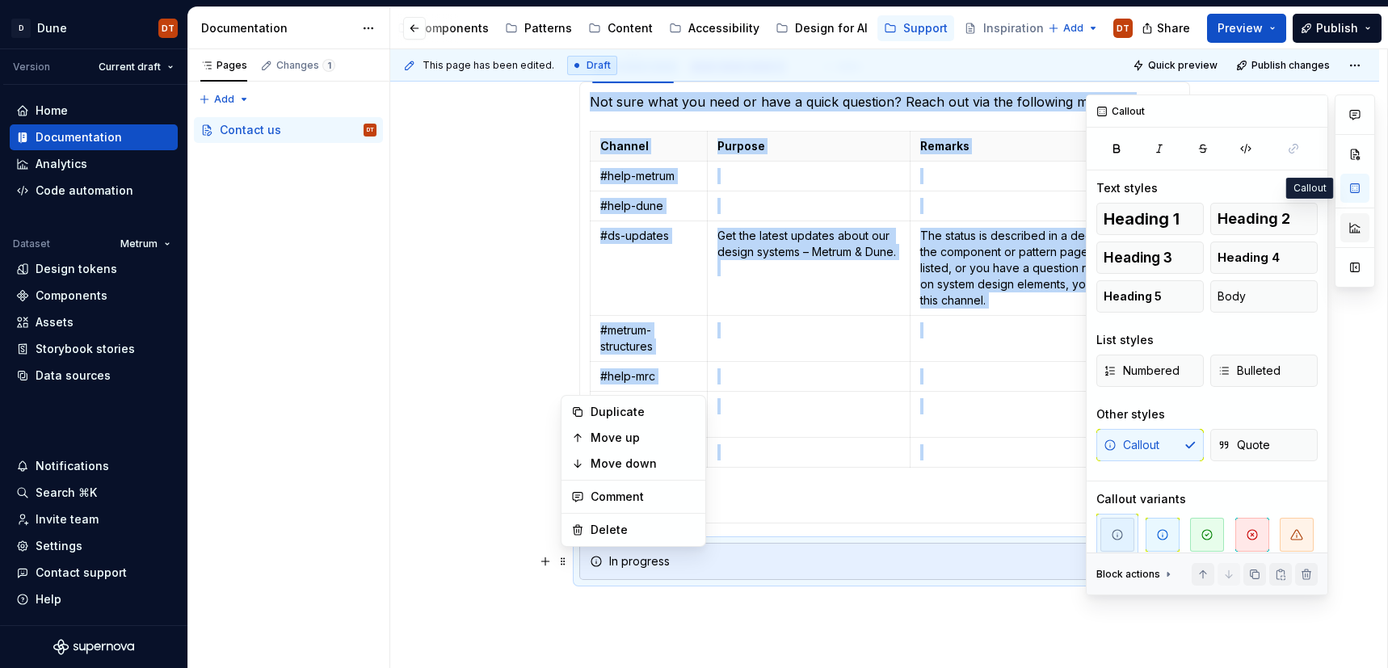
drag, startPoint x: 1360, startPoint y: 196, endPoint x: 1346, endPoint y: 217, distance: 25.1
click at [1359, 196] on button "button" at bounding box center [1354, 188] width 29 height 29
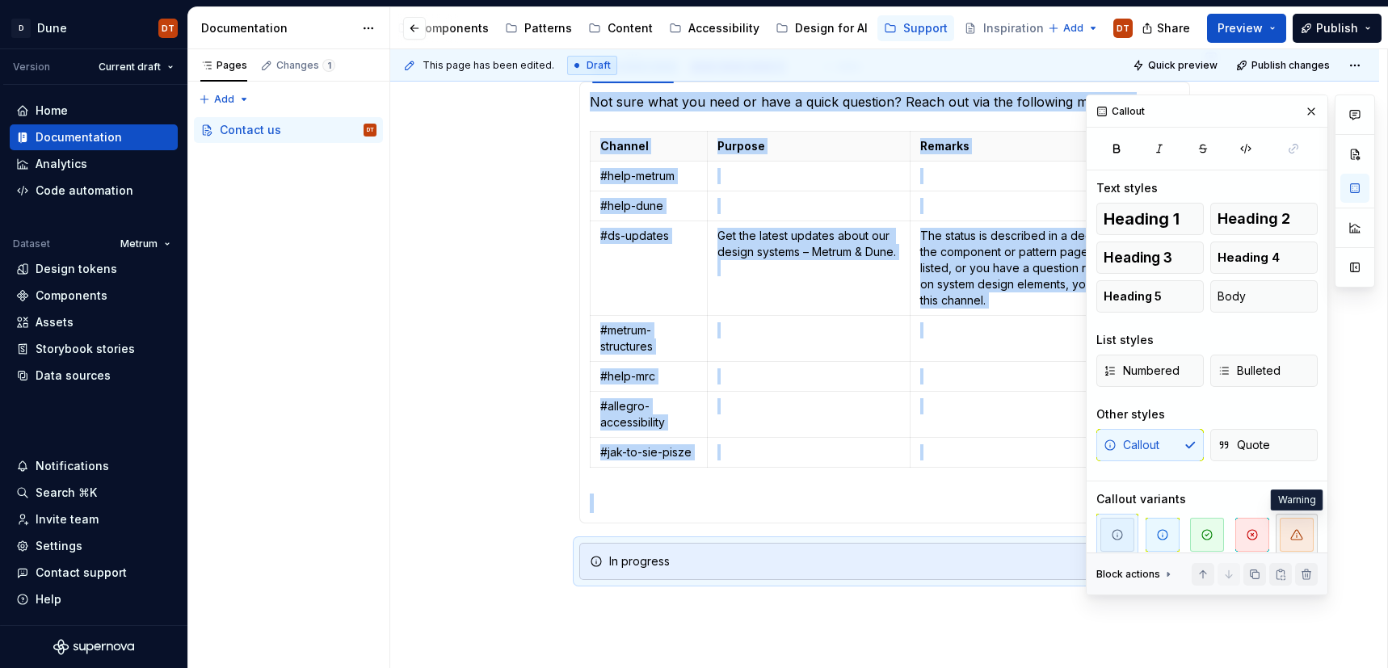
click at [1294, 529] on icon "button" at bounding box center [1296, 534] width 13 height 13
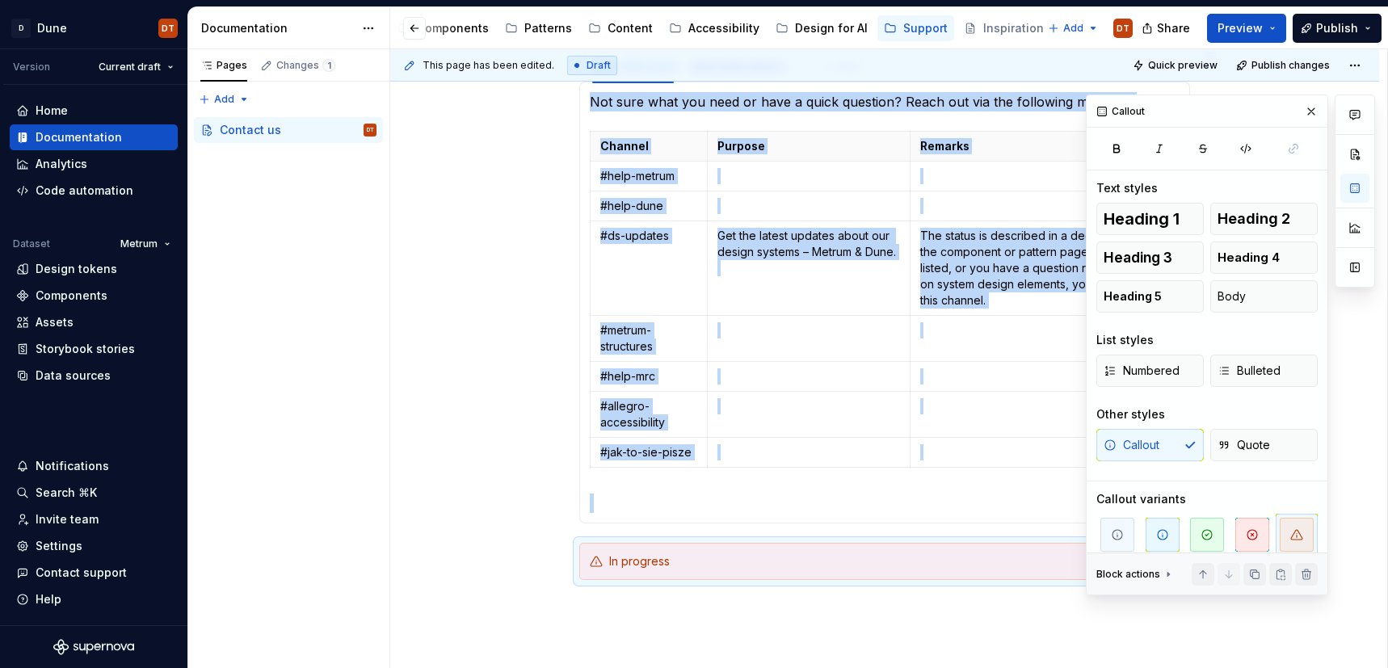
click at [539, 527] on div "**********" at bounding box center [884, 337] width 989 height 925
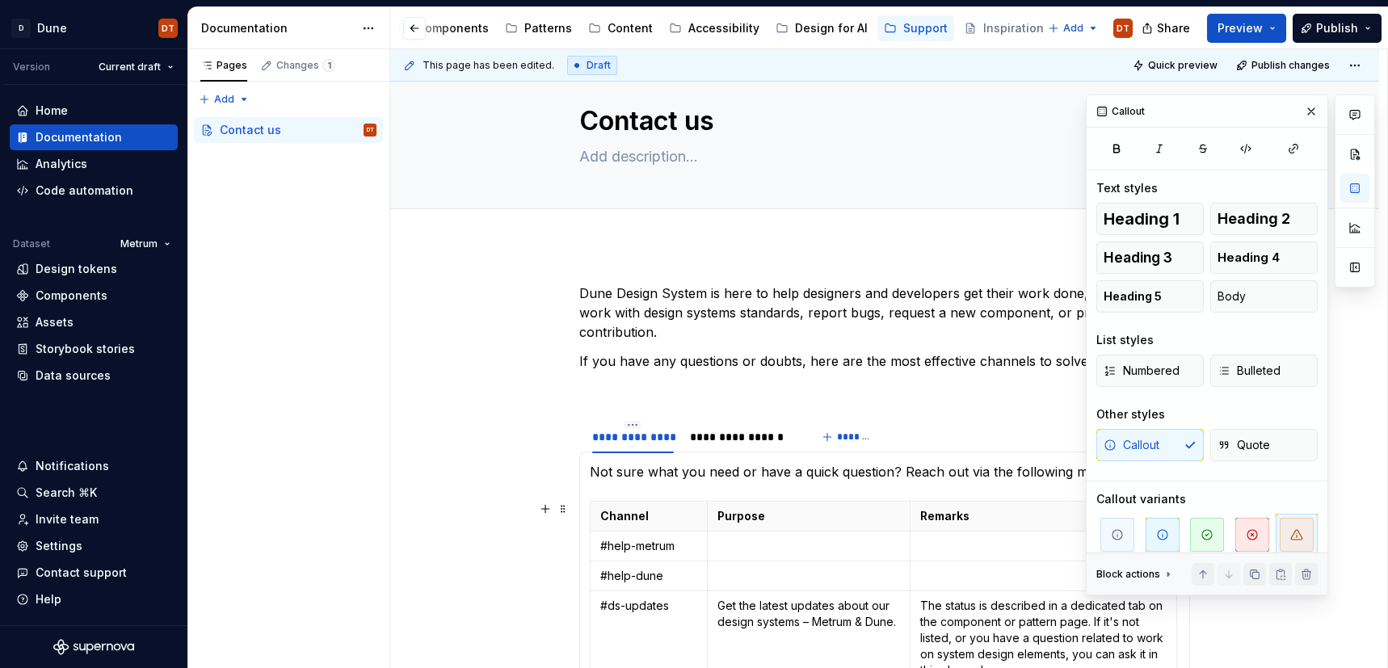
scroll to position [0, 0]
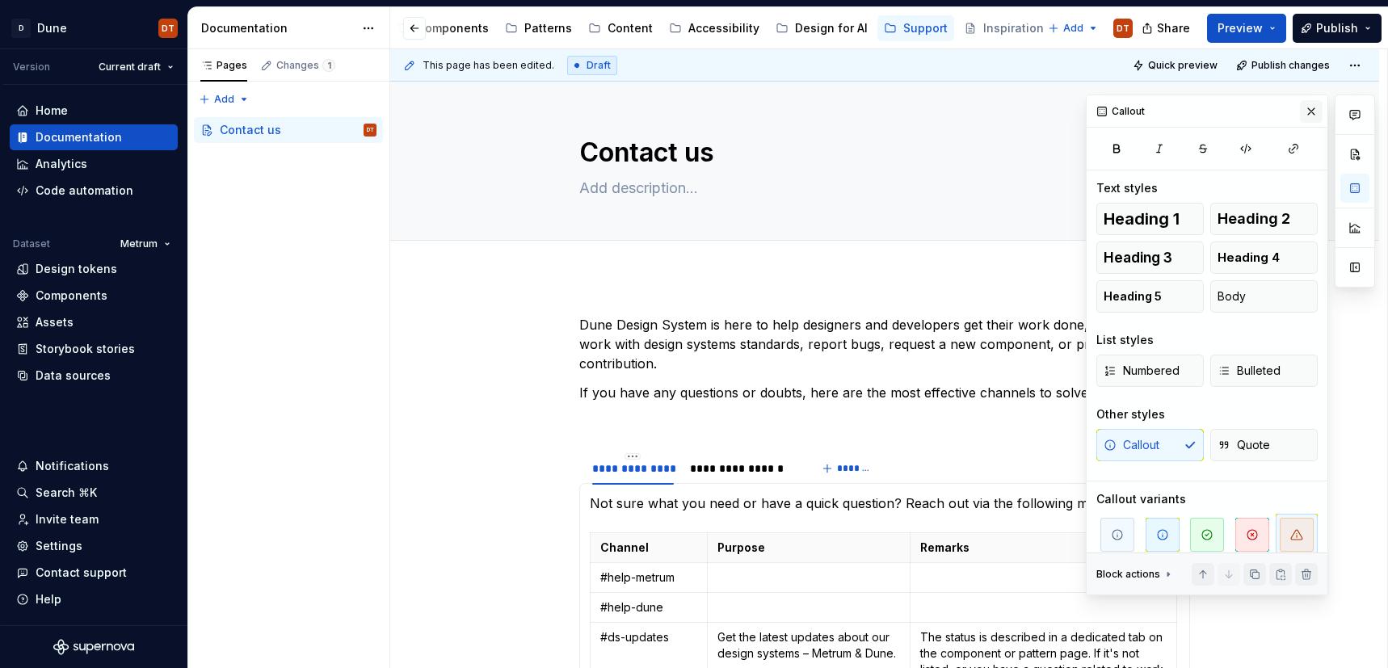
click at [1314, 114] on button "button" at bounding box center [1311, 111] width 23 height 23
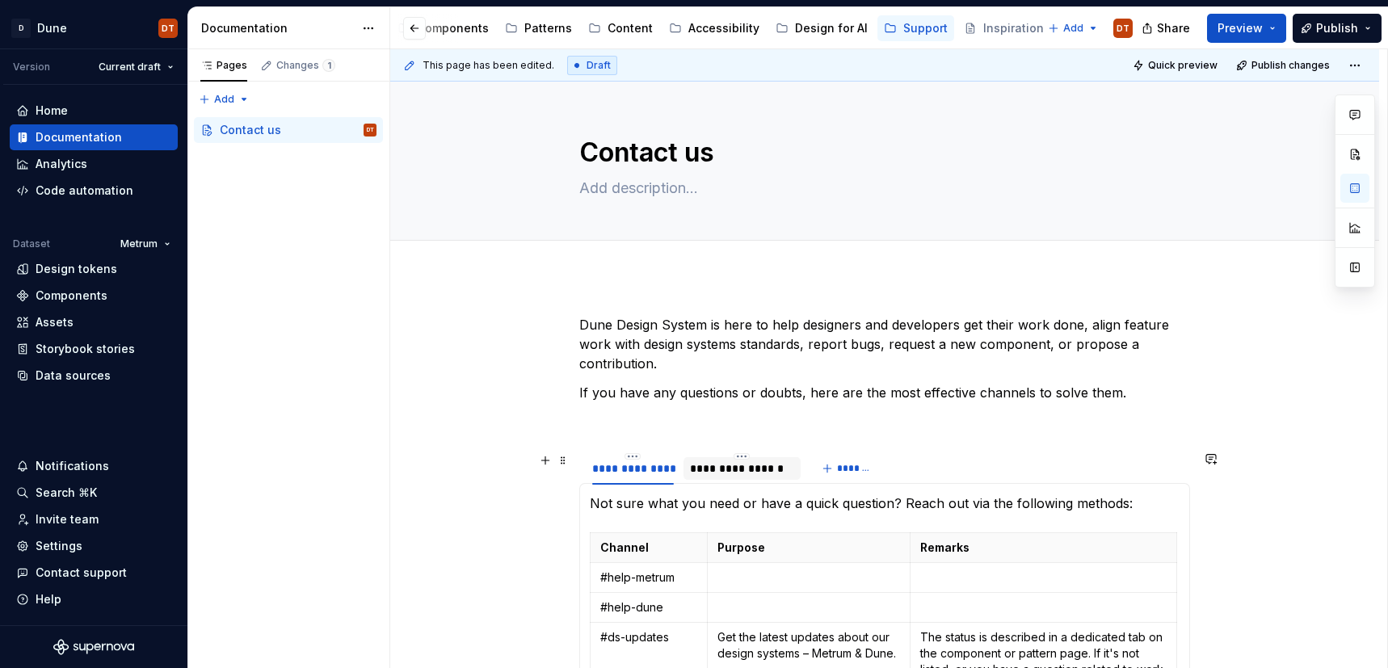
click at [733, 471] on div "**********" at bounding box center [742, 469] width 104 height 16
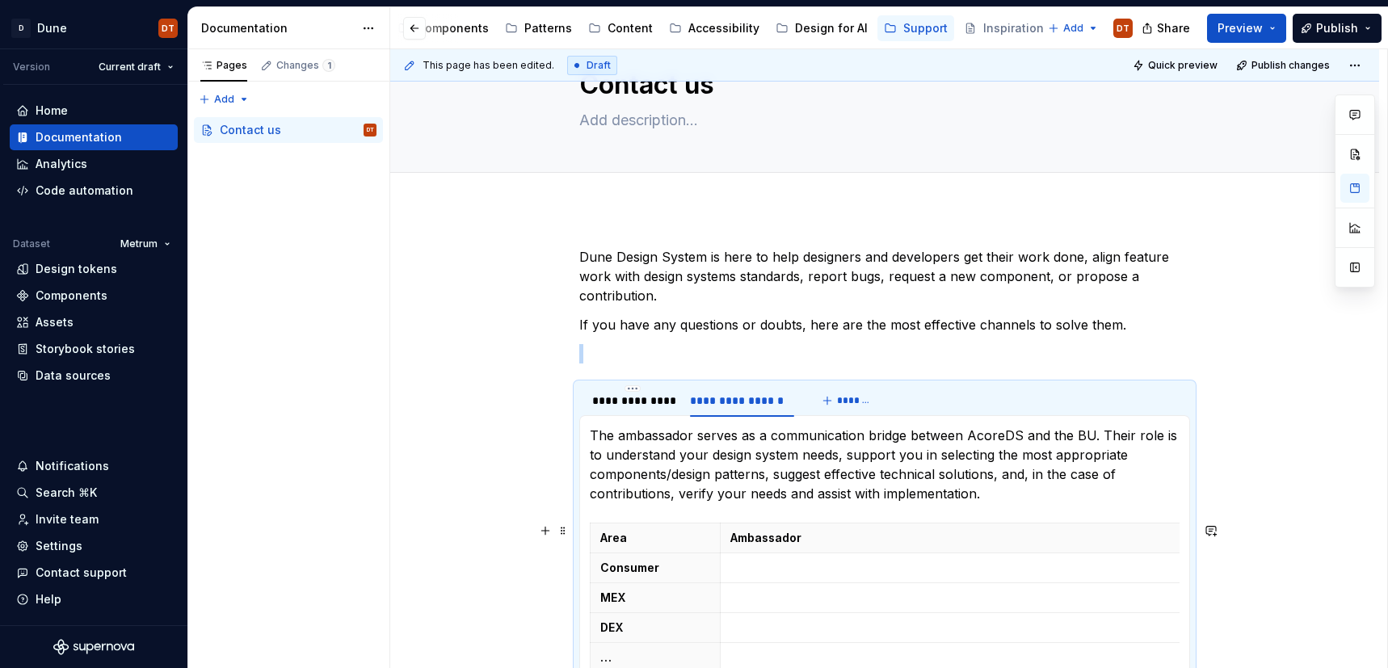
scroll to position [86, 0]
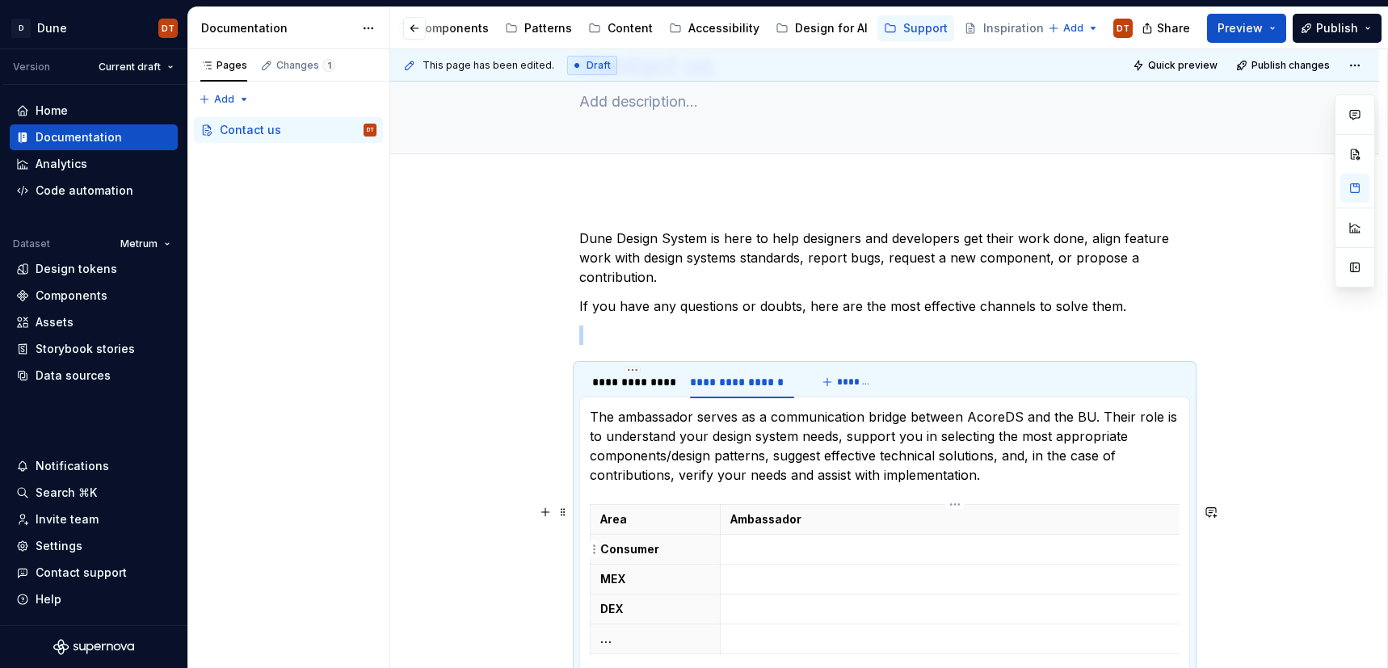
click at [777, 548] on p at bounding box center [950, 549] width 441 height 16
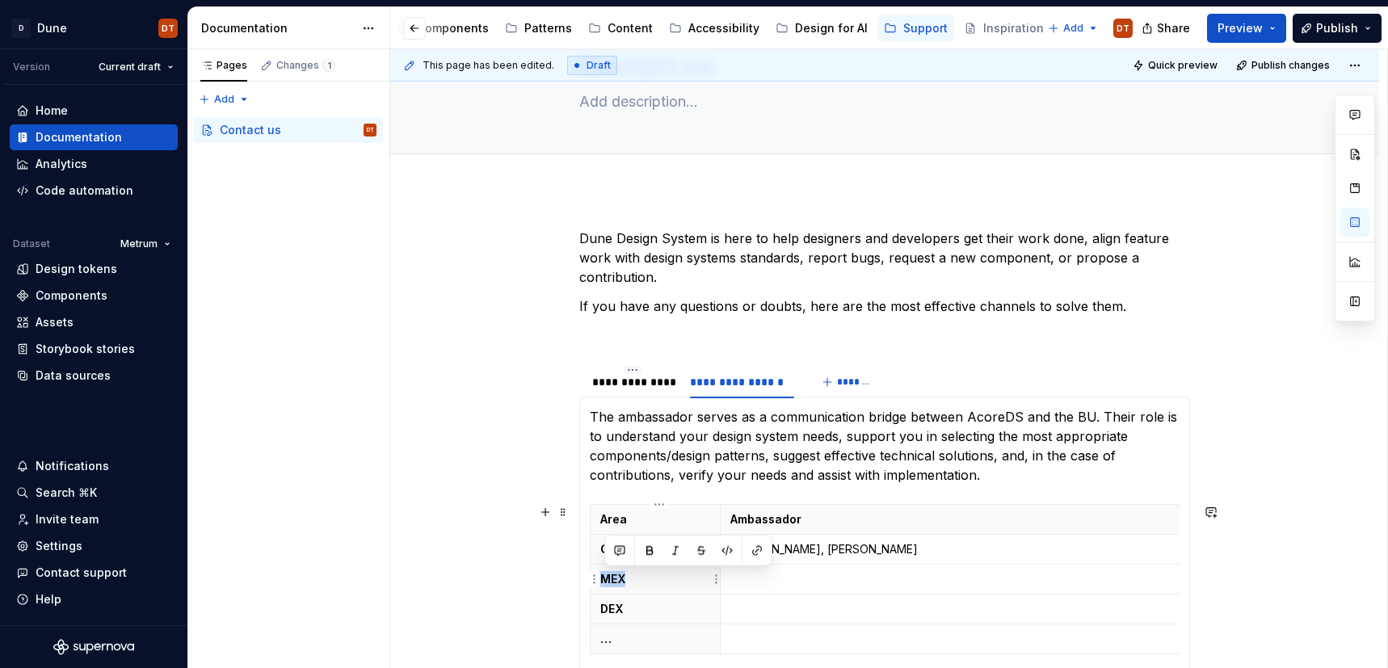
drag, startPoint x: 653, startPoint y: 582, endPoint x: 746, endPoint y: 589, distance: 93.2
click at [604, 581] on p "MEX" at bounding box center [655, 579] width 110 height 16
click at [785, 583] on p at bounding box center [950, 579] width 441 height 16
click at [764, 607] on p at bounding box center [950, 609] width 441 height 16
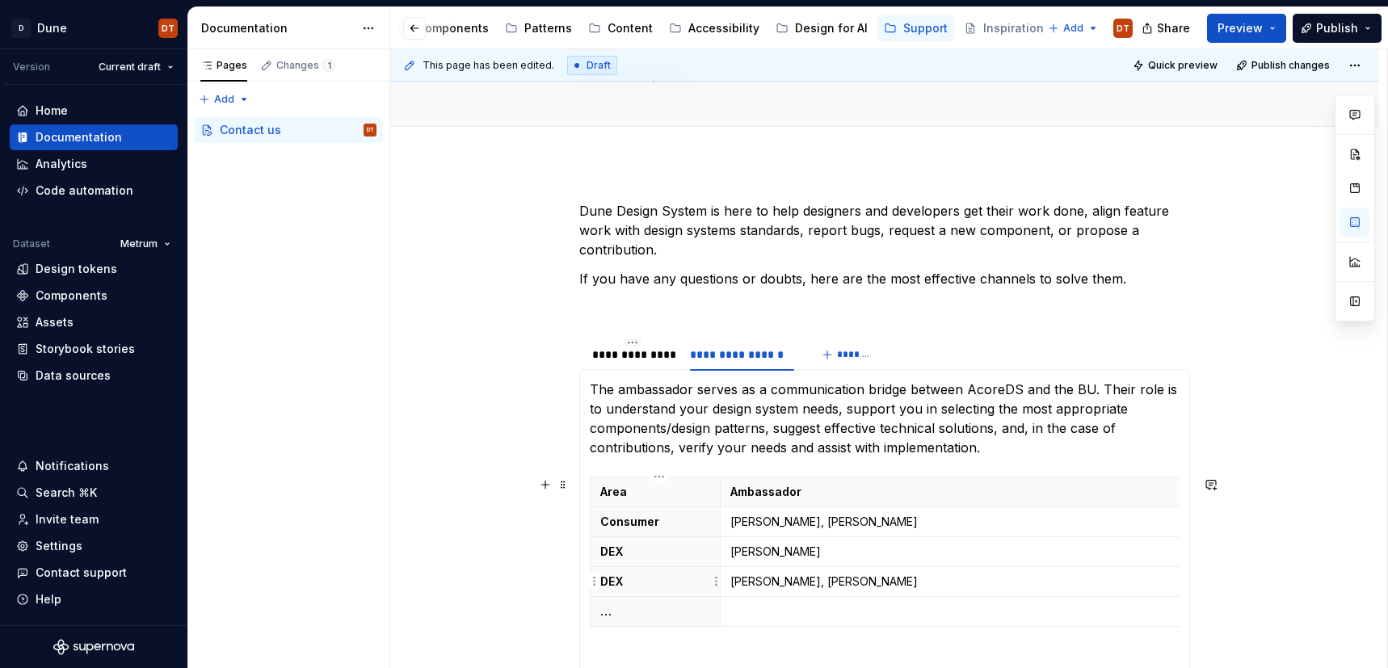
click at [618, 583] on p "DEX" at bounding box center [655, 582] width 110 height 16
click at [628, 613] on p "…" at bounding box center [655, 612] width 110 height 16
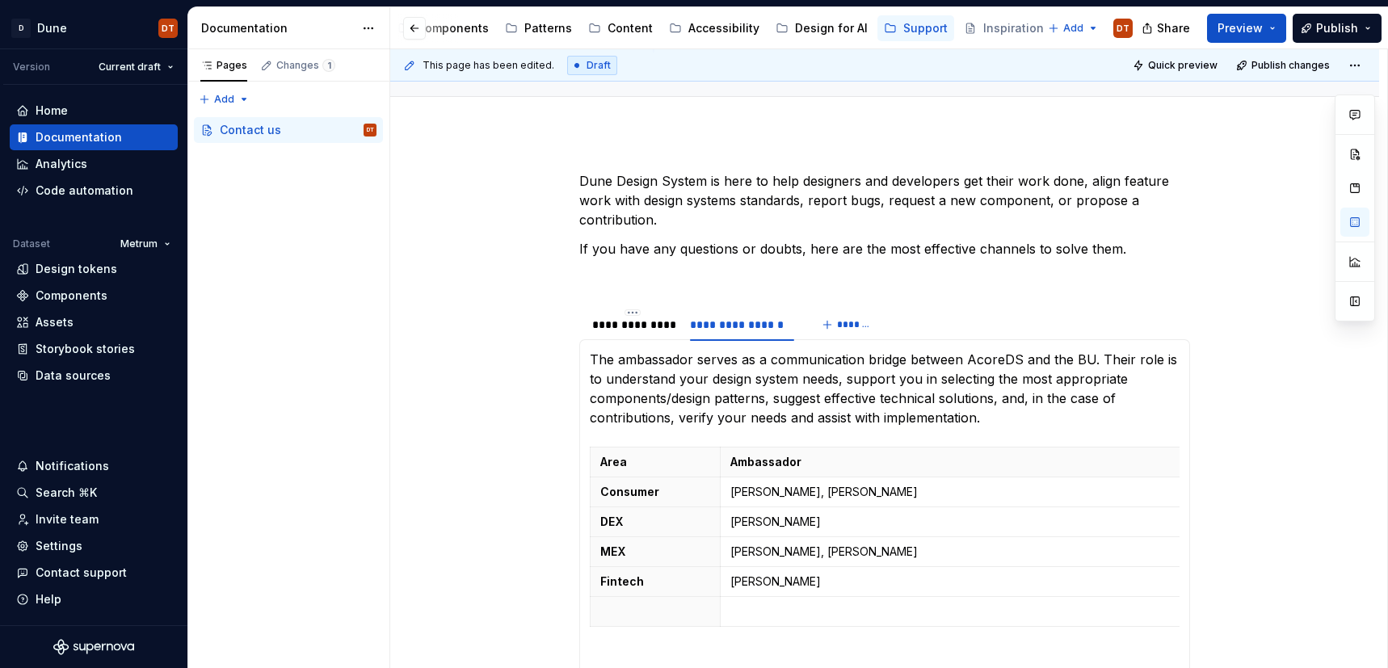
scroll to position [174, 0]
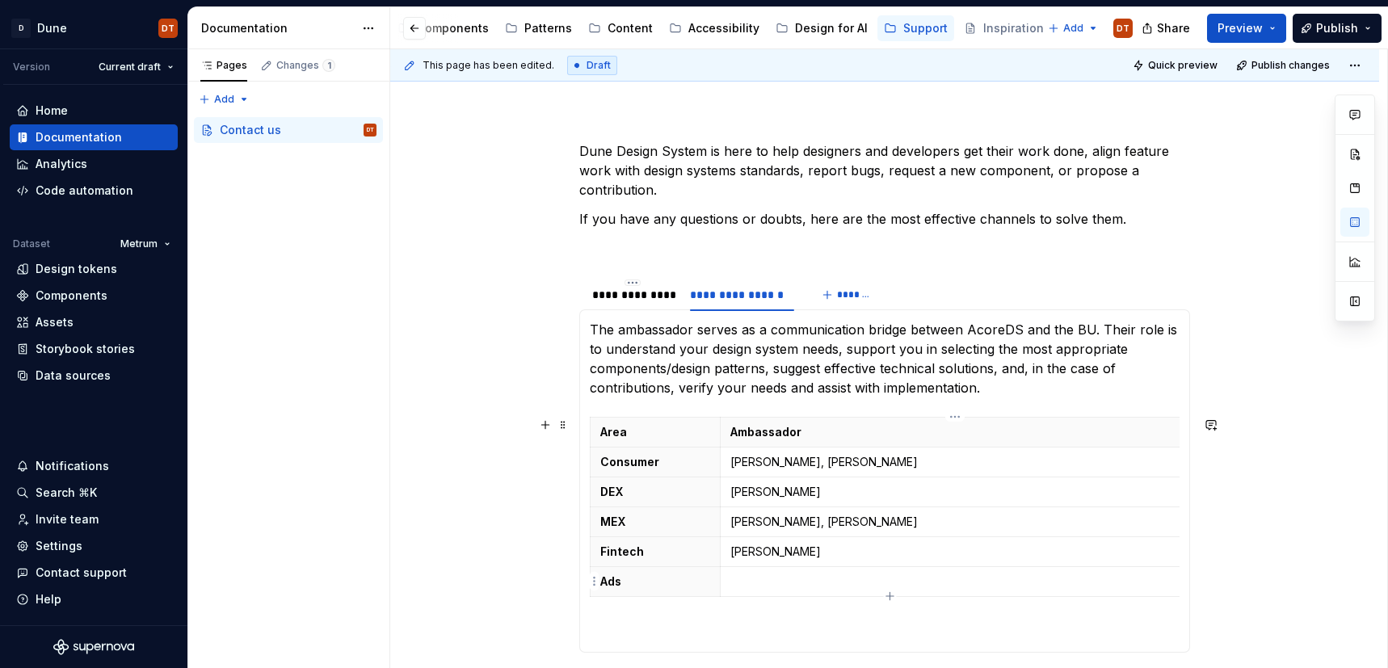
click at [747, 581] on p at bounding box center [950, 582] width 441 height 16
click at [1255, 504] on div "**********" at bounding box center [884, 516] width 989 height 827
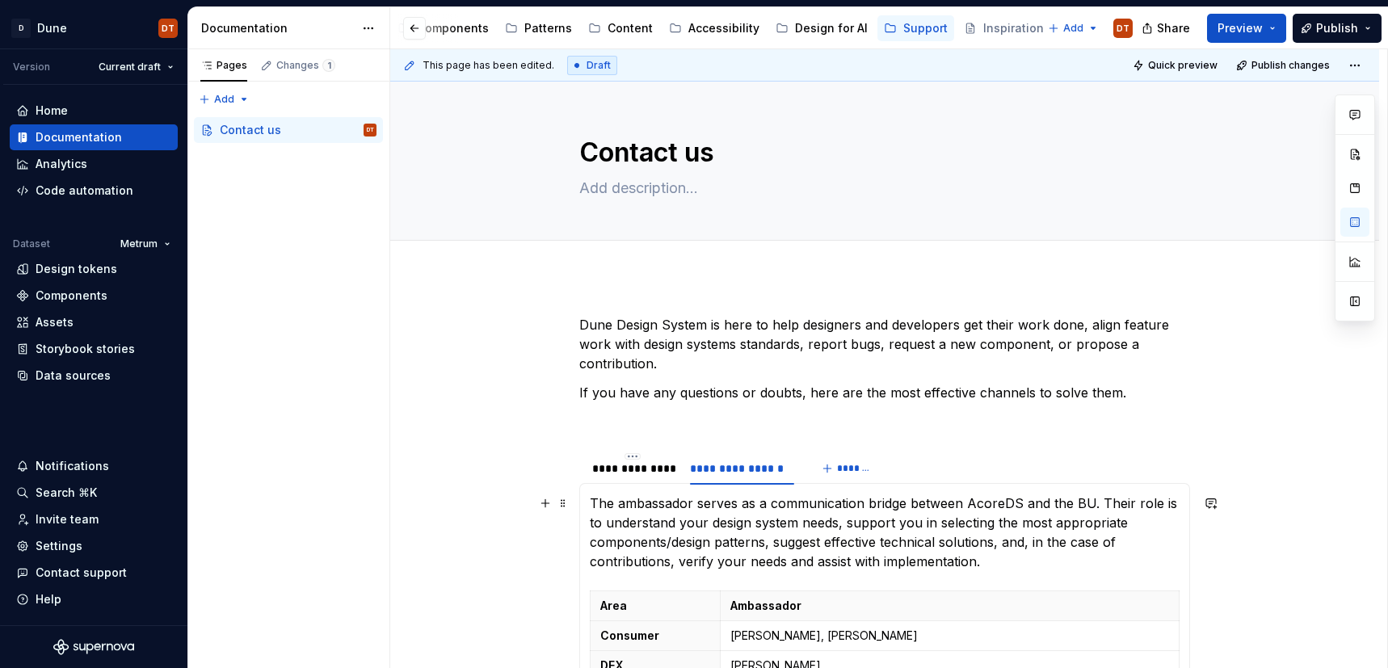
scroll to position [6, 0]
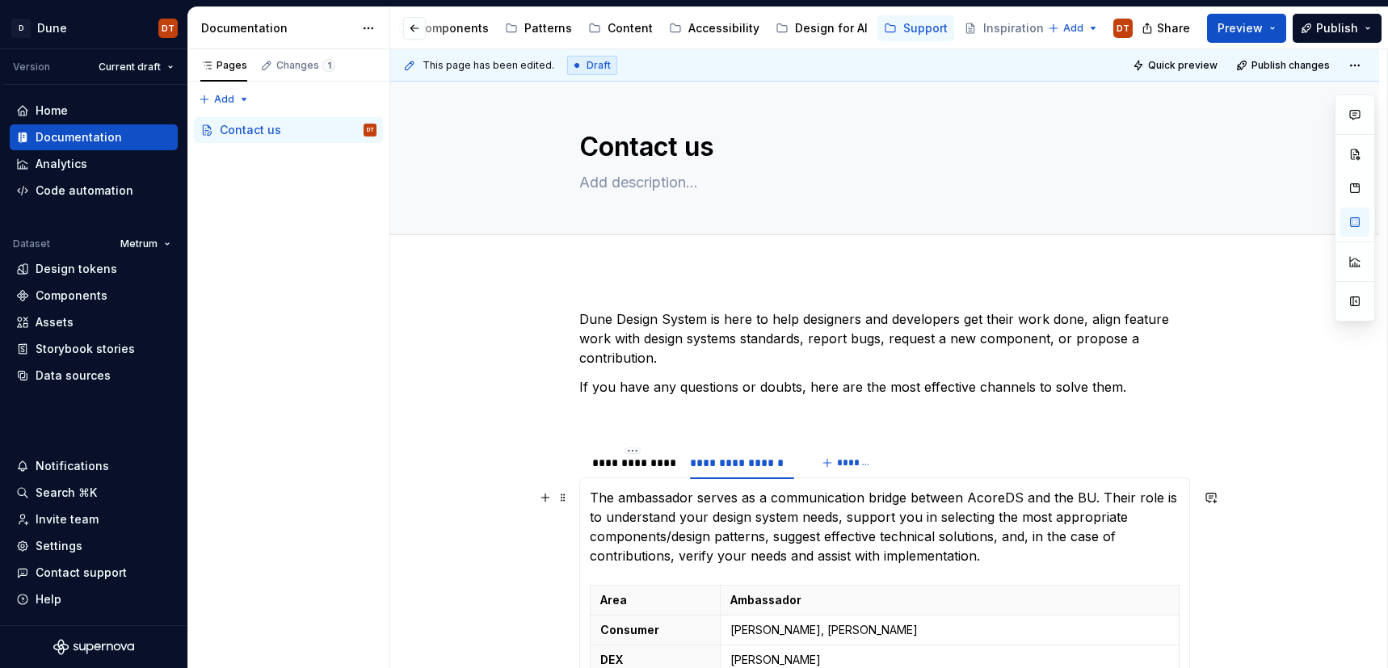
click at [747, 503] on p "The ambassador serves as a communication bridge between AcoreDS and the BU. The…" at bounding box center [885, 527] width 590 height 78
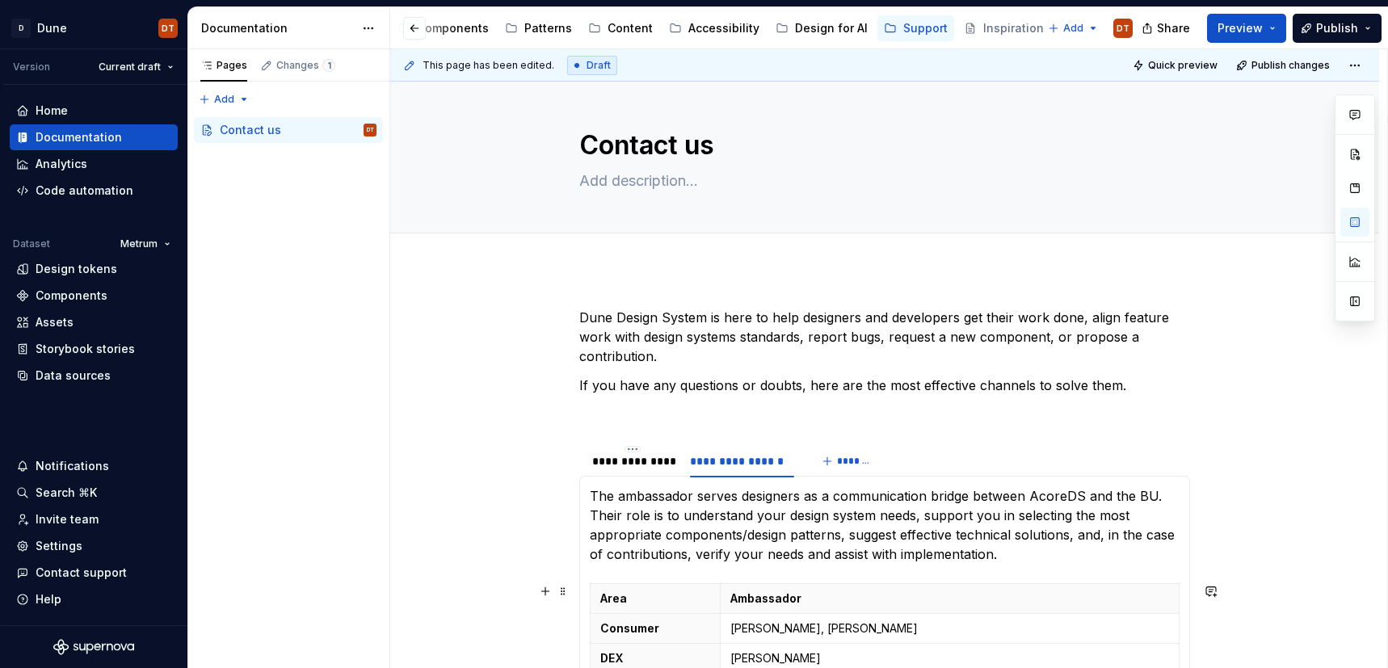
scroll to position [0, 0]
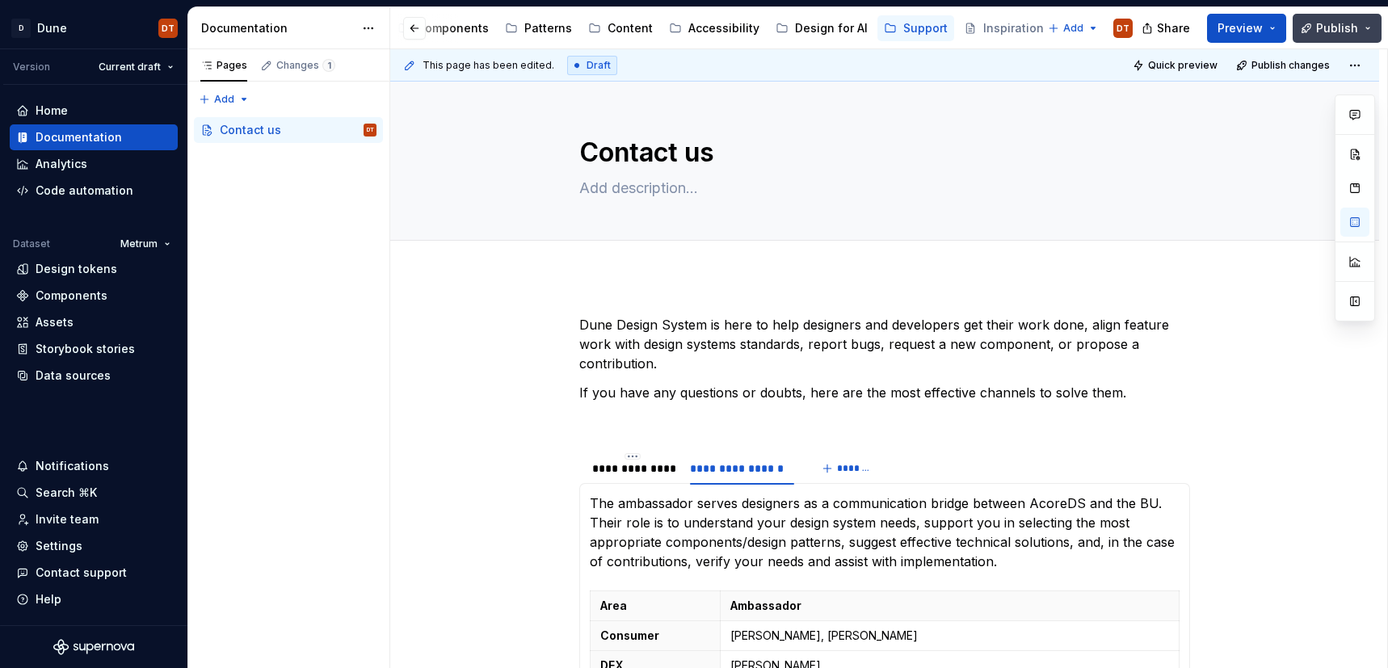
click at [1332, 30] on span "Publish" at bounding box center [1337, 28] width 42 height 16
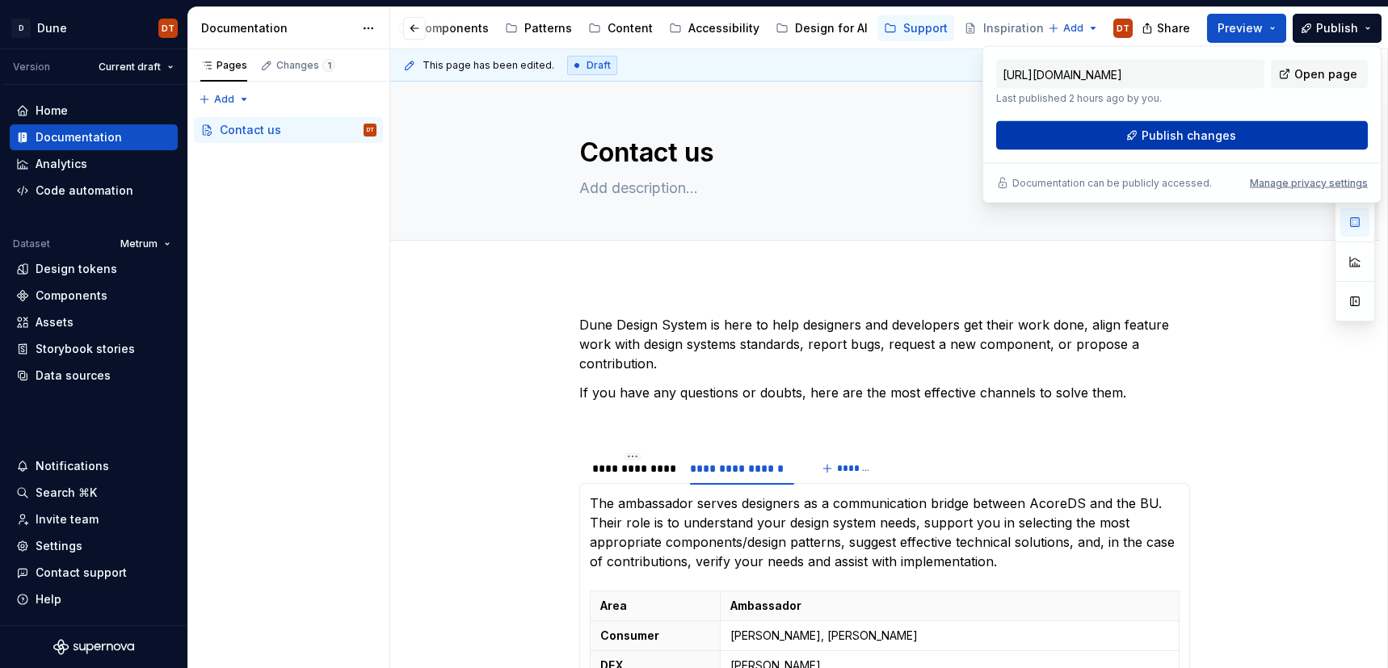
click at [1178, 137] on span "Publish changes" at bounding box center [1189, 136] width 95 height 16
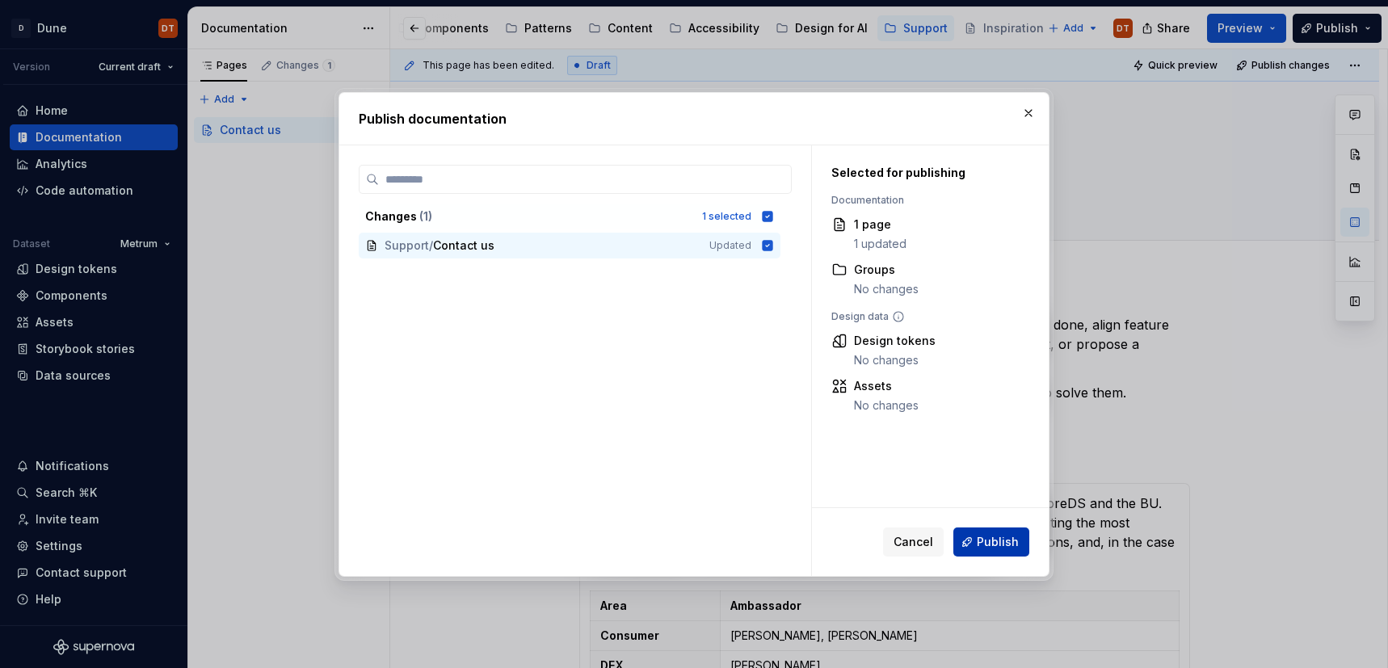
click at [982, 540] on span "Publish" at bounding box center [998, 542] width 42 height 16
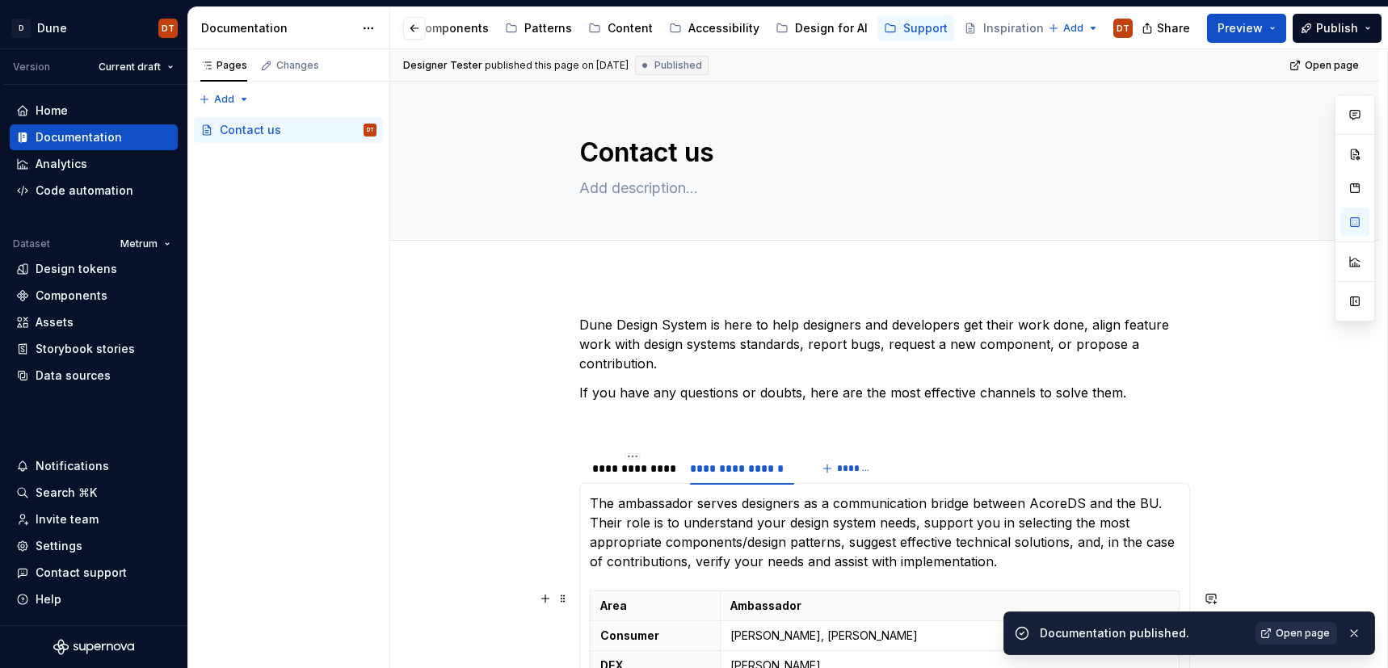
click at [1290, 629] on span "Open page" at bounding box center [1303, 633] width 54 height 13
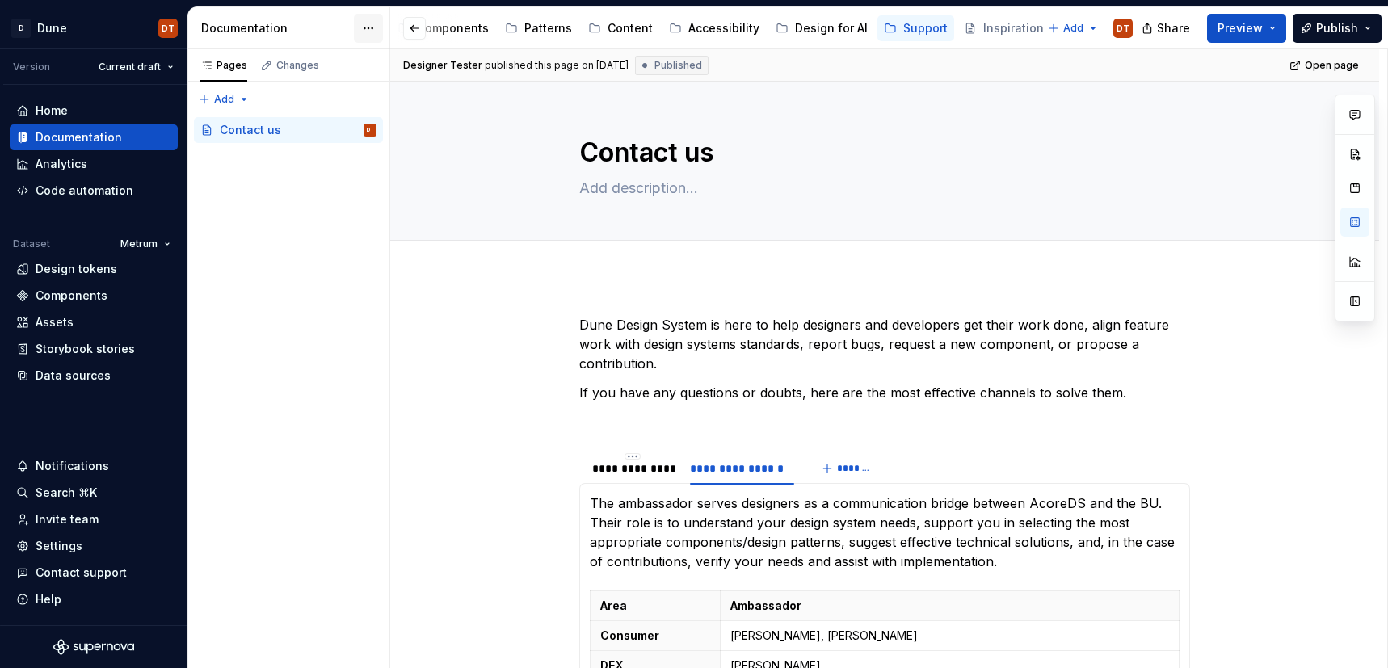
click at [364, 28] on html "D Dune DT Version Current draft Home Documentation Analytics Code automation Da…" at bounding box center [694, 334] width 1388 height 668
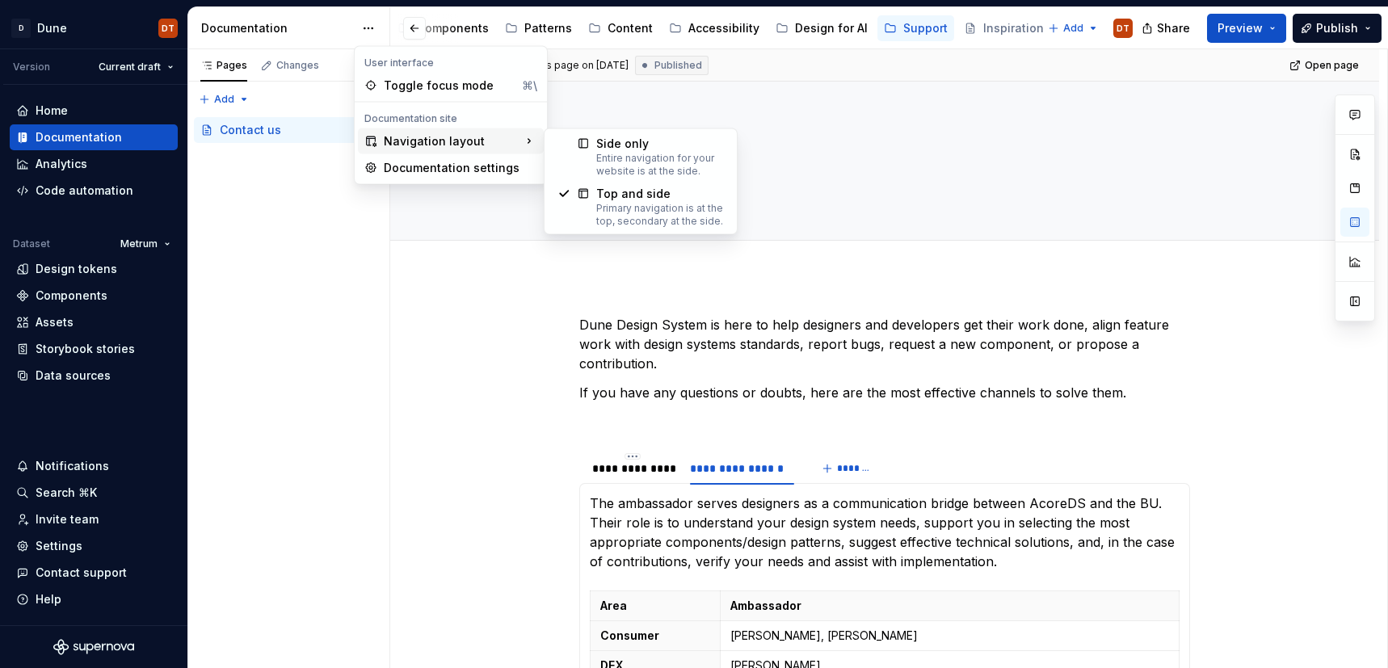
click at [426, 143] on div "Navigation layout" at bounding box center [451, 141] width 186 height 26
click at [434, 167] on div "Documentation settings" at bounding box center [461, 168] width 154 height 16
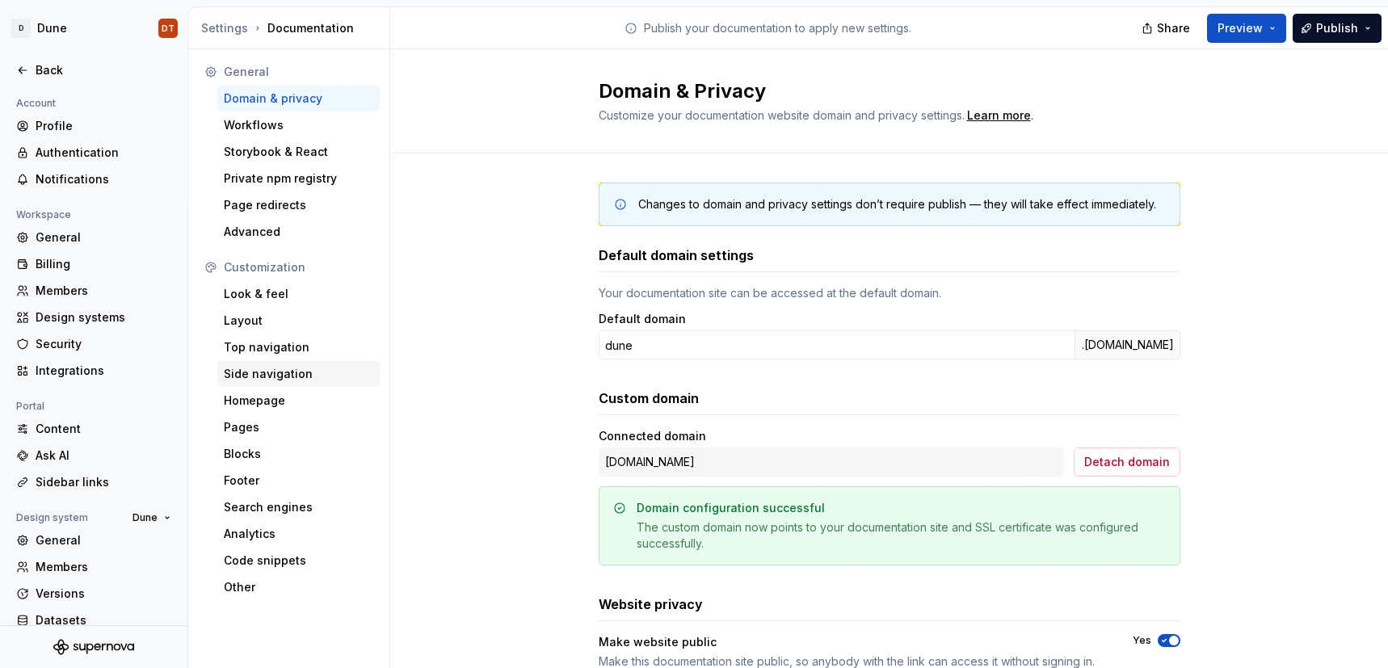
click at [241, 375] on div "Side navigation" at bounding box center [298, 374] width 149 height 16
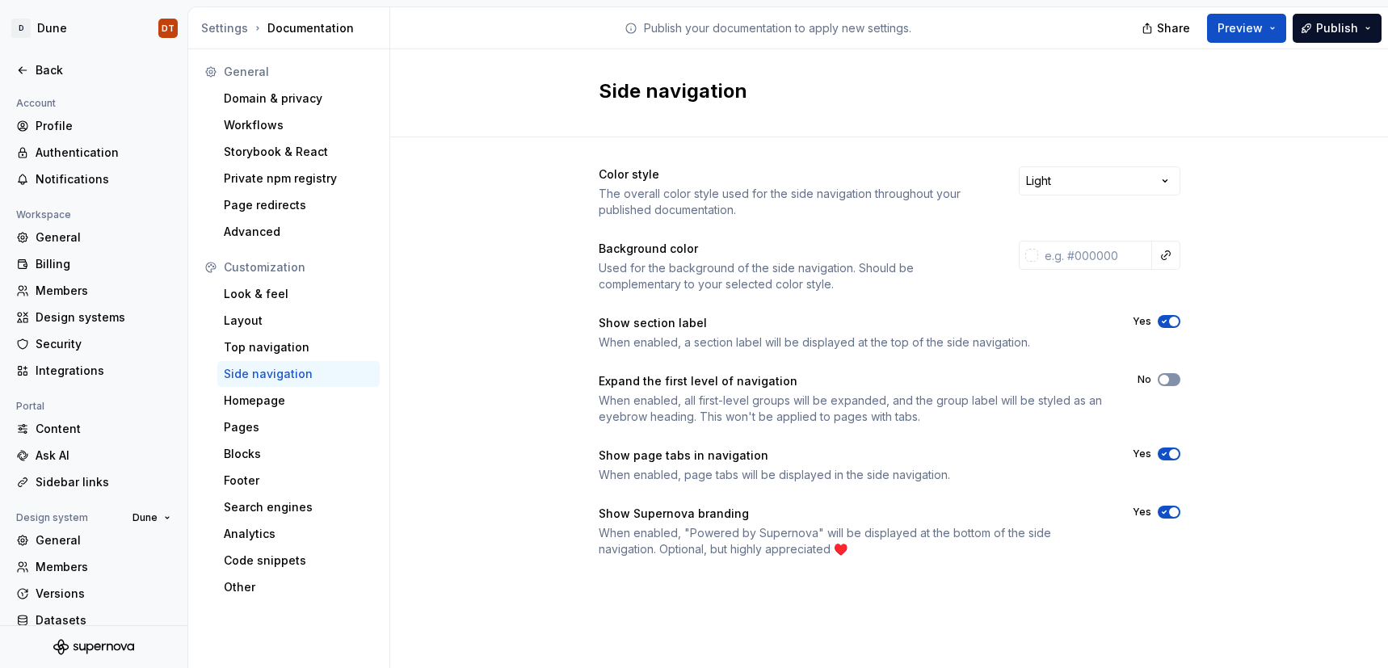
click at [1171, 380] on button "No" at bounding box center [1169, 379] width 23 height 13
click at [267, 349] on div "Top navigation" at bounding box center [298, 347] width 149 height 16
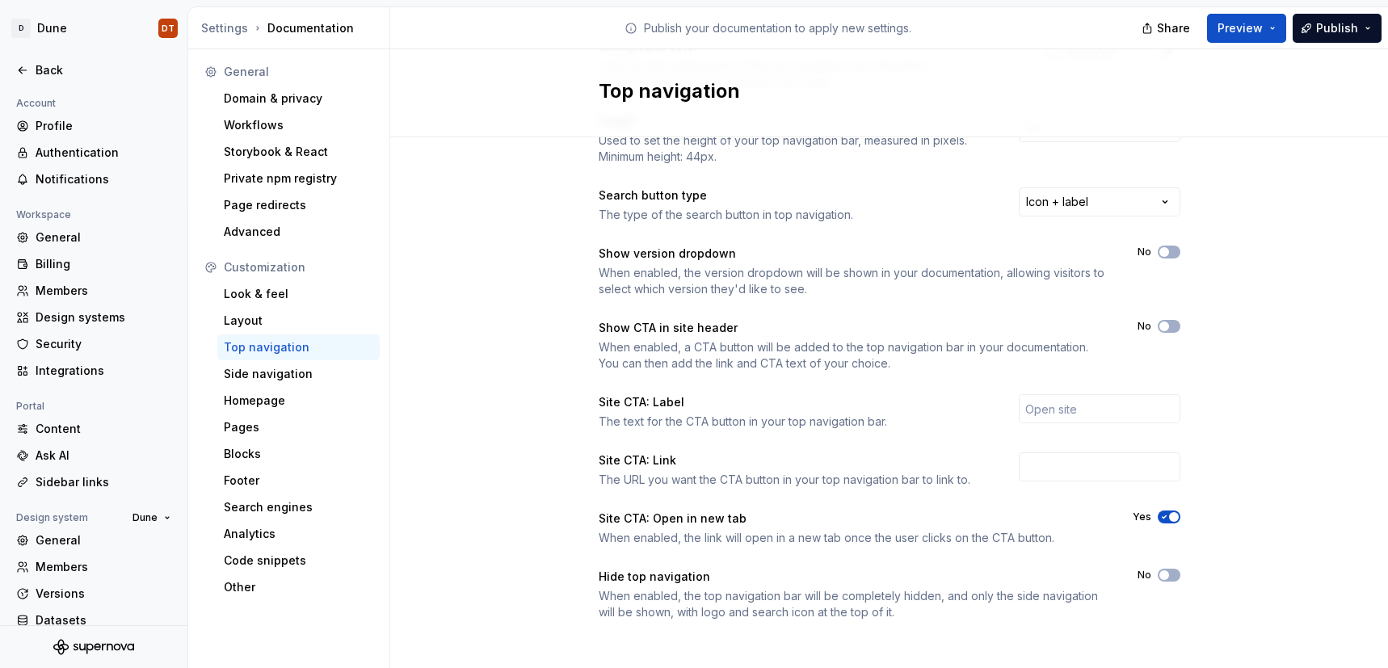
scroll to position [208, 0]
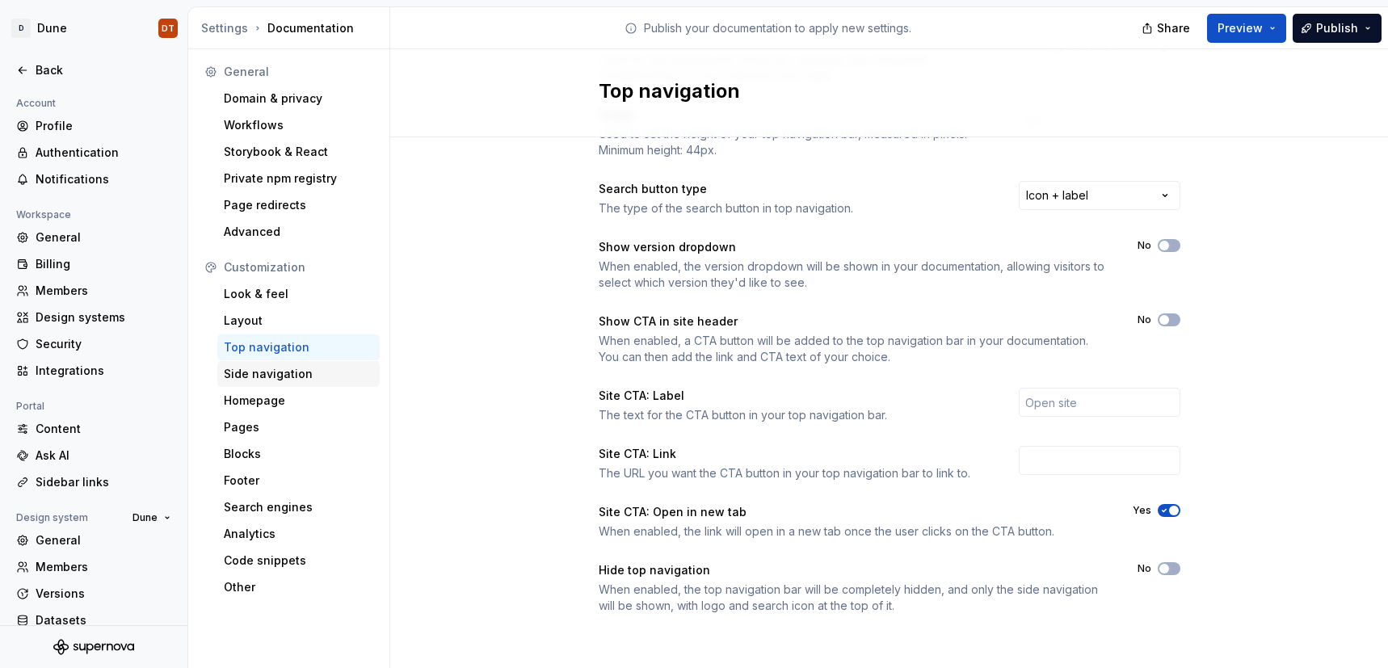
click at [276, 372] on div "Side navigation" at bounding box center [298, 374] width 149 height 16
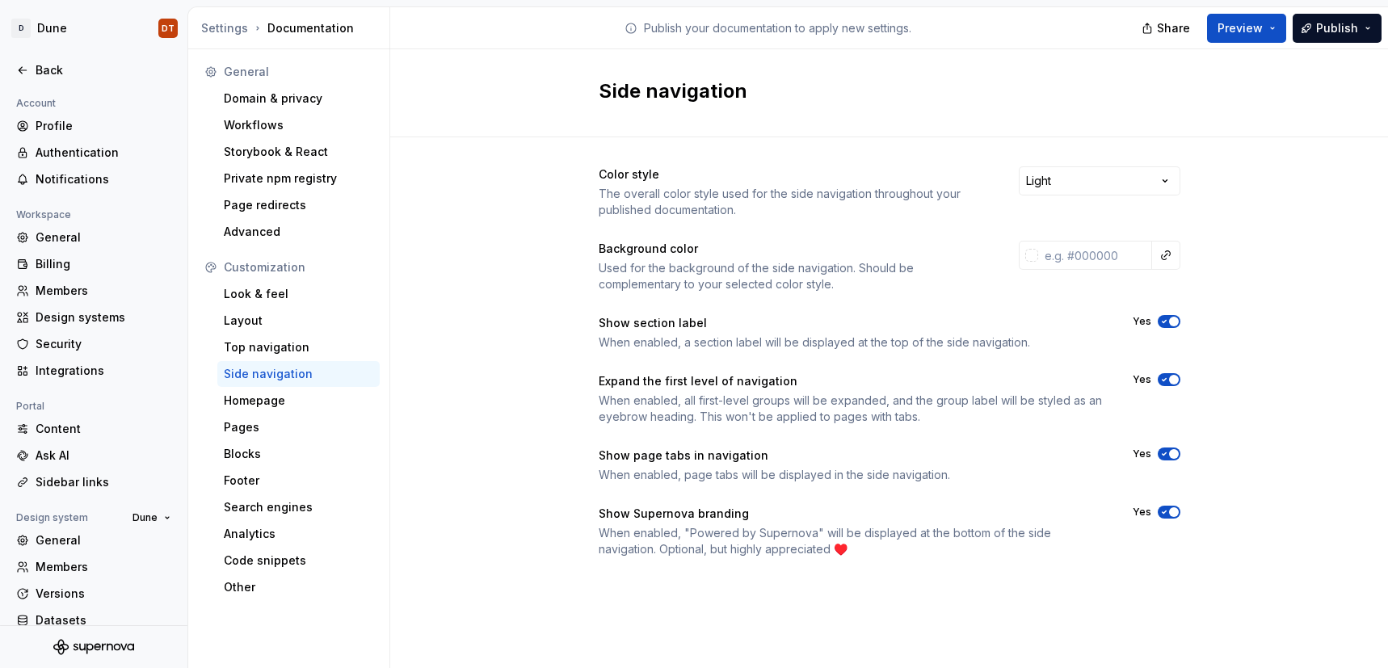
click at [1168, 455] on icon "button" at bounding box center [1164, 454] width 13 height 10
click at [54, 65] on div "Back" at bounding box center [104, 70] width 136 height 16
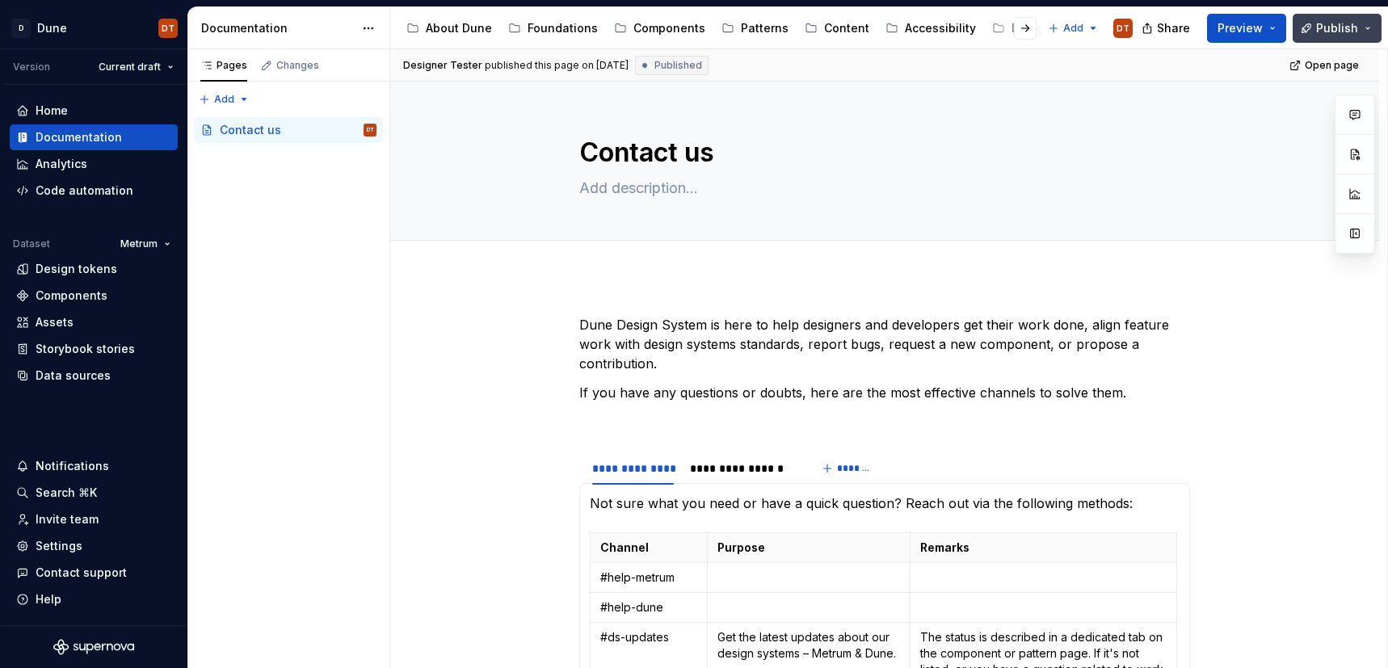
click at [1332, 29] on span "Publish" at bounding box center [1337, 28] width 42 height 16
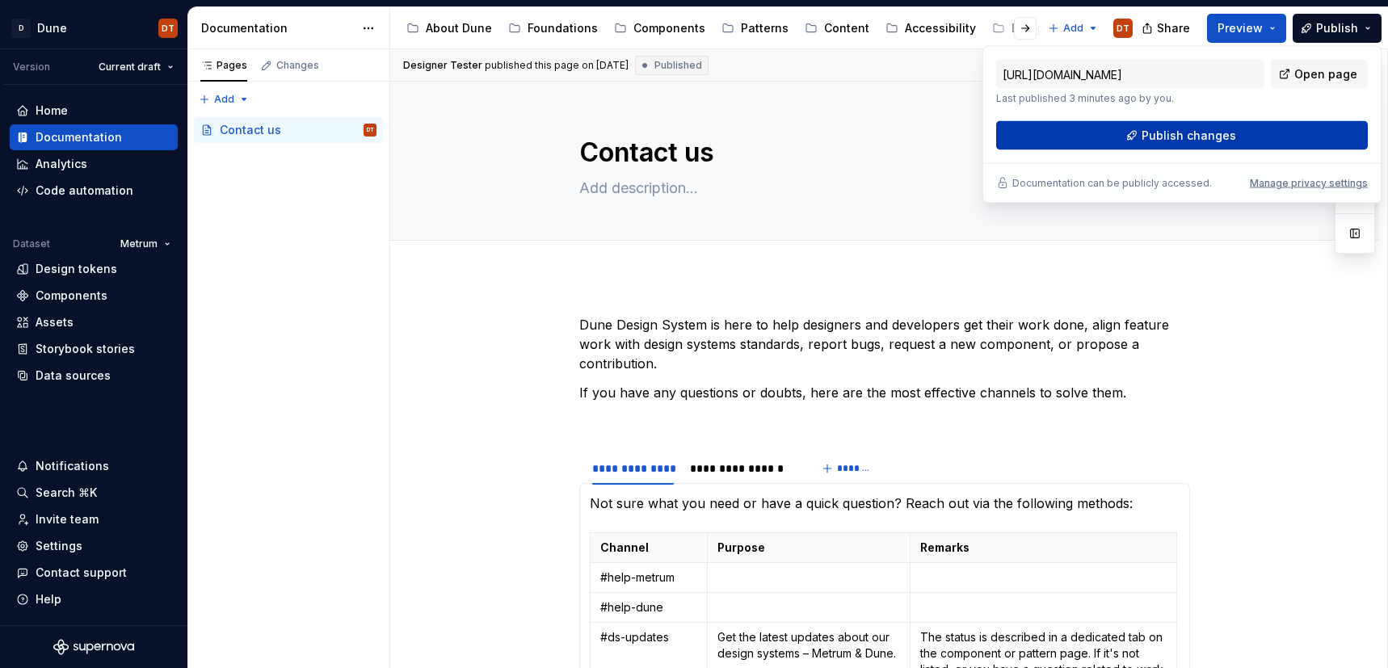
click at [1186, 131] on span "Publish changes" at bounding box center [1189, 136] width 95 height 16
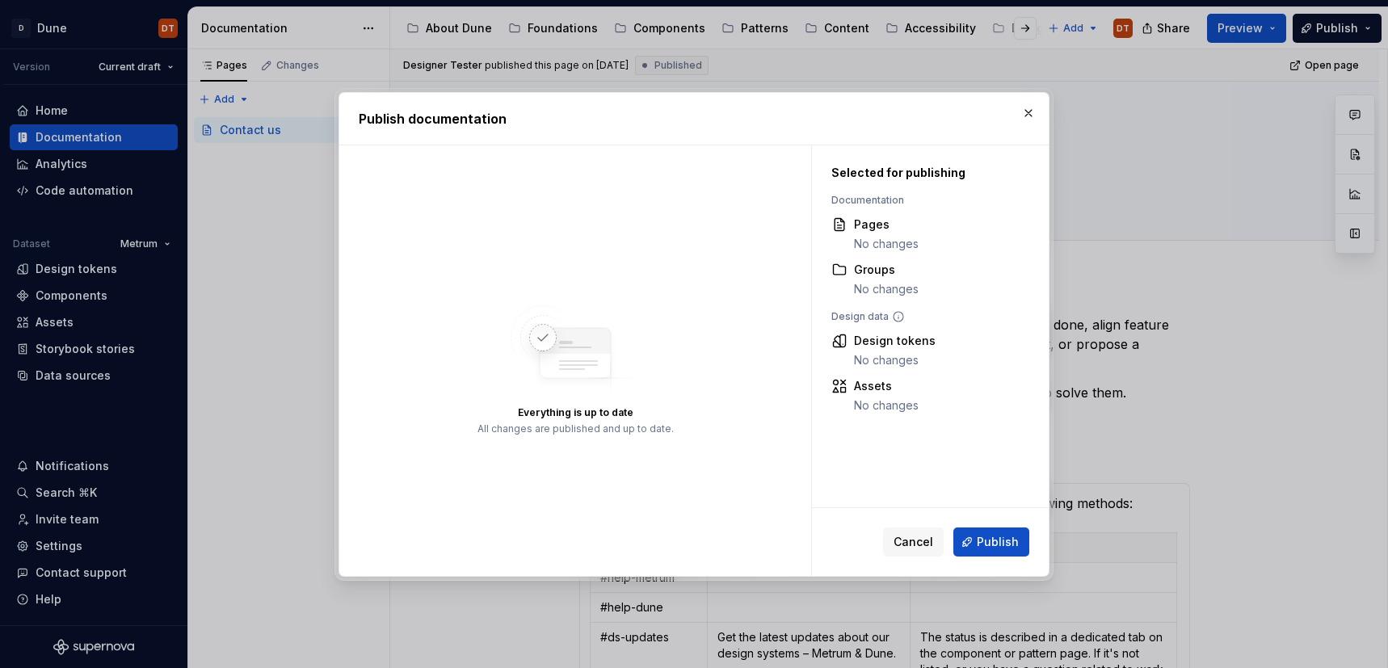
click at [988, 542] on span "Publish" at bounding box center [998, 542] width 42 height 16
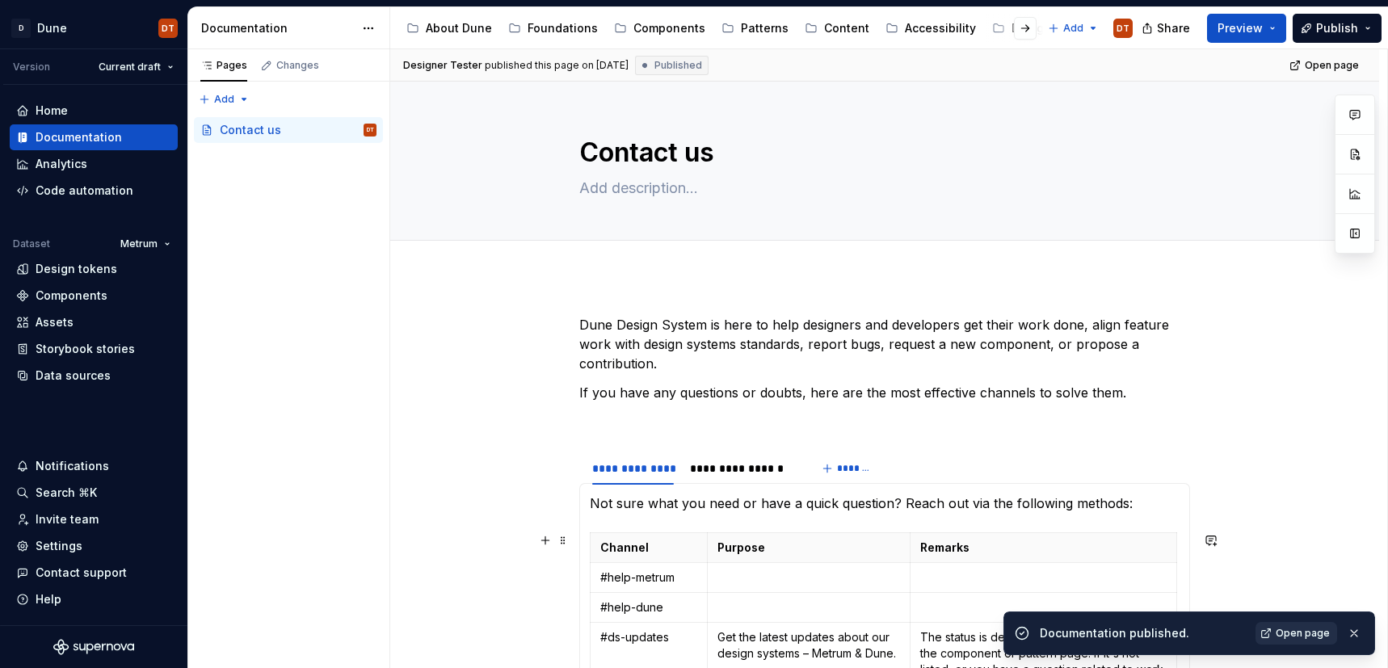
click at [1291, 633] on span "Open page" at bounding box center [1303, 633] width 54 height 13
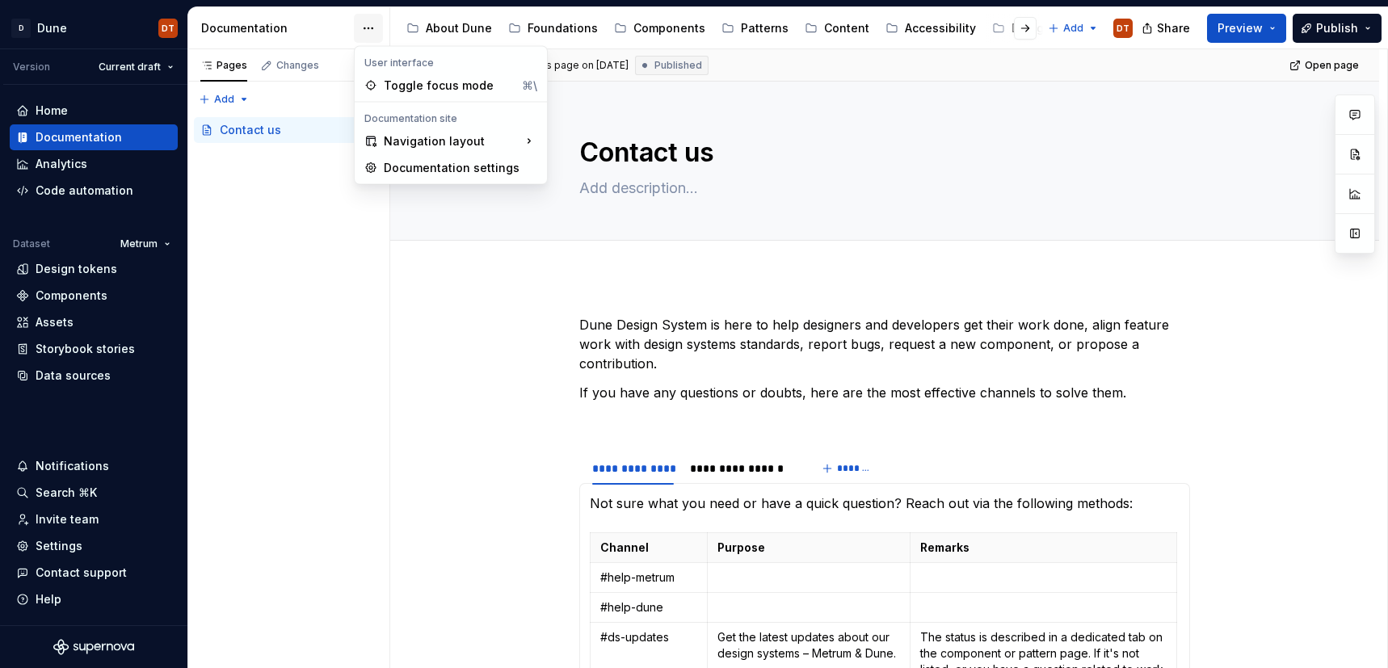
click at [369, 24] on html "D Dune DT Version Current draft Home Documentation Analytics Code automation Da…" at bounding box center [694, 334] width 1388 height 668
click at [419, 170] on div "Documentation settings" at bounding box center [461, 168] width 154 height 16
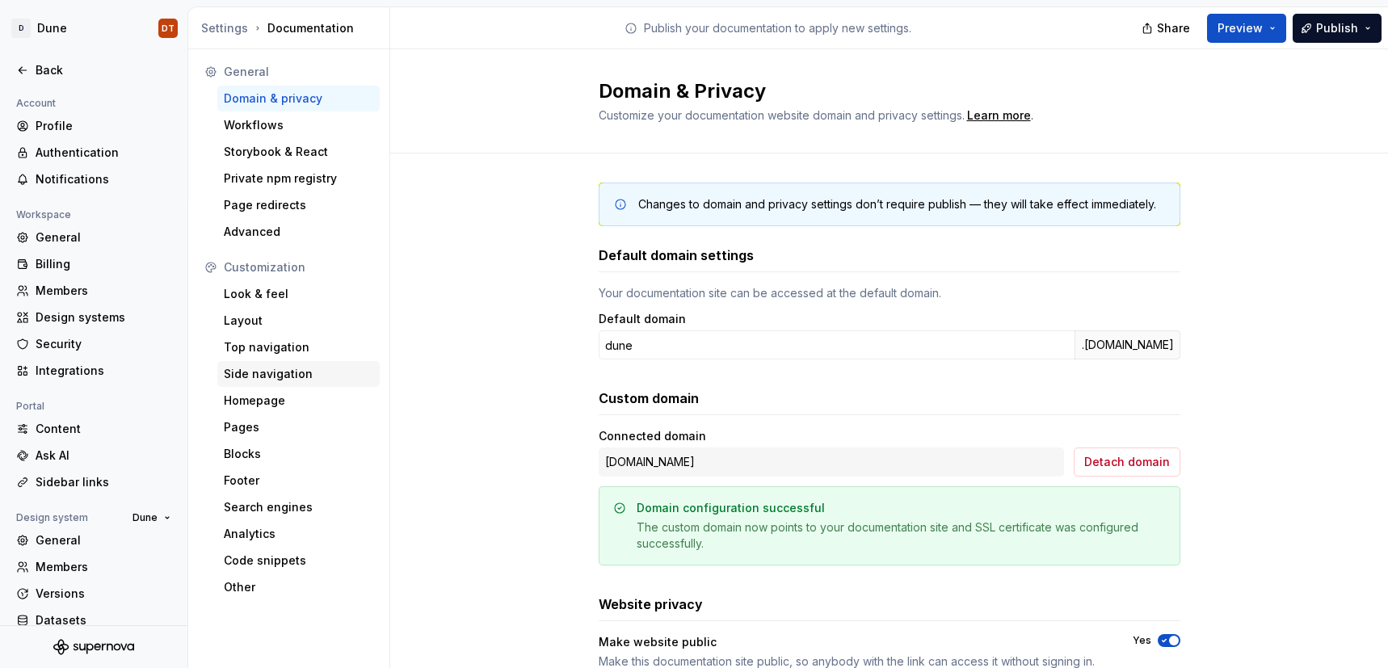
click at [262, 372] on div "Side navigation" at bounding box center [298, 374] width 149 height 16
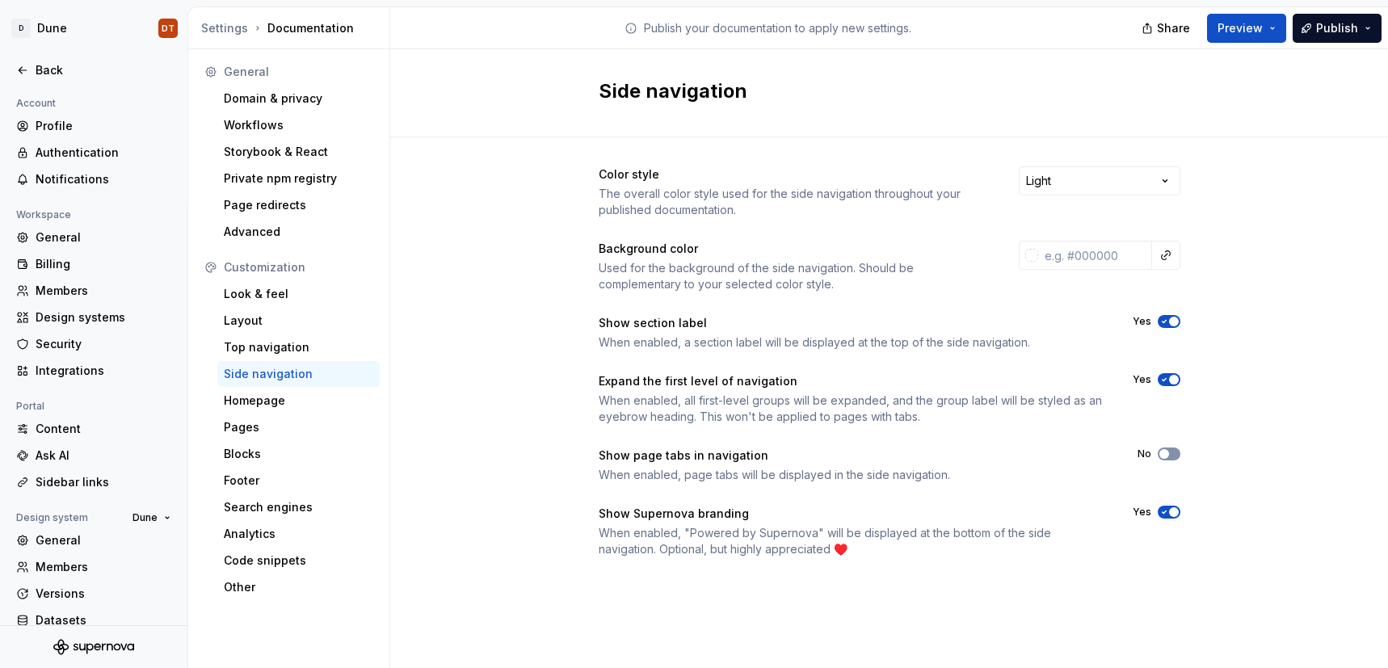
click at [1170, 456] on icon "button" at bounding box center [1164, 454] width 13 height 10
click at [238, 305] on div "Look & feel" at bounding box center [298, 294] width 162 height 26
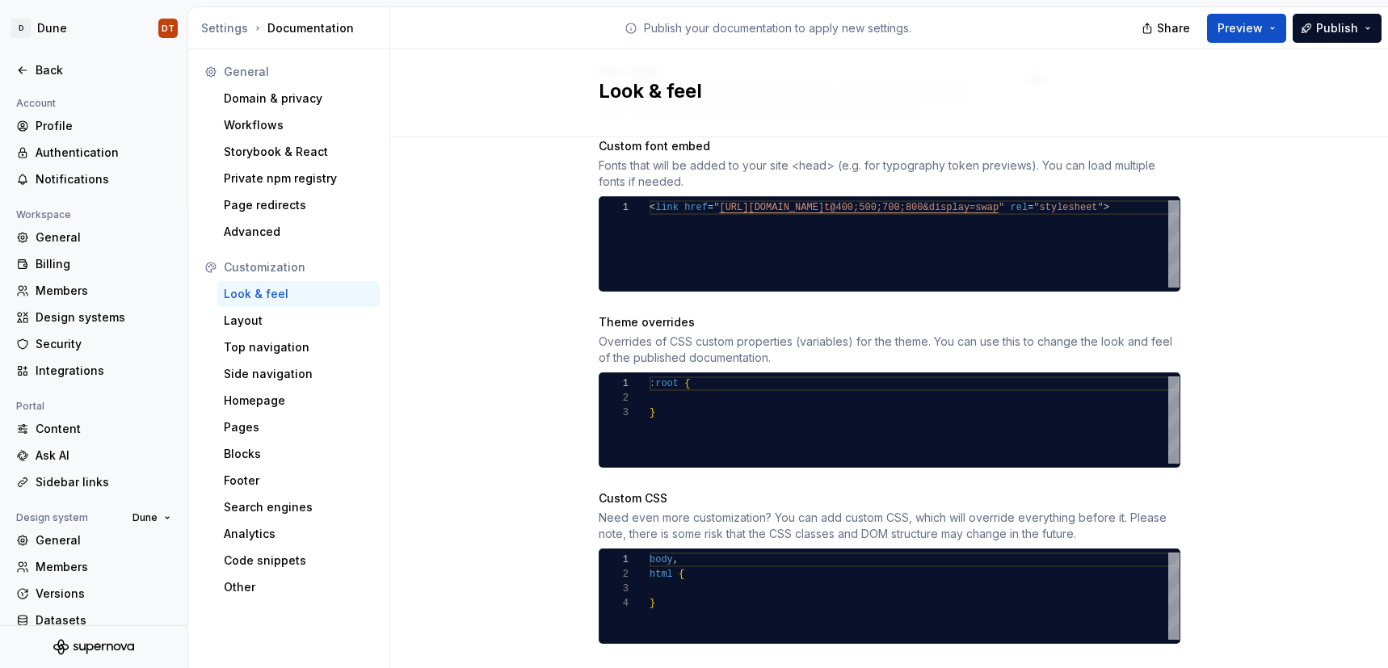
scroll to position [666, 0]
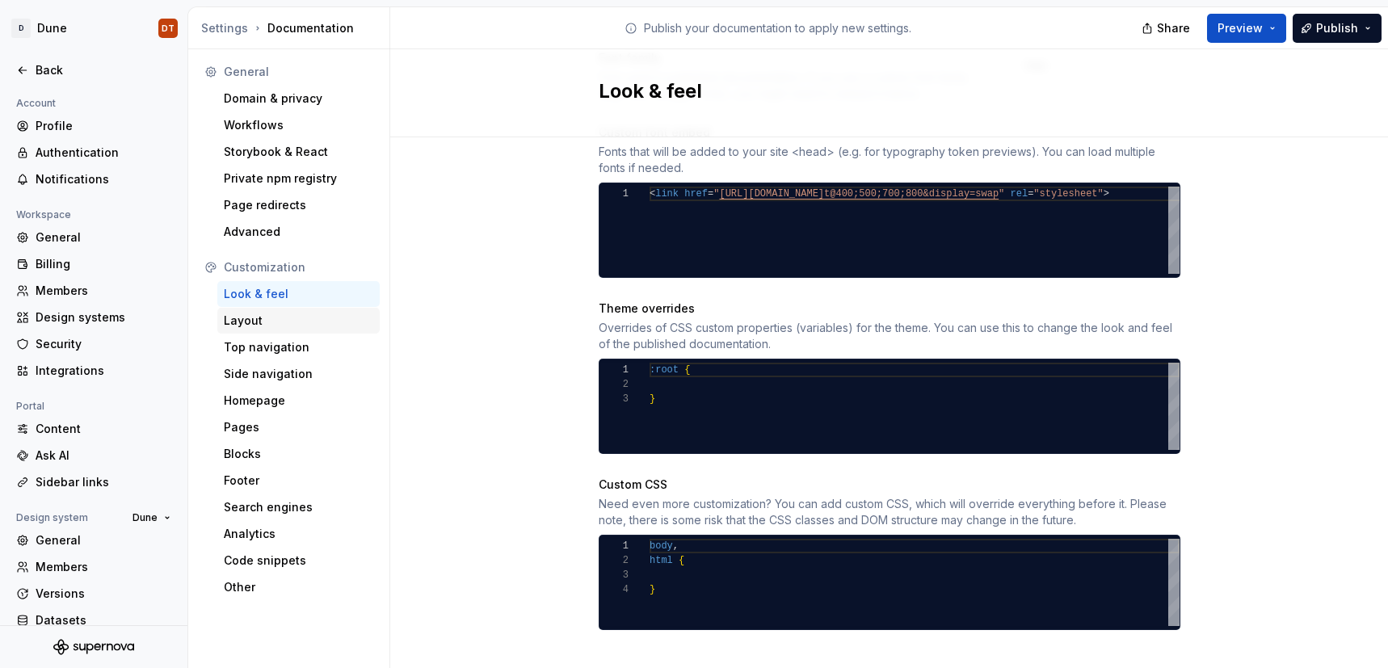
click at [271, 326] on div "Layout" at bounding box center [298, 321] width 149 height 16
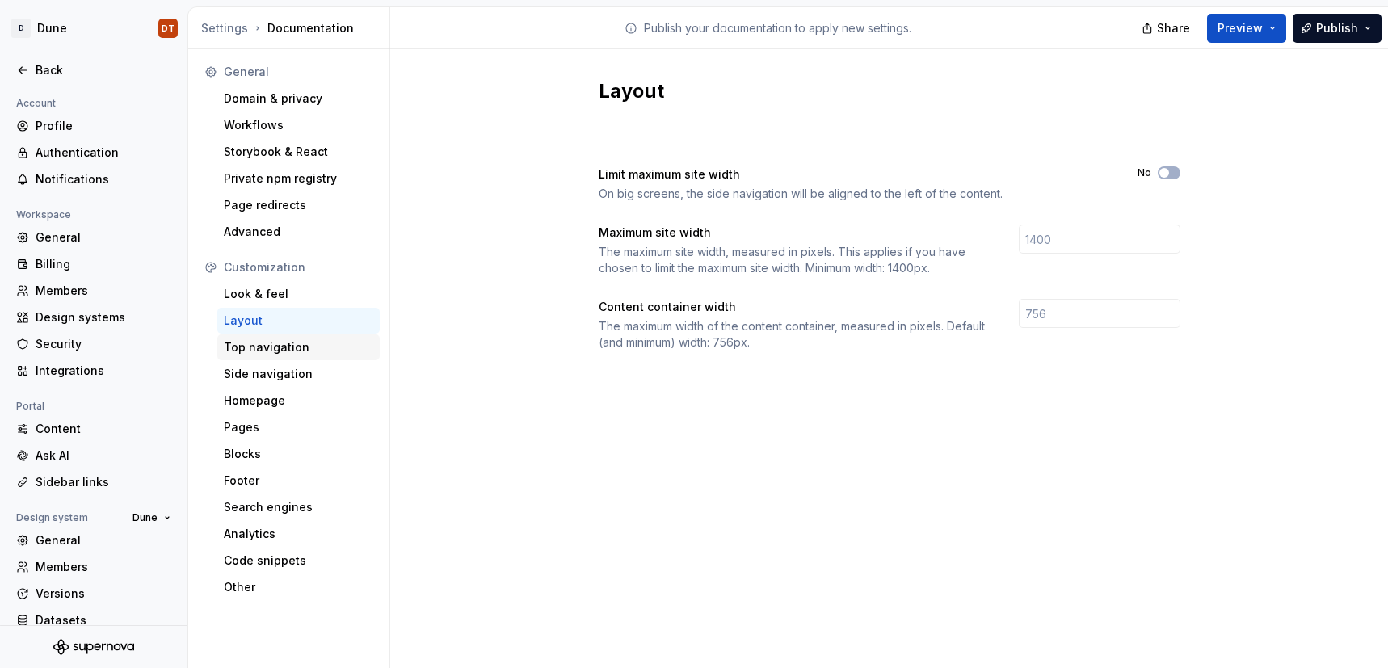
click at [295, 354] on div "Top navigation" at bounding box center [298, 347] width 149 height 16
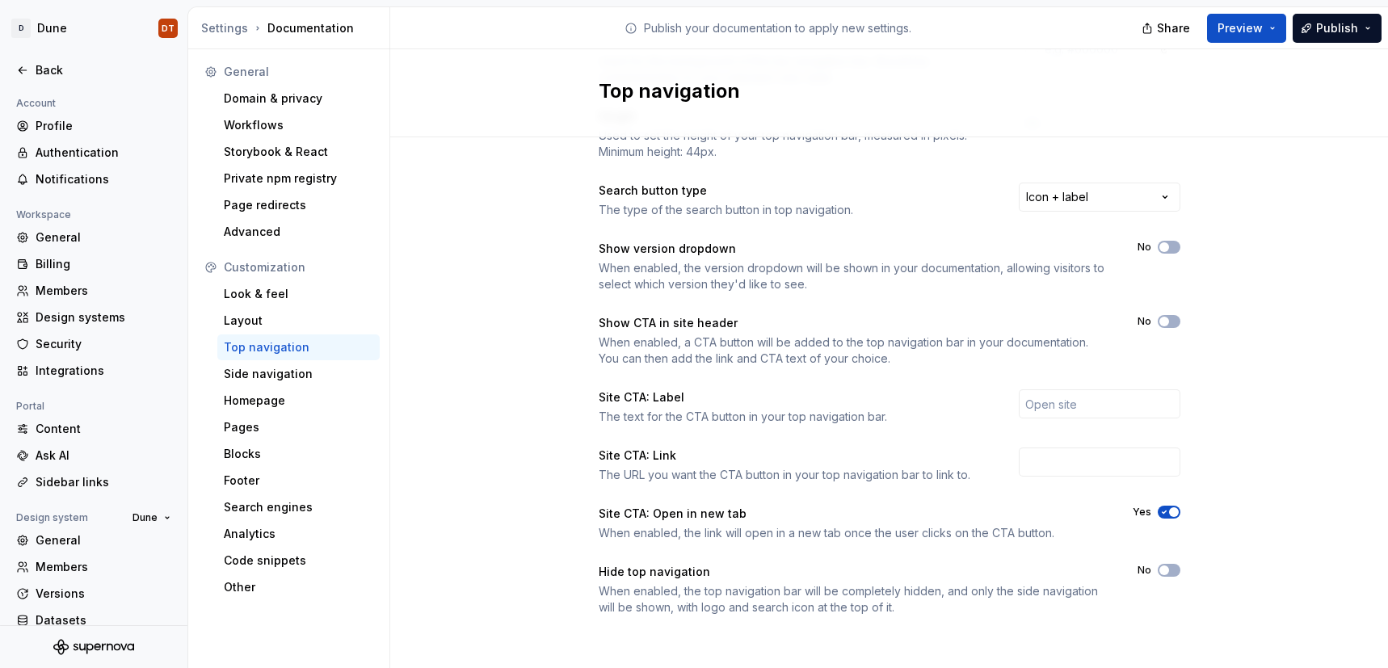
scroll to position [208, 0]
click at [272, 375] on div "Side navigation" at bounding box center [298, 374] width 149 height 16
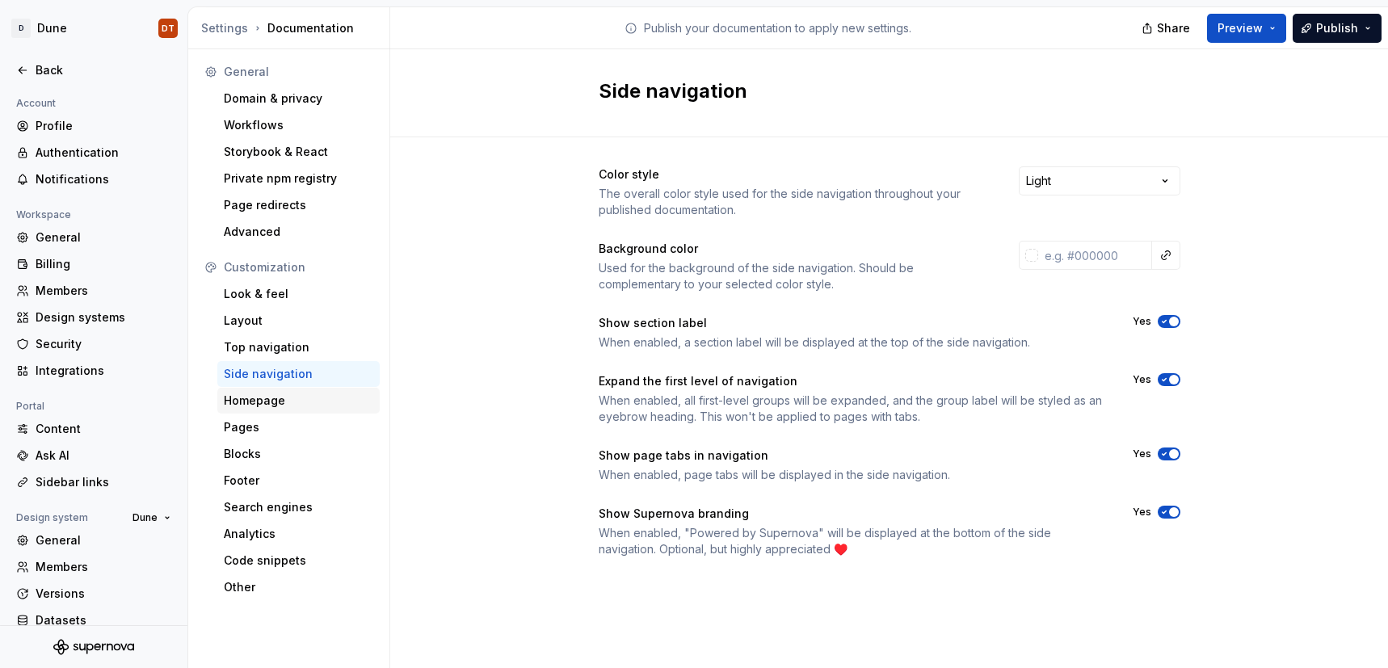
click at [271, 405] on div "Homepage" at bounding box center [298, 401] width 149 height 16
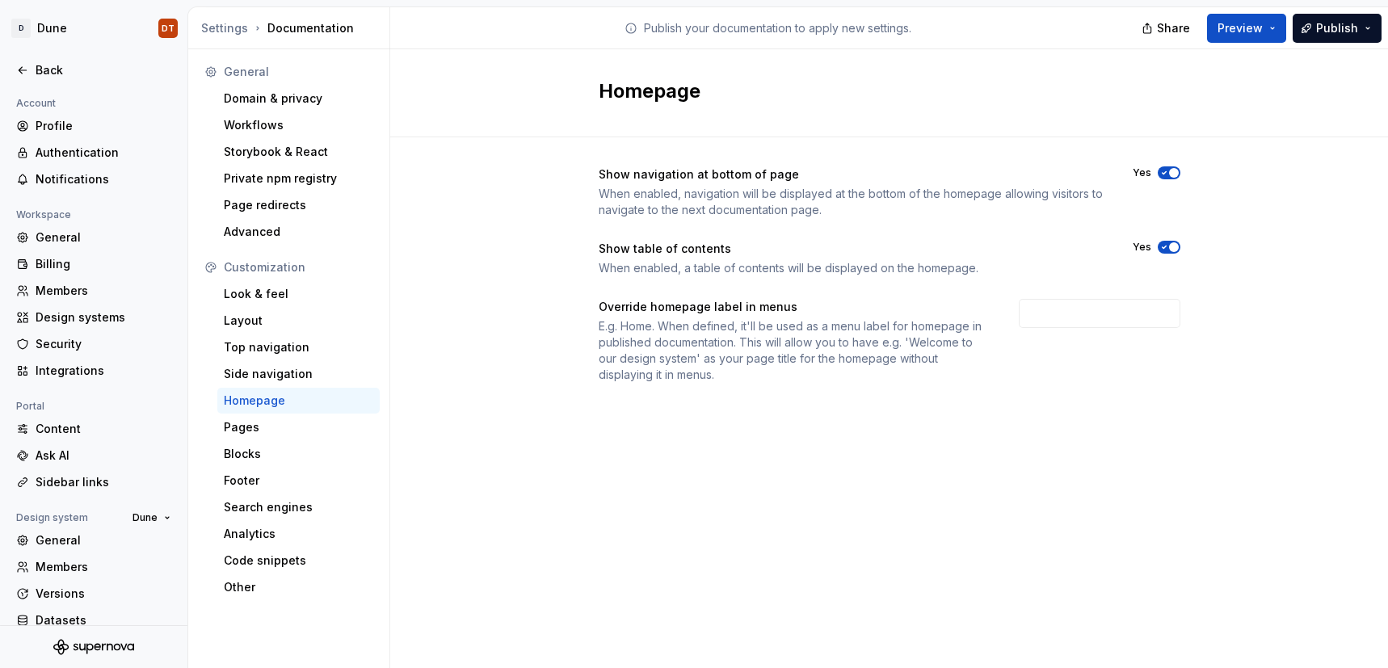
click at [1169, 170] on span "button" at bounding box center [1174, 173] width 10 height 10
click at [280, 425] on div "Pages" at bounding box center [298, 427] width 149 height 16
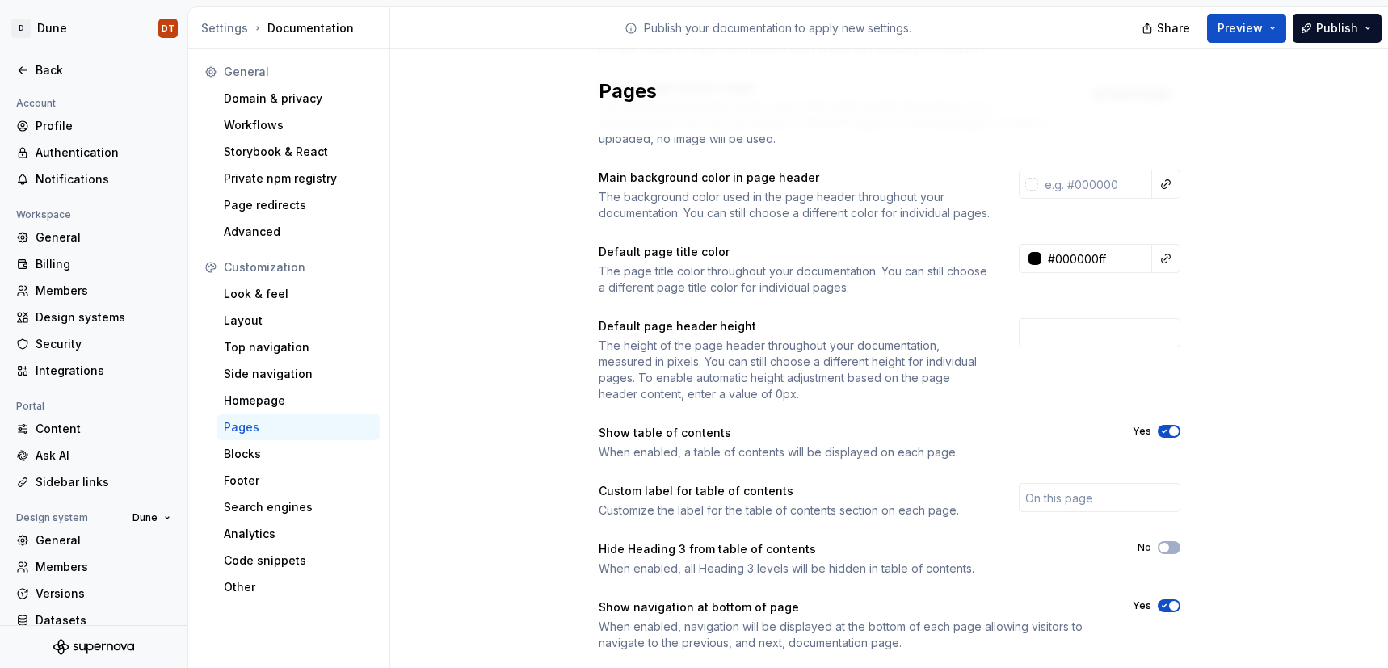
scroll to position [215, 0]
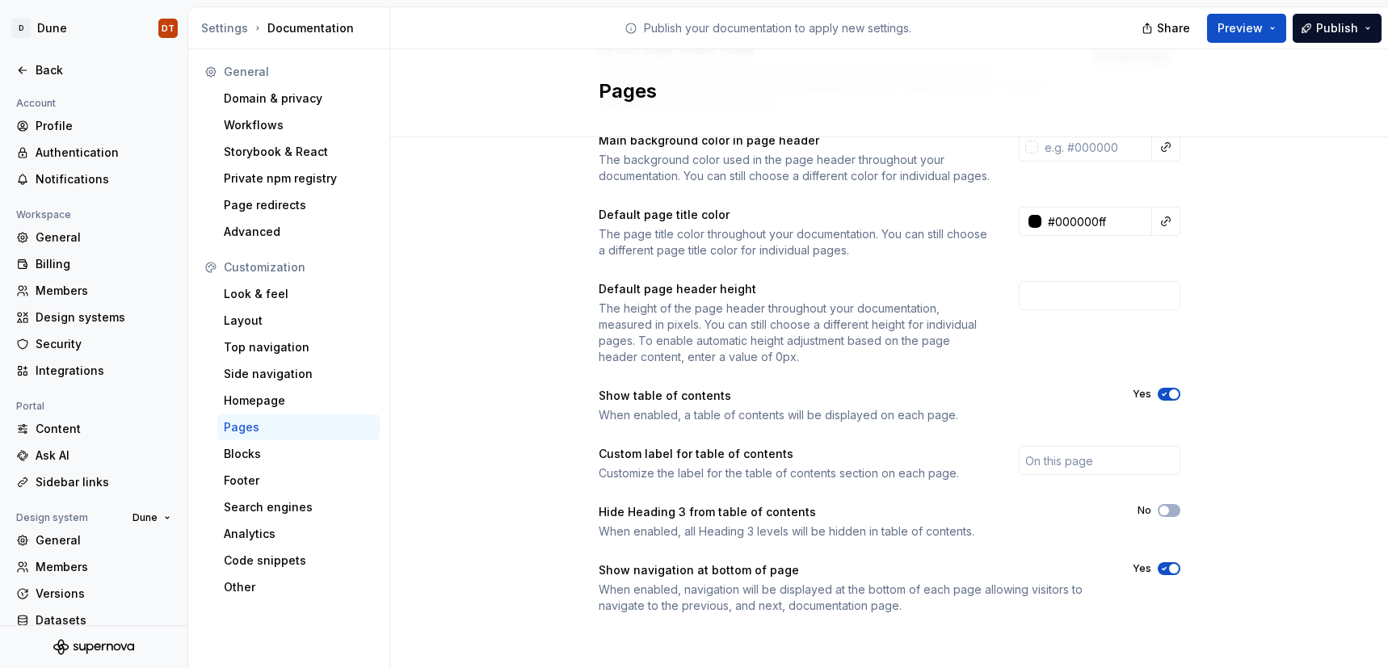
click at [1167, 570] on icon "button" at bounding box center [1164, 569] width 13 height 10
click at [257, 406] on div "Homepage" at bounding box center [298, 401] width 149 height 16
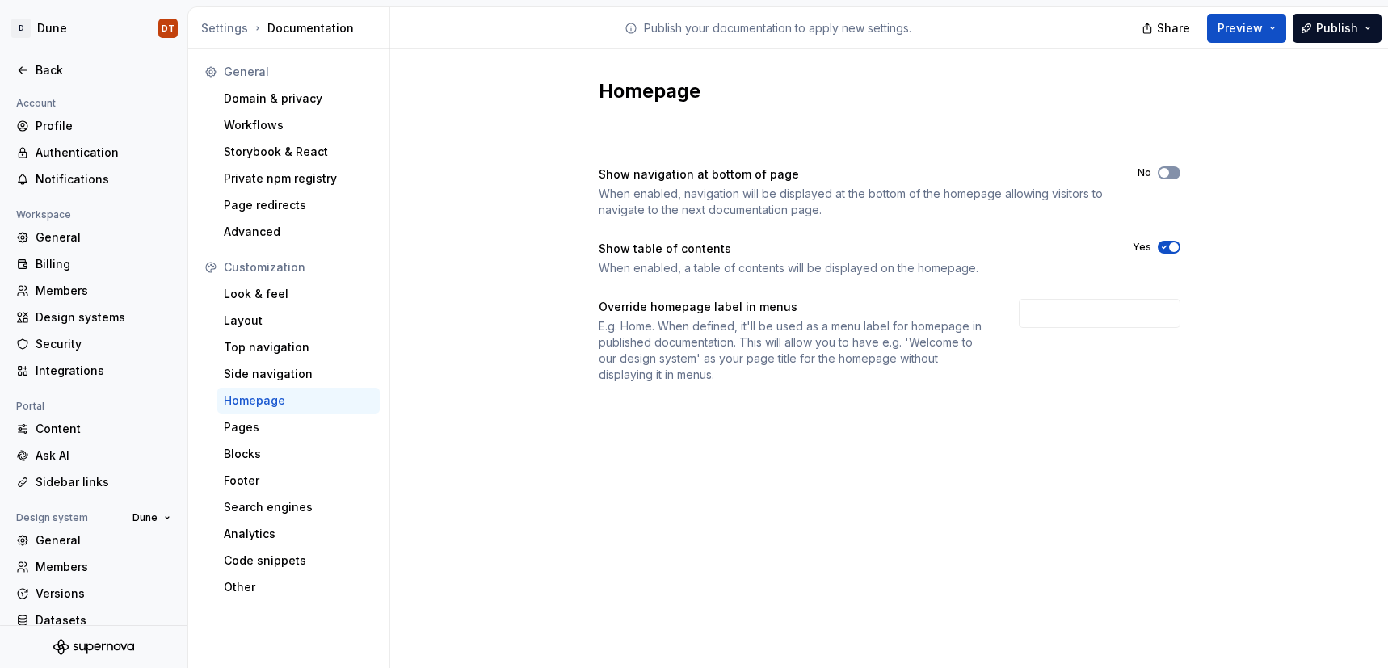
click at [1164, 177] on span "button" at bounding box center [1164, 173] width 10 height 10
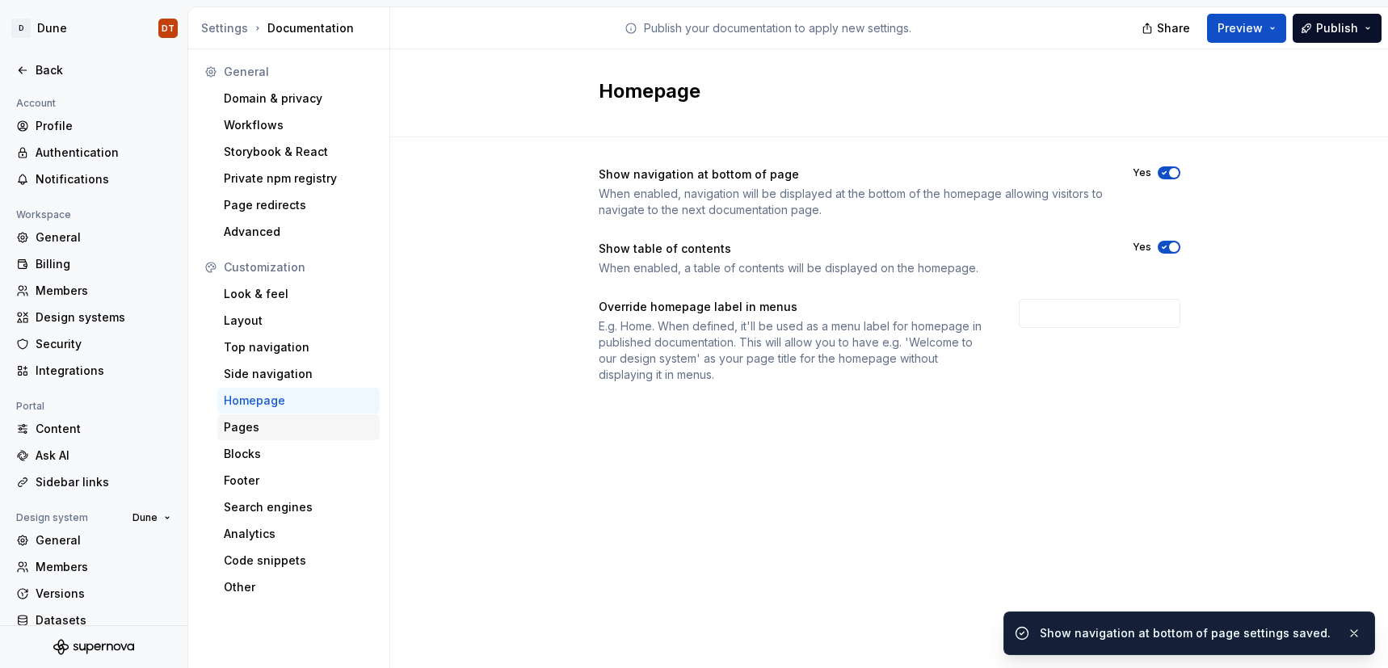
click at [276, 431] on div "Pages" at bounding box center [298, 427] width 149 height 16
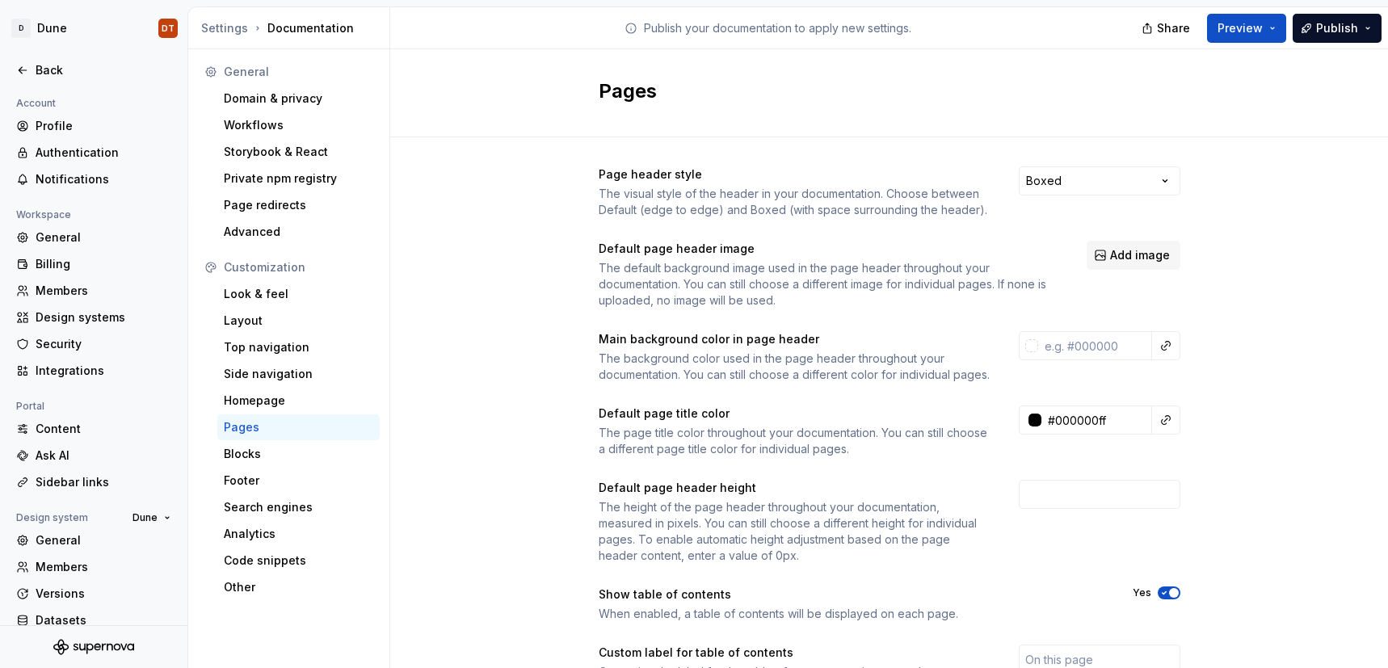
scroll to position [215, 0]
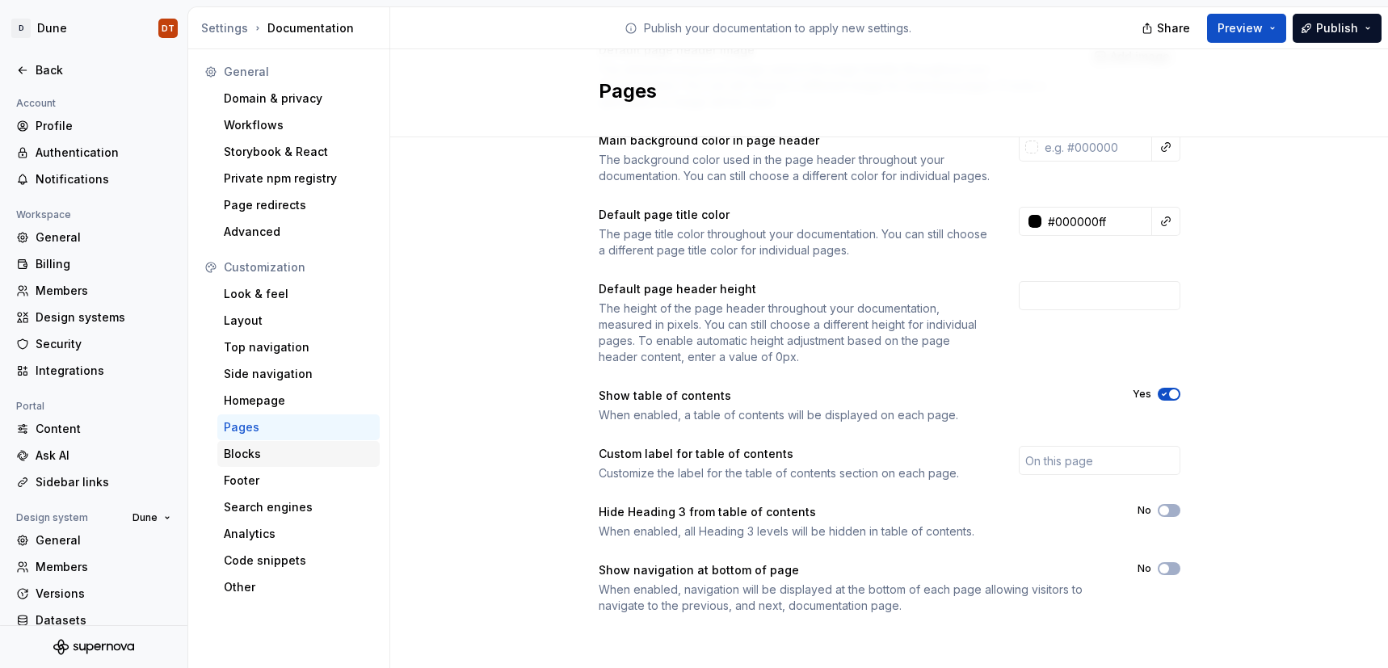
click at [249, 453] on div "Blocks" at bounding box center [298, 454] width 149 height 16
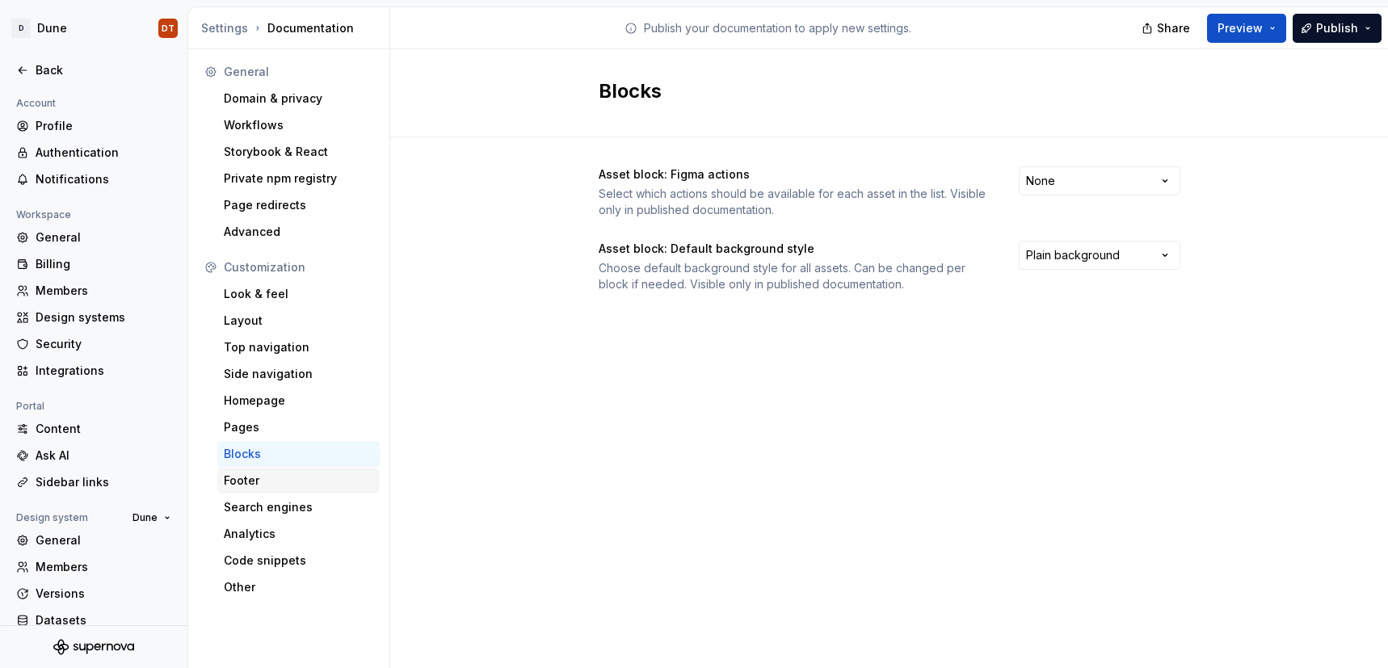
click at [260, 484] on div "Footer" at bounding box center [298, 481] width 149 height 16
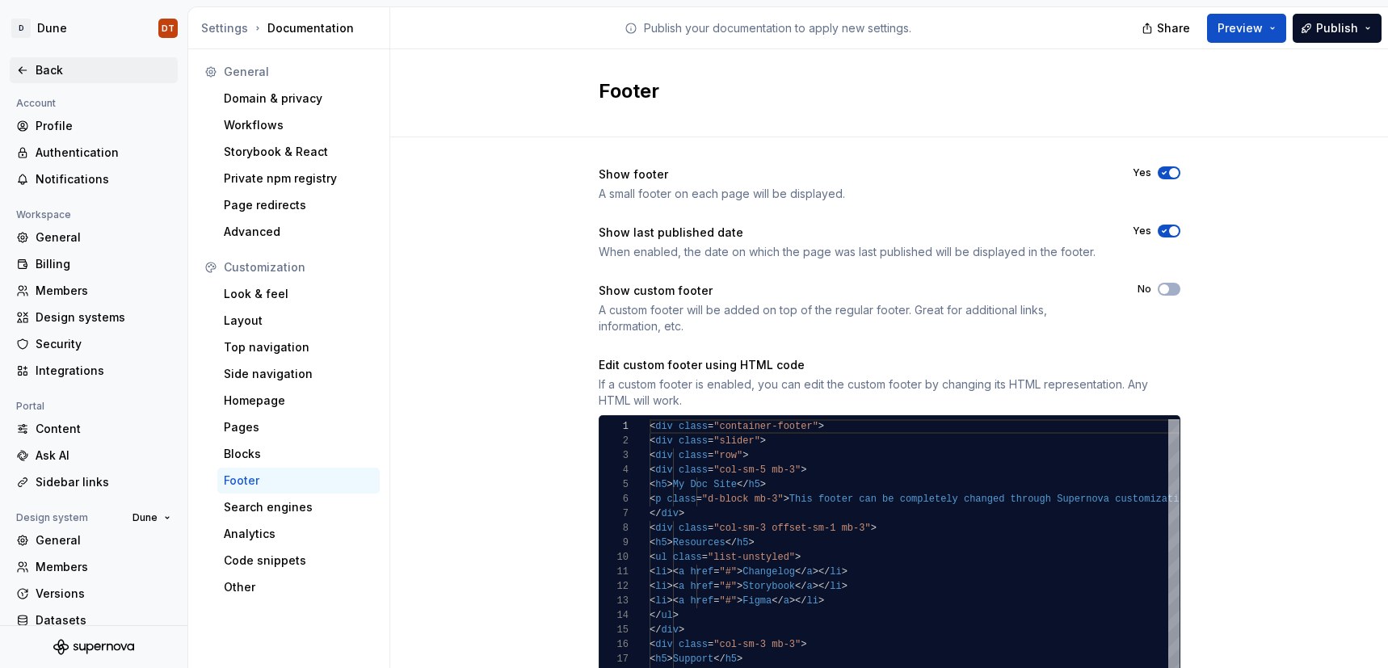
click at [65, 73] on div "Back" at bounding box center [104, 70] width 136 height 16
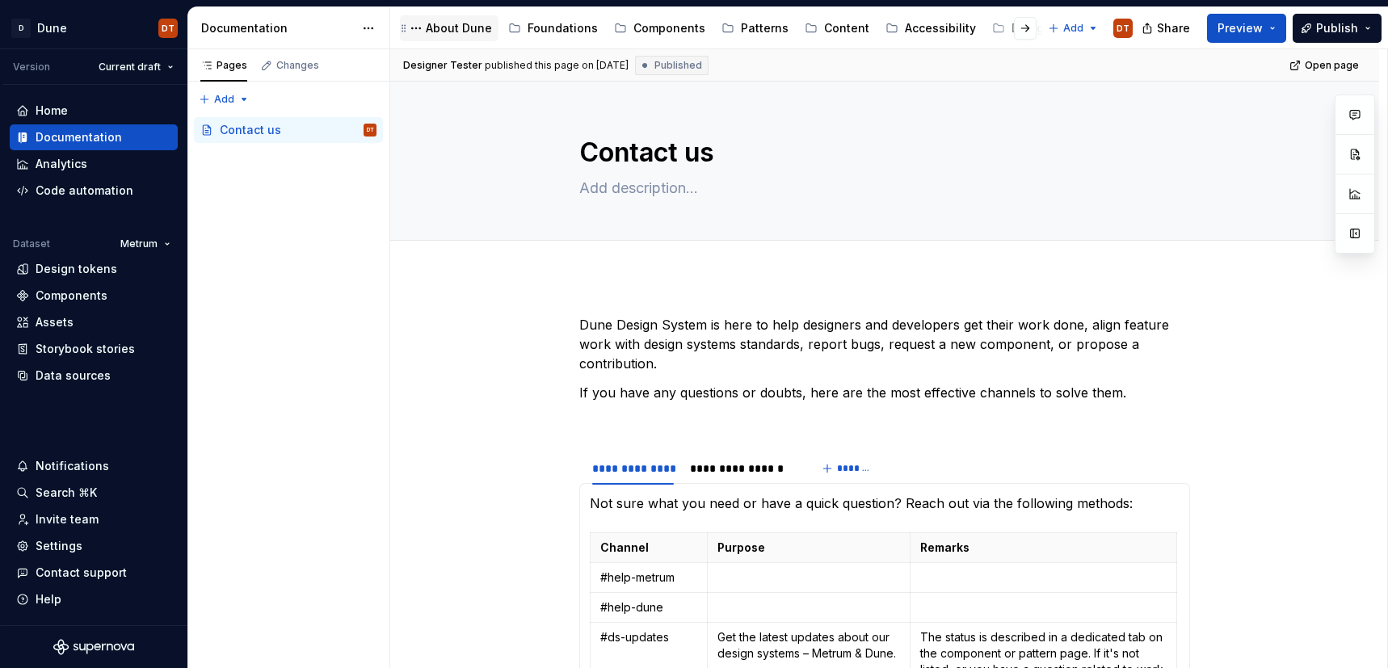
click at [447, 24] on div "About Dune" at bounding box center [459, 28] width 66 height 16
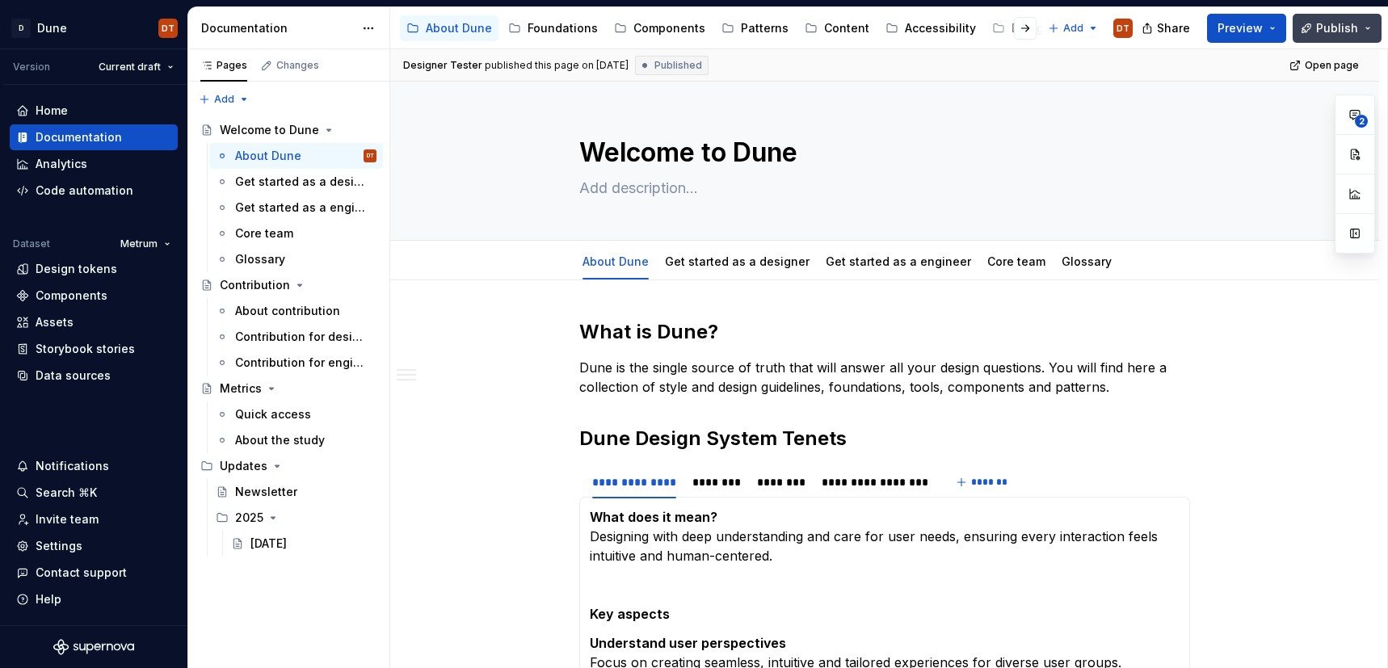
click at [1343, 29] on span "Publish" at bounding box center [1337, 28] width 42 height 16
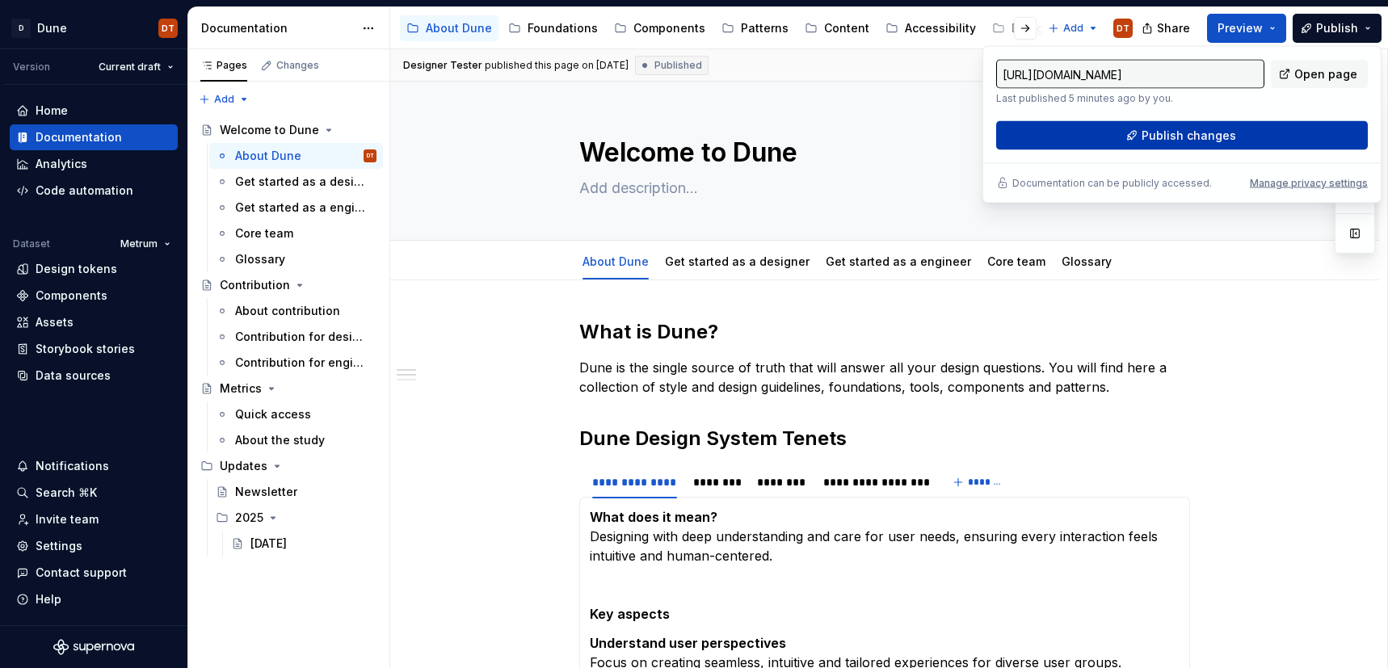
click at [1195, 129] on span "Publish changes" at bounding box center [1189, 136] width 95 height 16
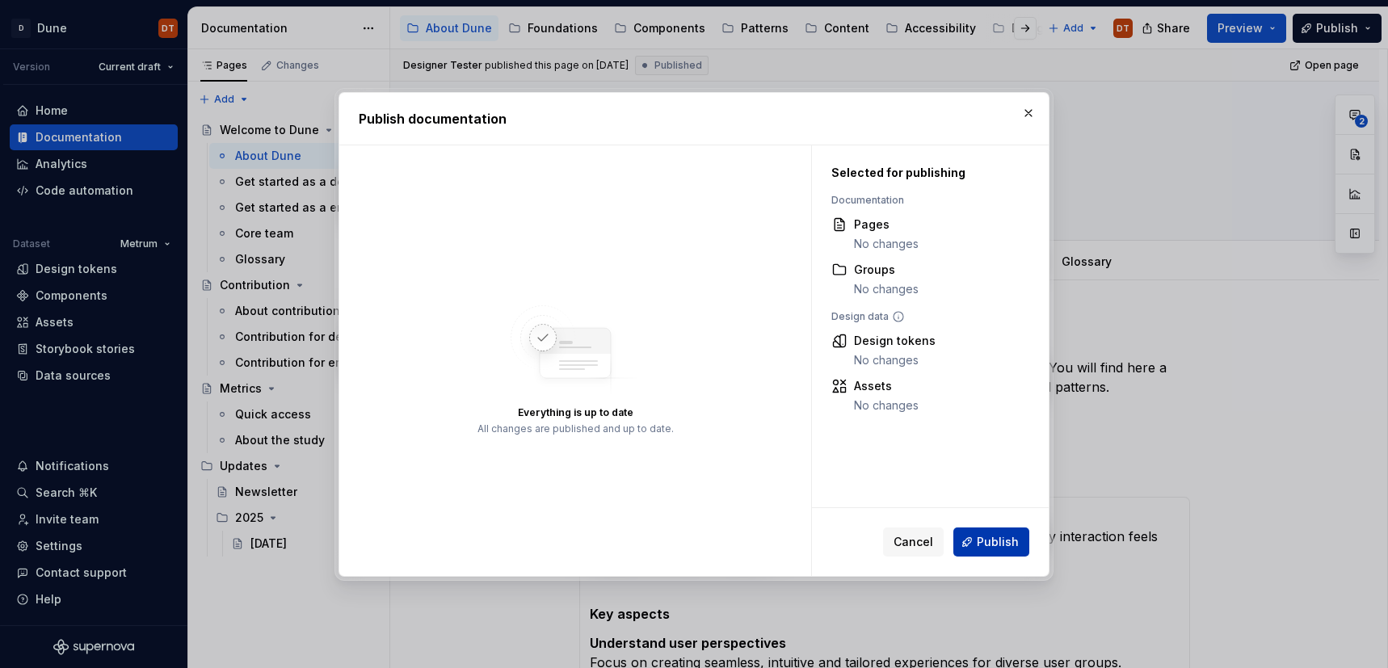
click at [984, 537] on span "Publish" at bounding box center [998, 542] width 42 height 16
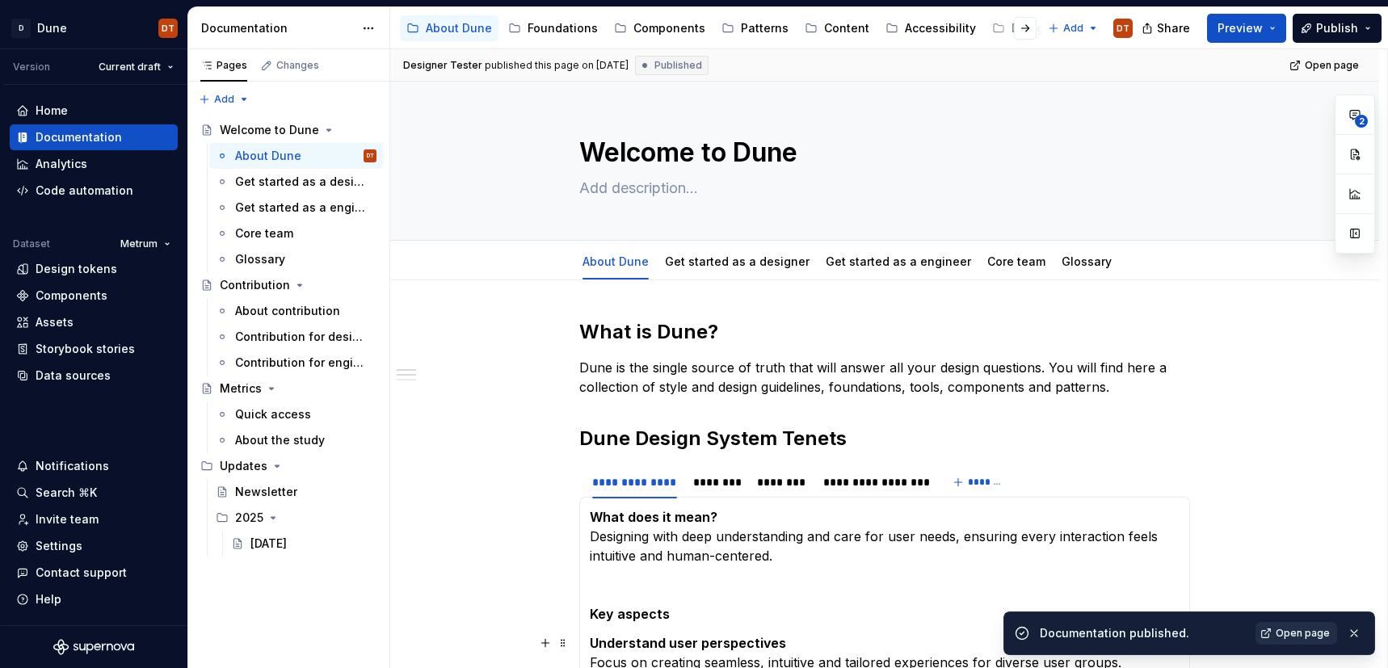
click at [1301, 638] on span "Open page" at bounding box center [1303, 633] width 54 height 13
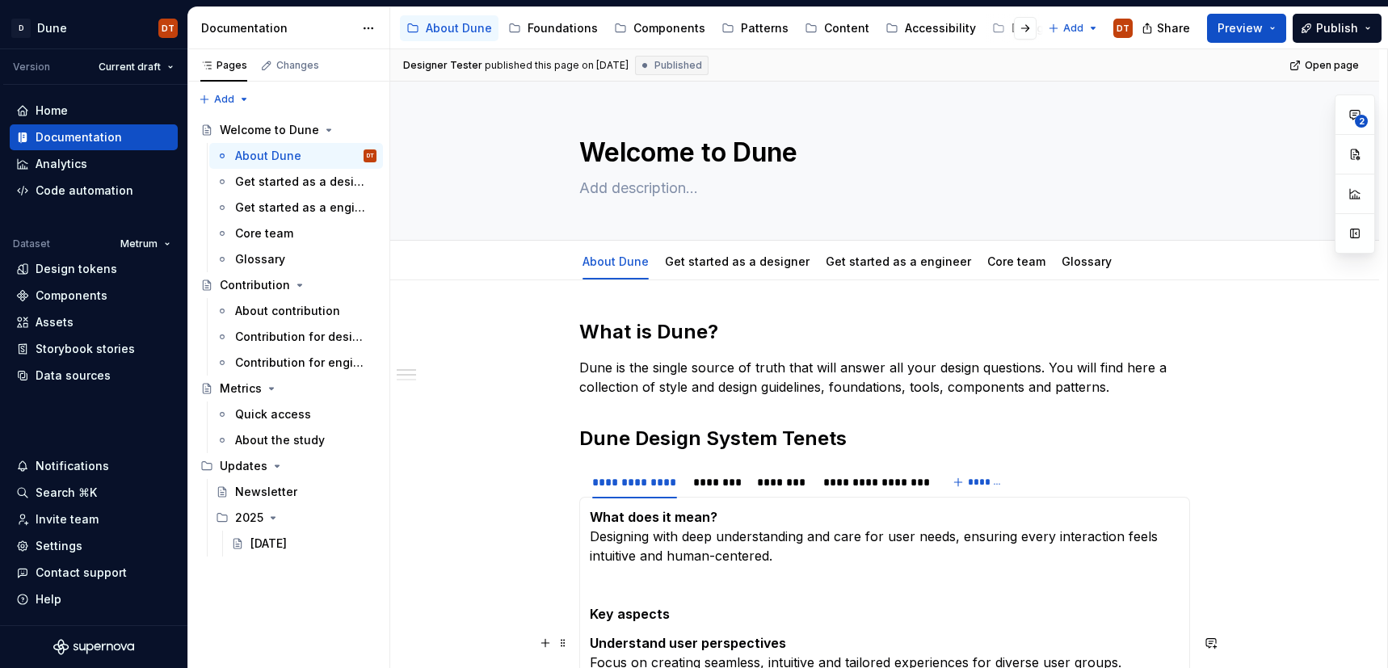
type textarea "*"
